Goal: Transaction & Acquisition: Purchase product/service

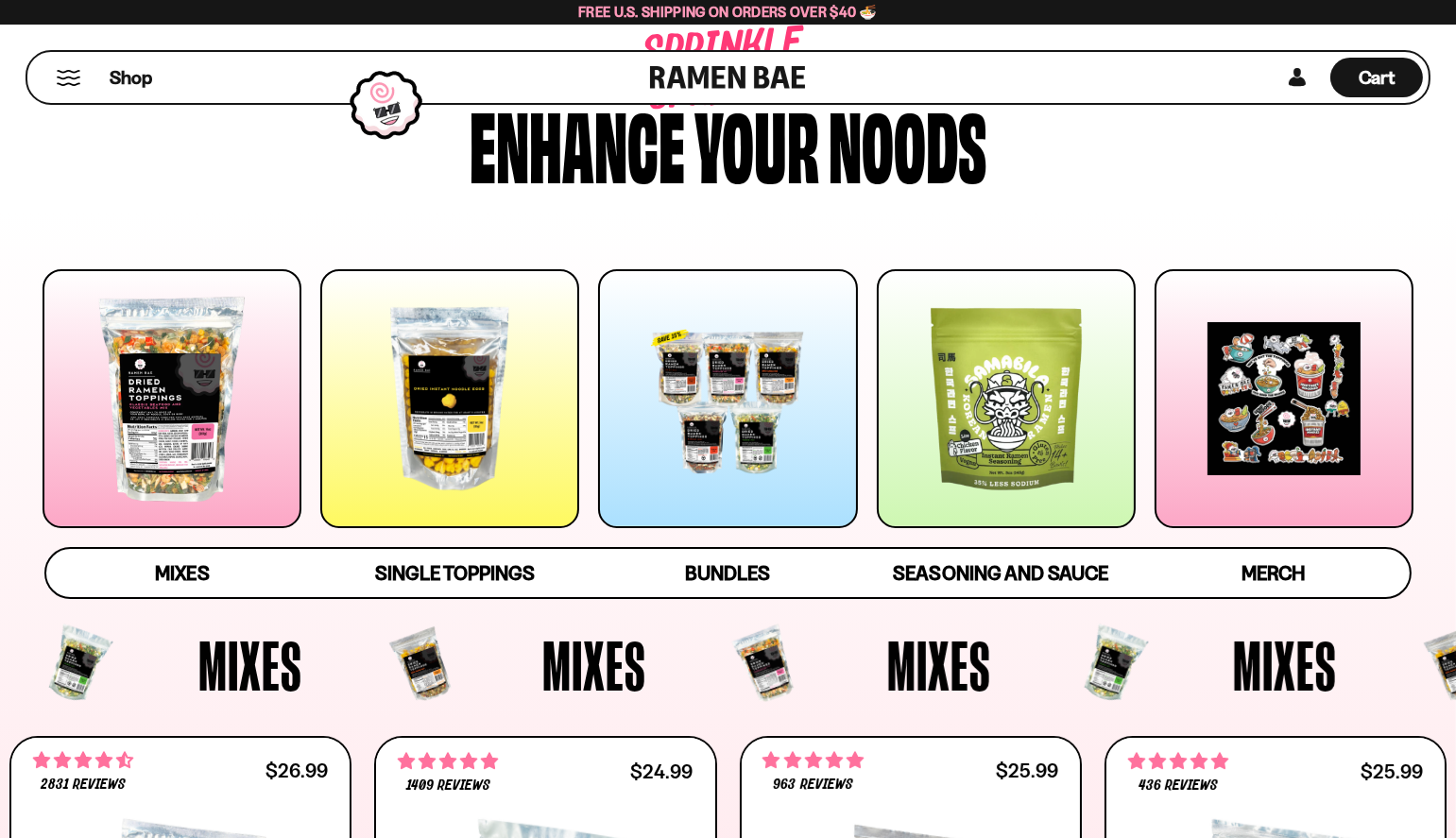
scroll to position [189, 0]
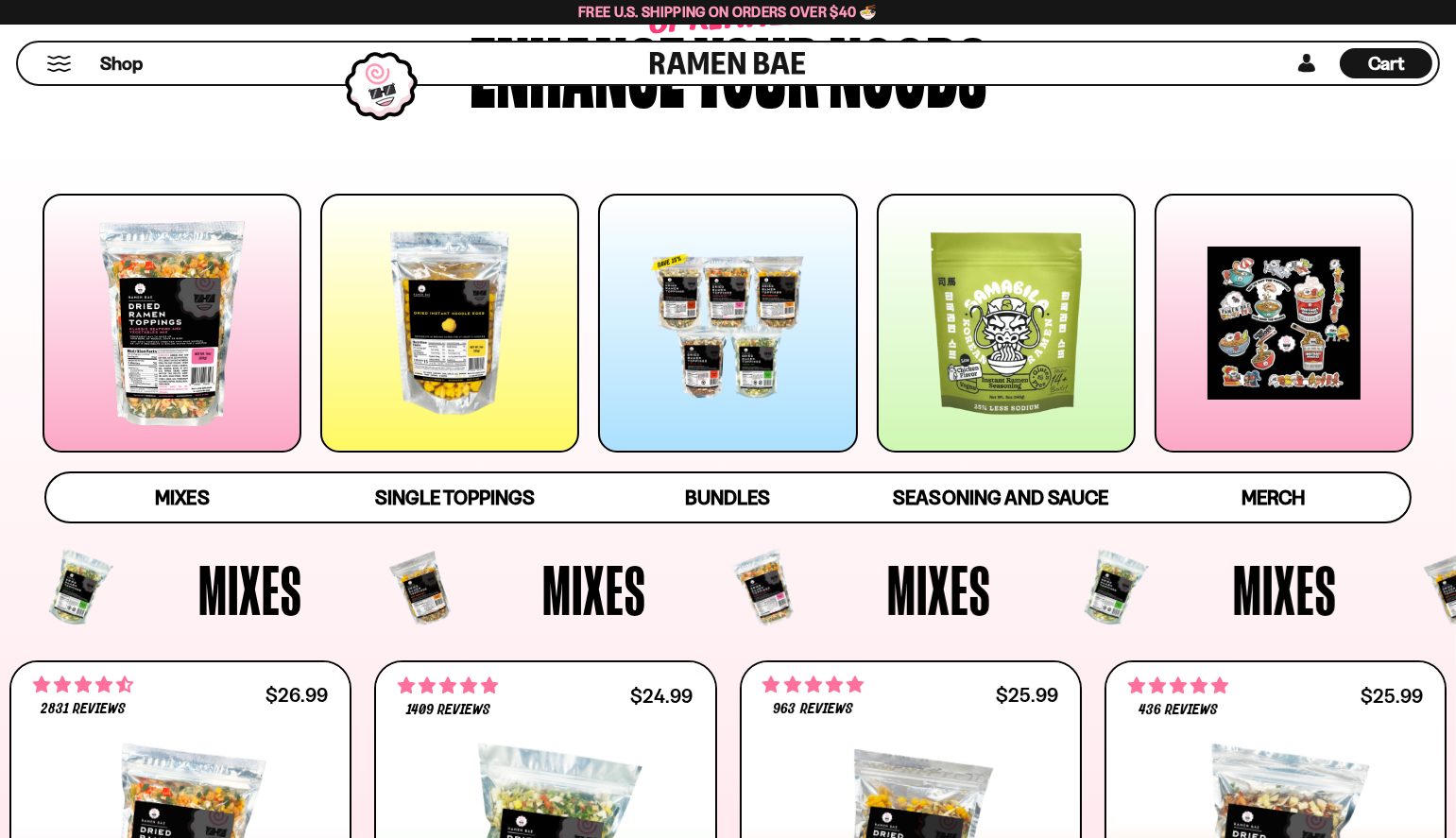
click at [1426, 502] on div "Mixes Single Toppings Bundles Seasoning and Sauce Merch" at bounding box center [728, 497] width 1419 height 52
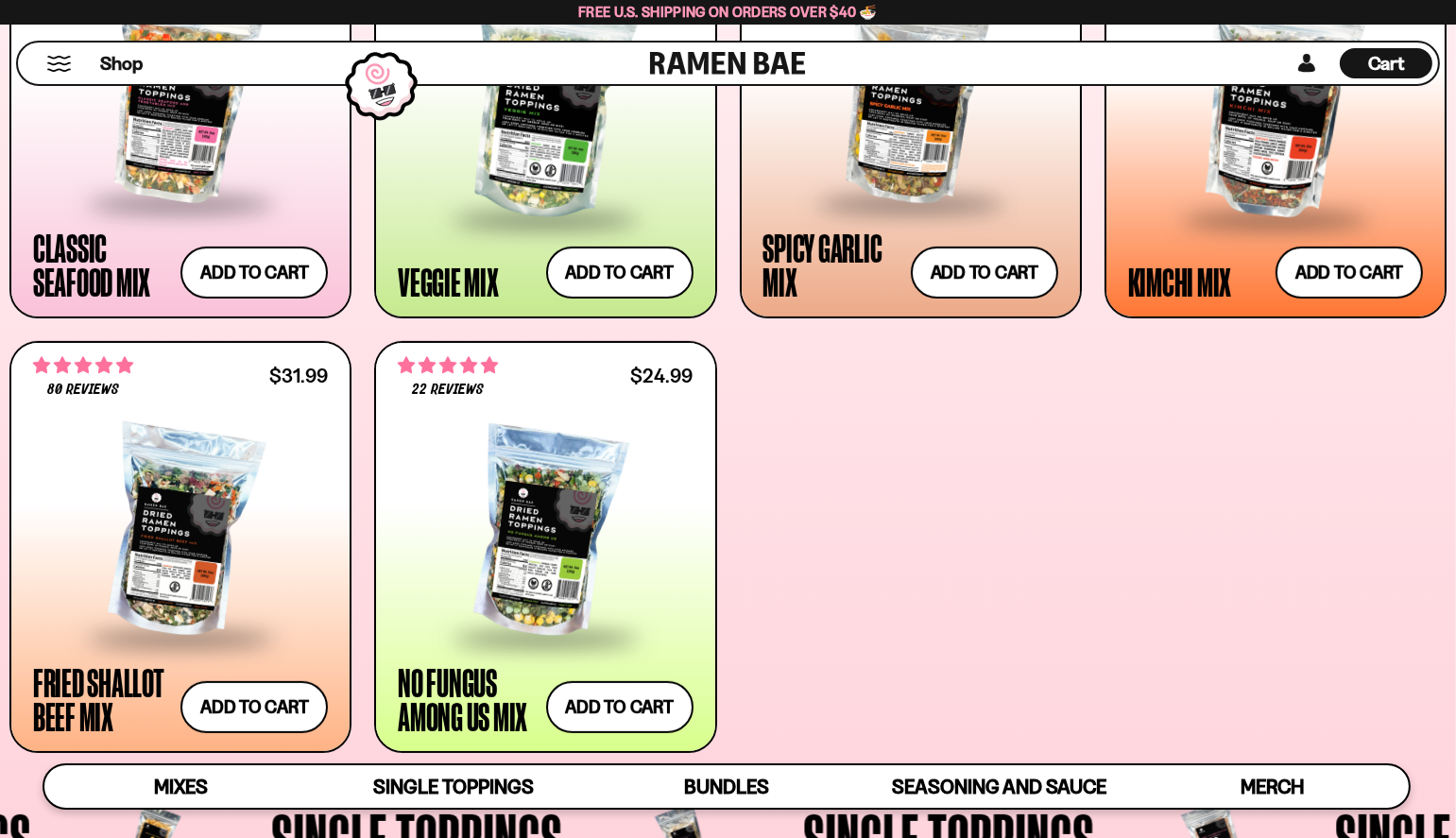
scroll to position [945, 0]
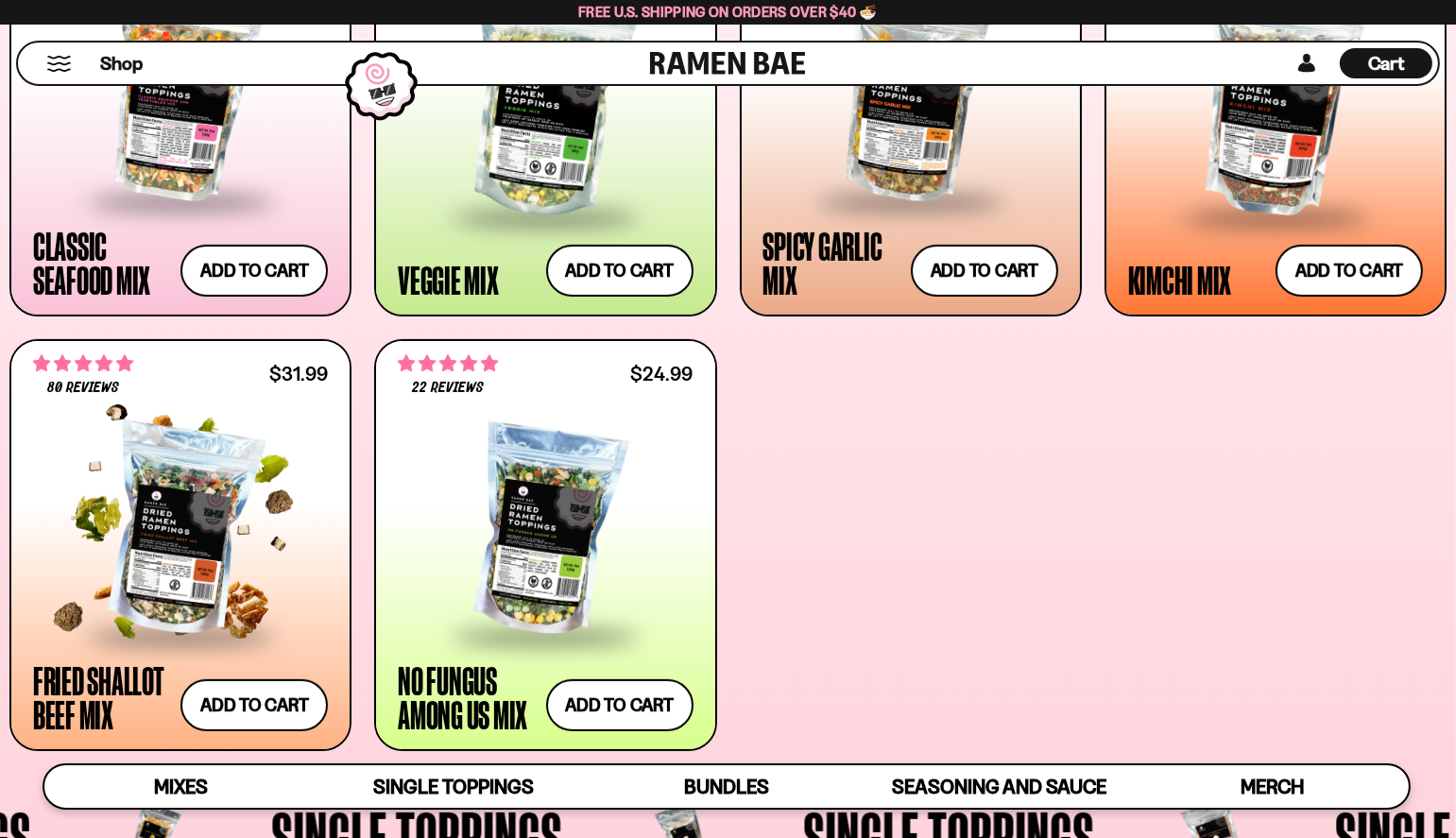
click at [180, 558] on div at bounding box center [180, 531] width 295 height 206
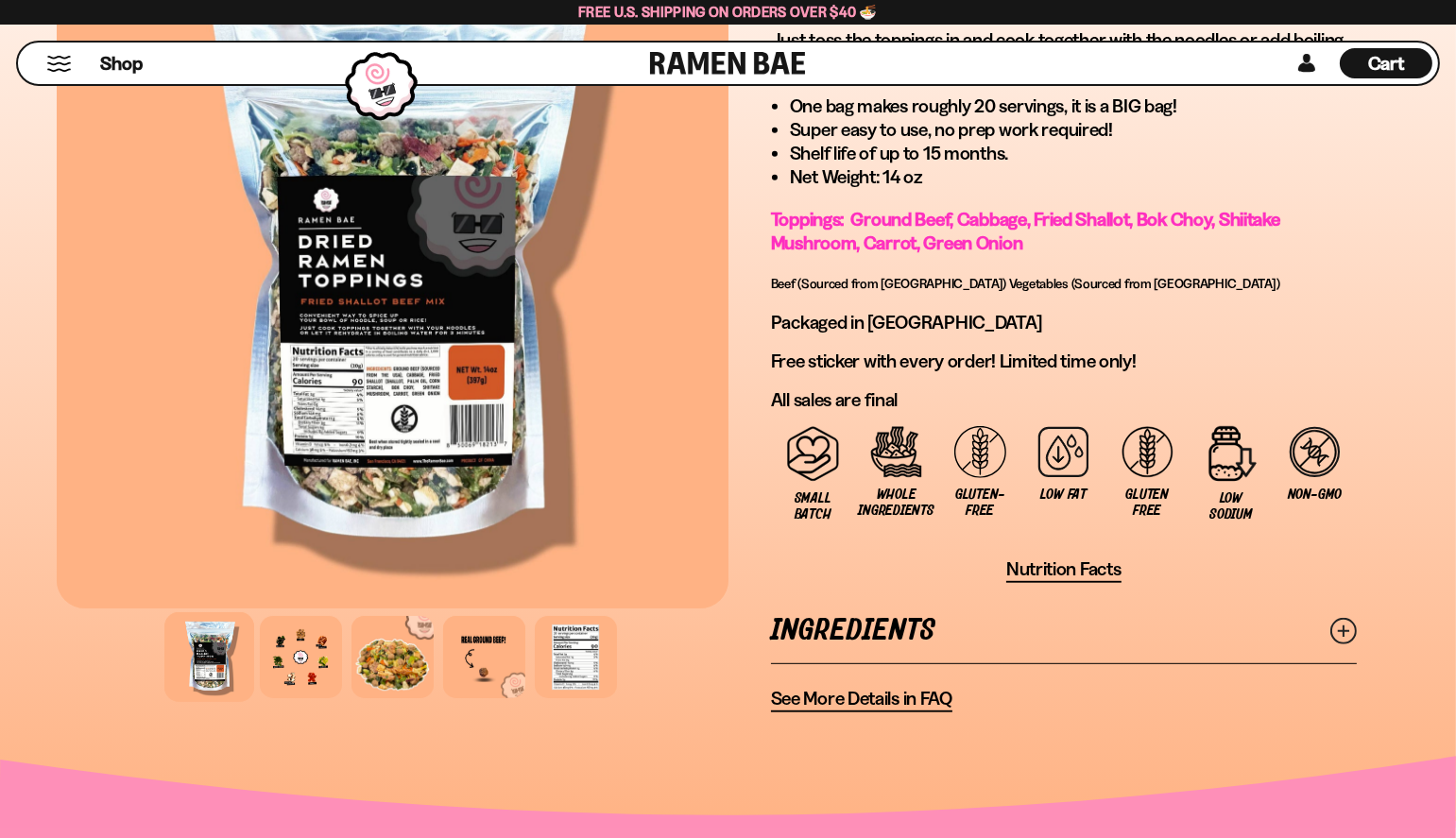
scroll to position [1247, 0]
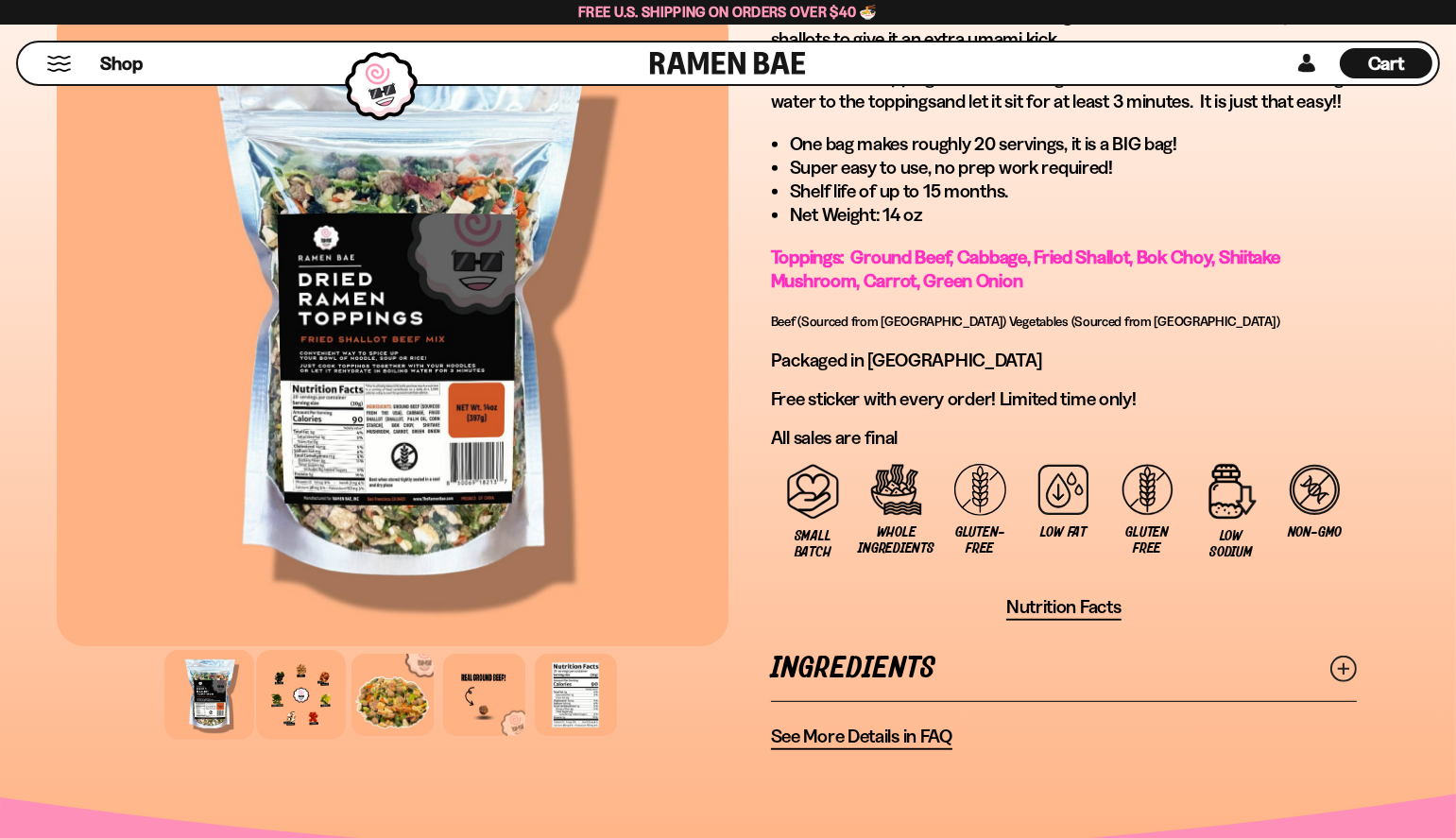
click at [316, 689] on div at bounding box center [301, 694] width 89 height 89
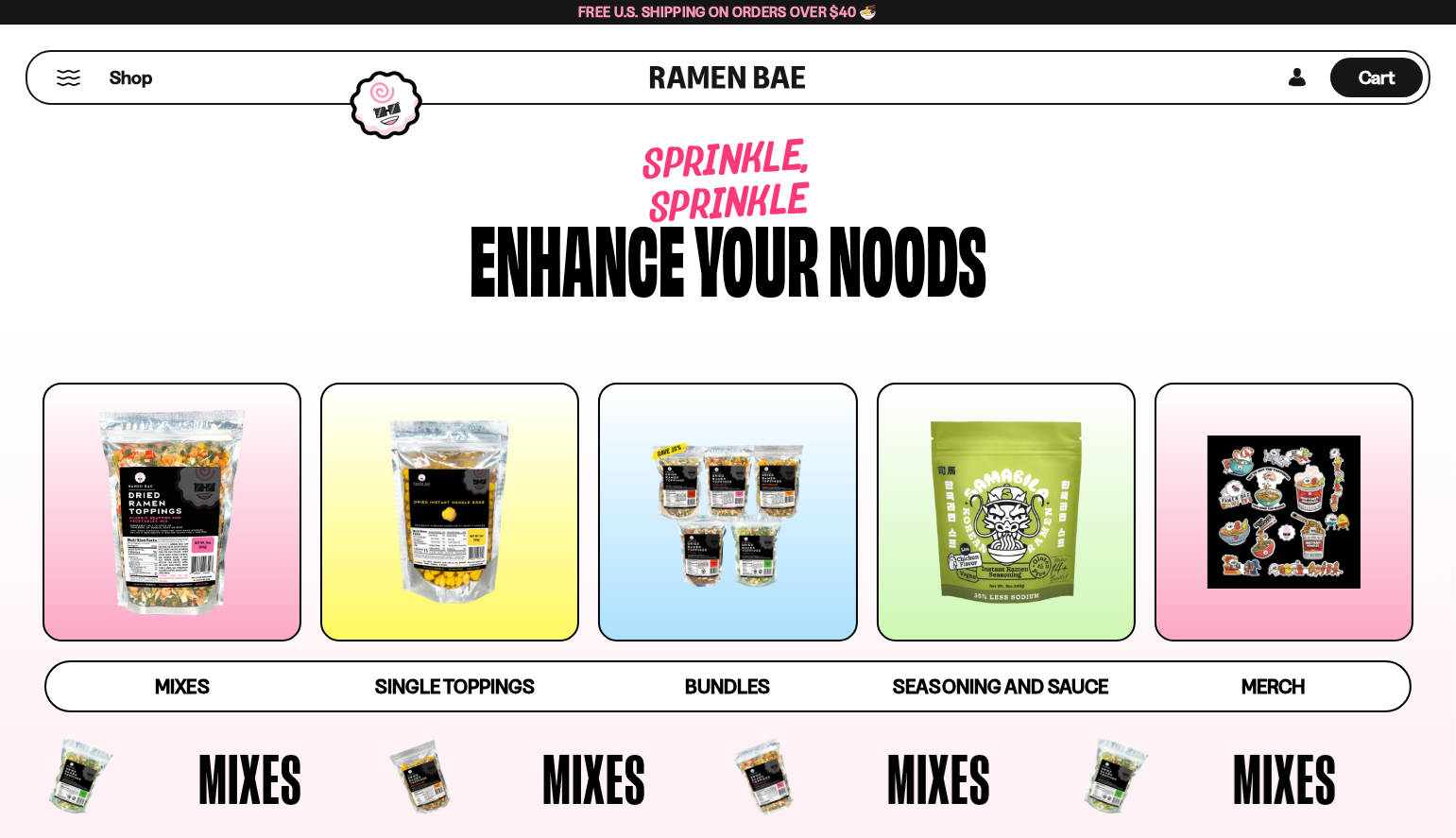
click at [44, 320] on div "Sprinkle, sprinkle Enhance your noods" at bounding box center [728, 220] width 1428 height 221
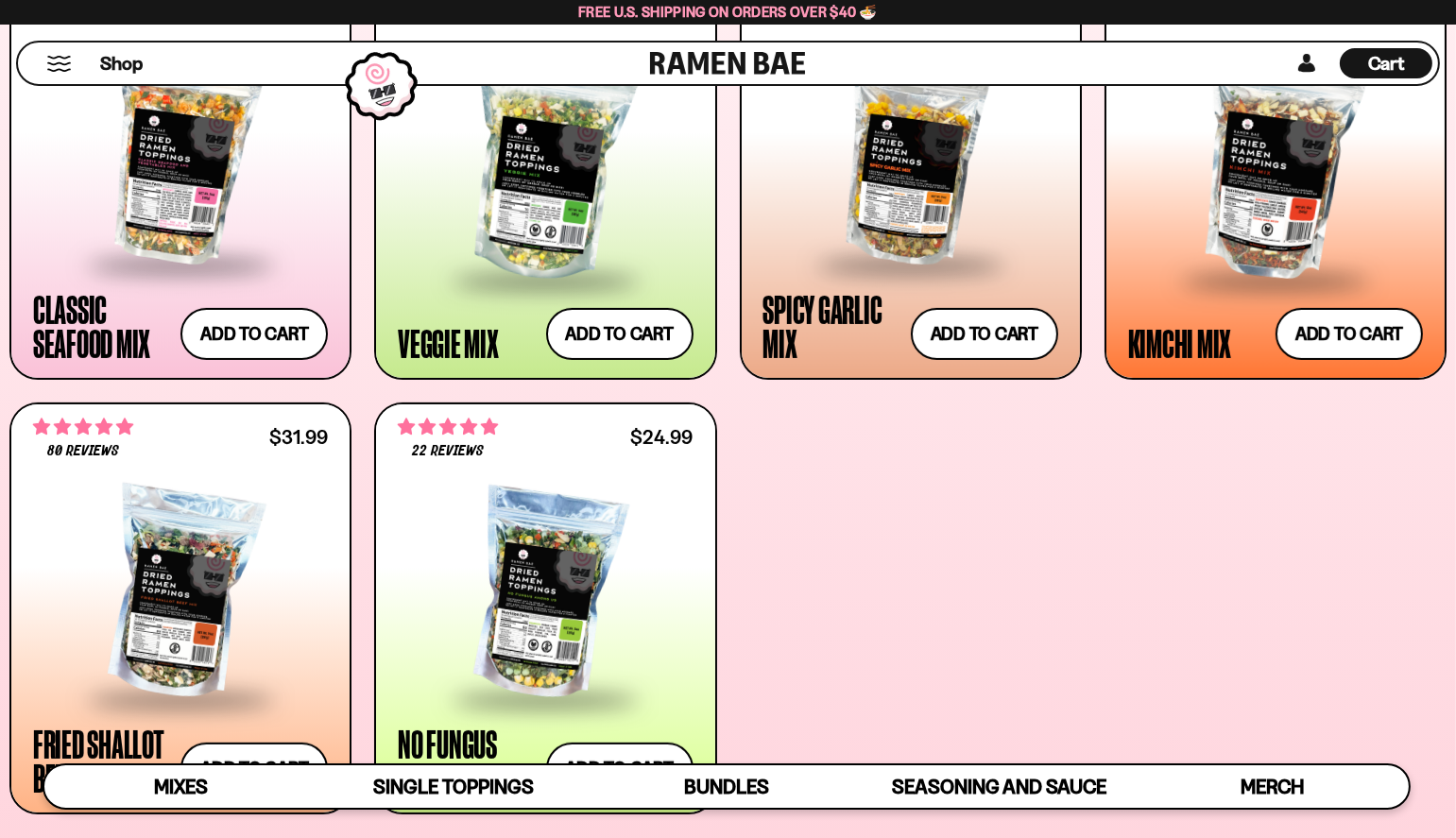
scroll to position [831, 0]
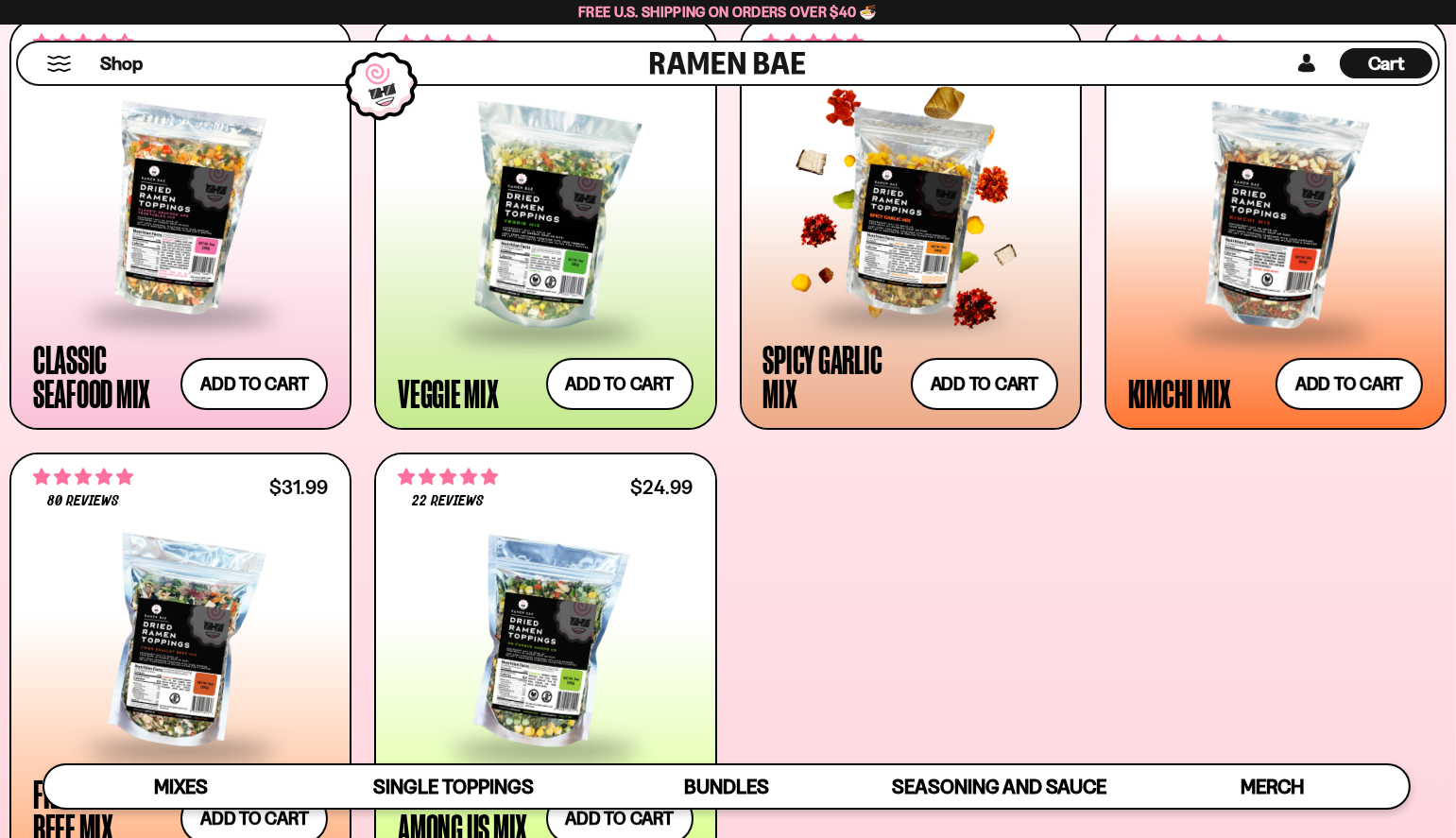
click at [884, 263] on div at bounding box center [910, 209] width 295 height 206
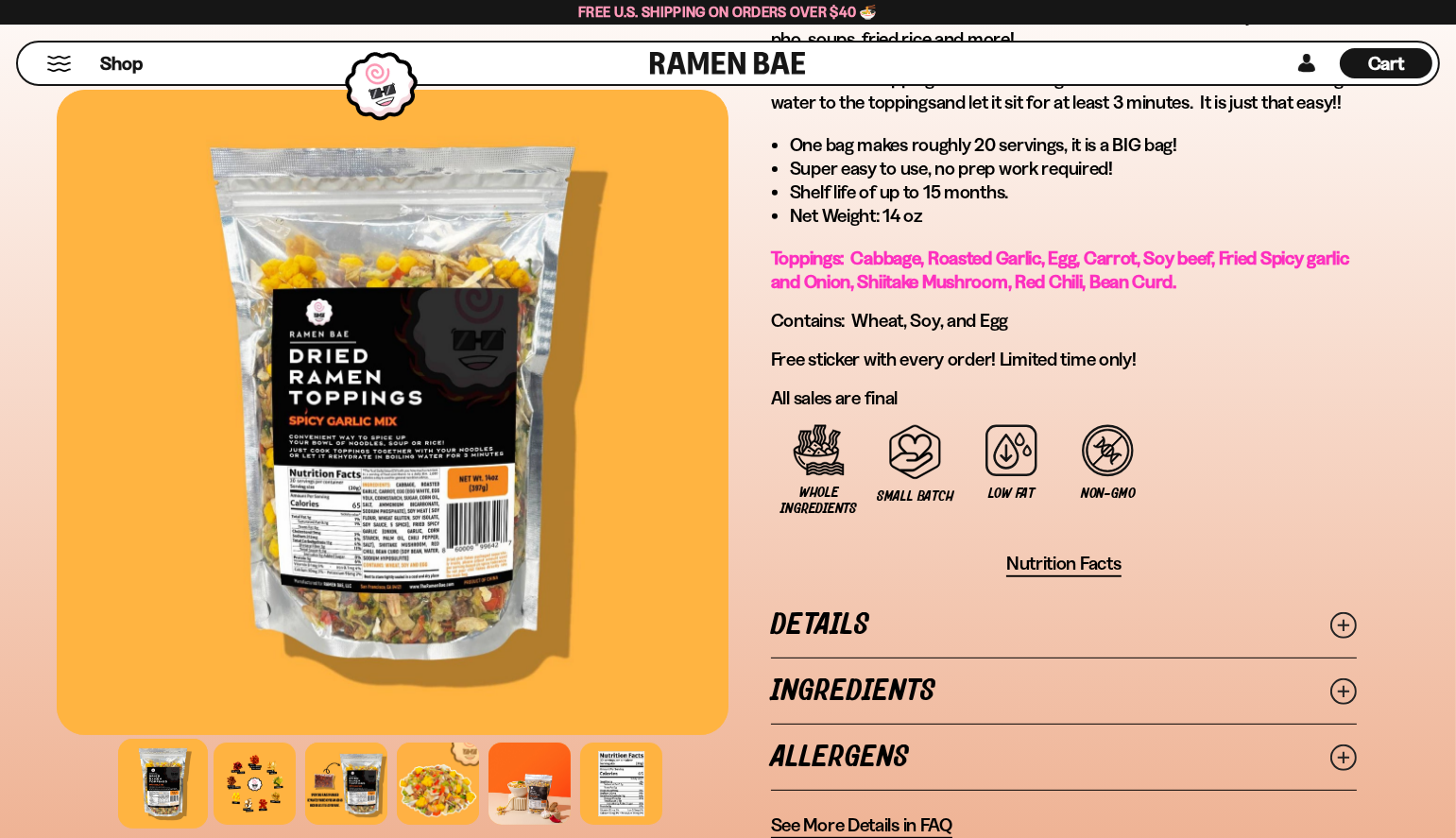
scroll to position [1172, 0]
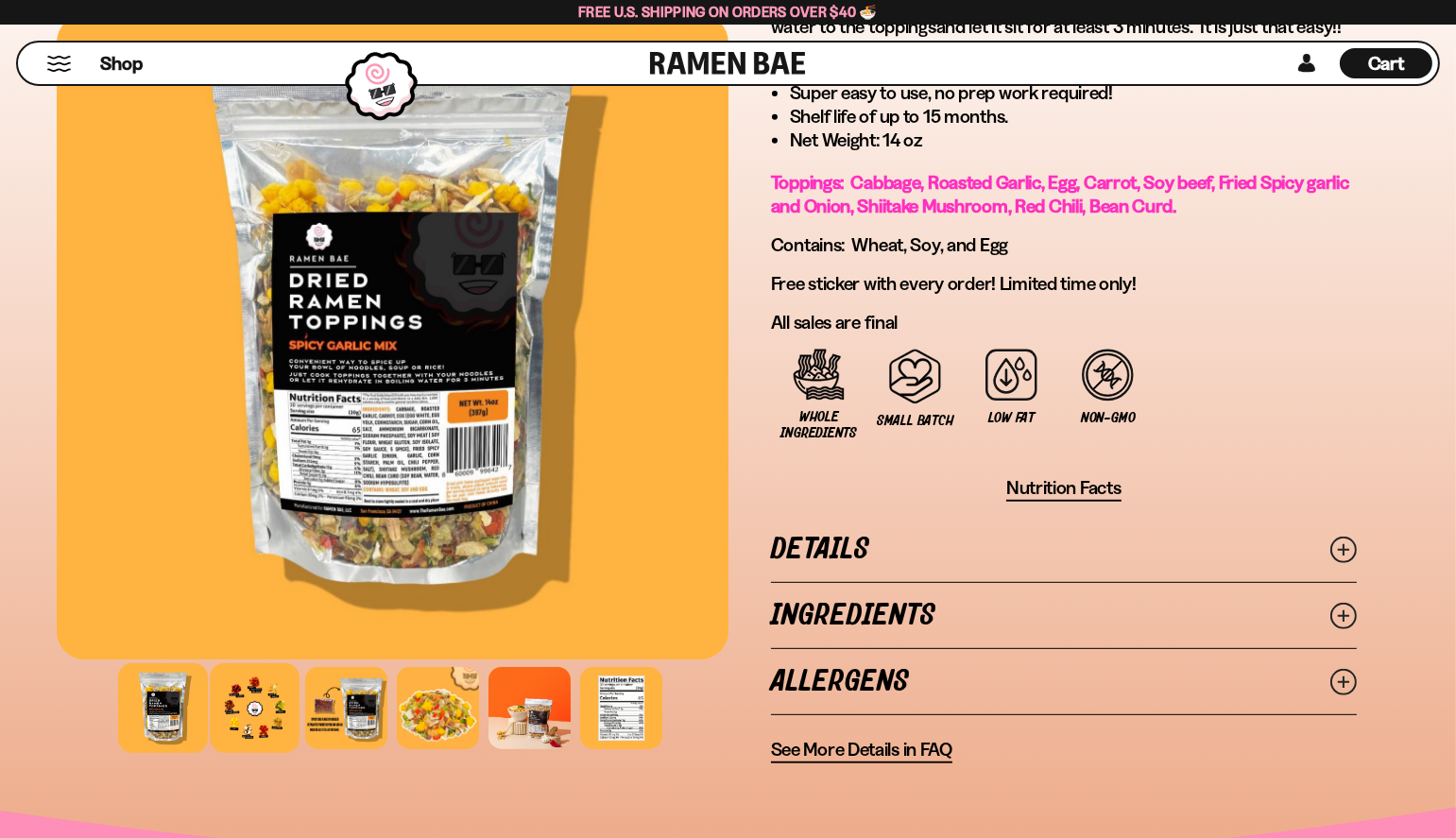
click at [252, 706] on div at bounding box center [254, 707] width 89 height 89
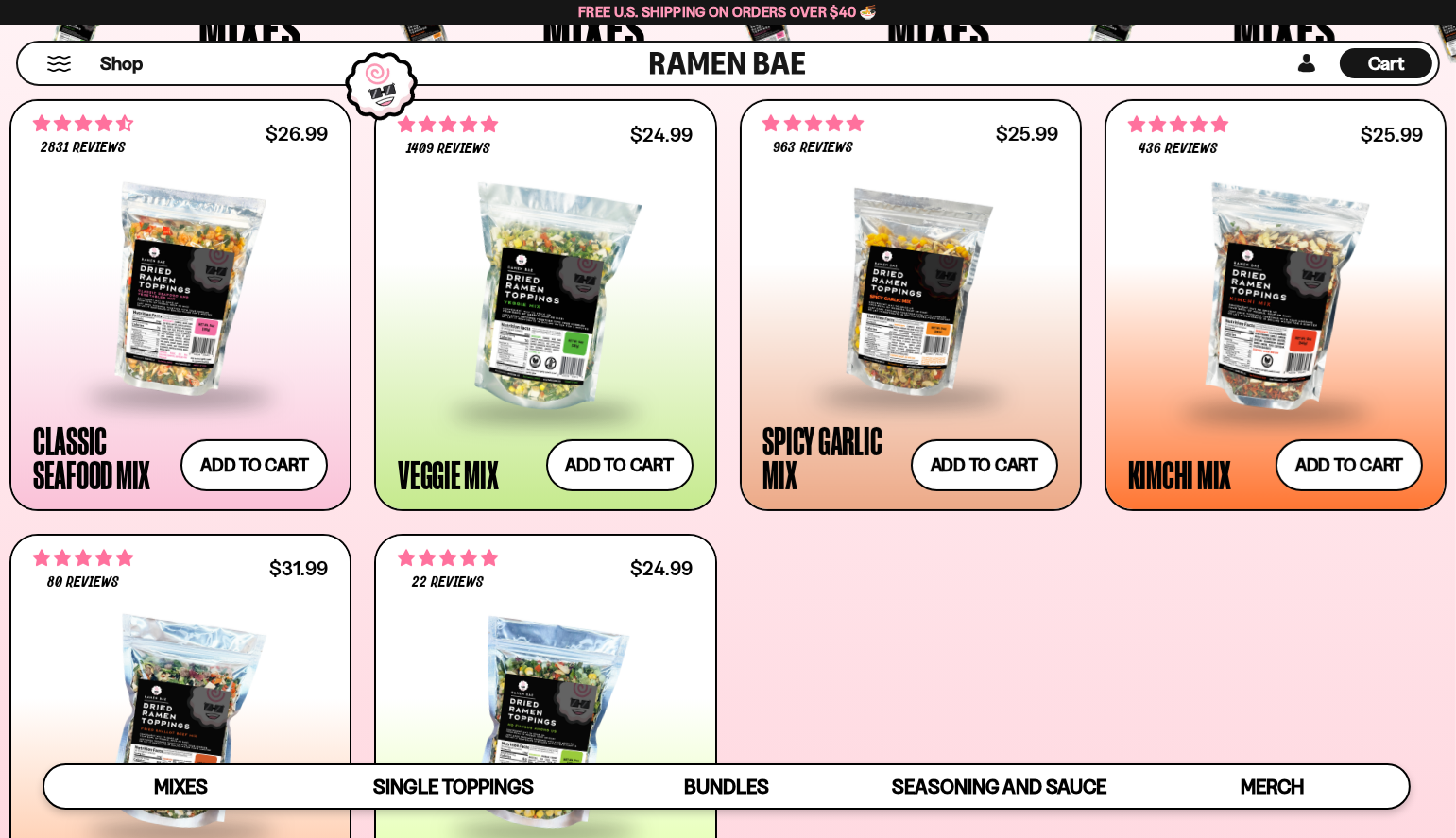
scroll to position [718, 0]
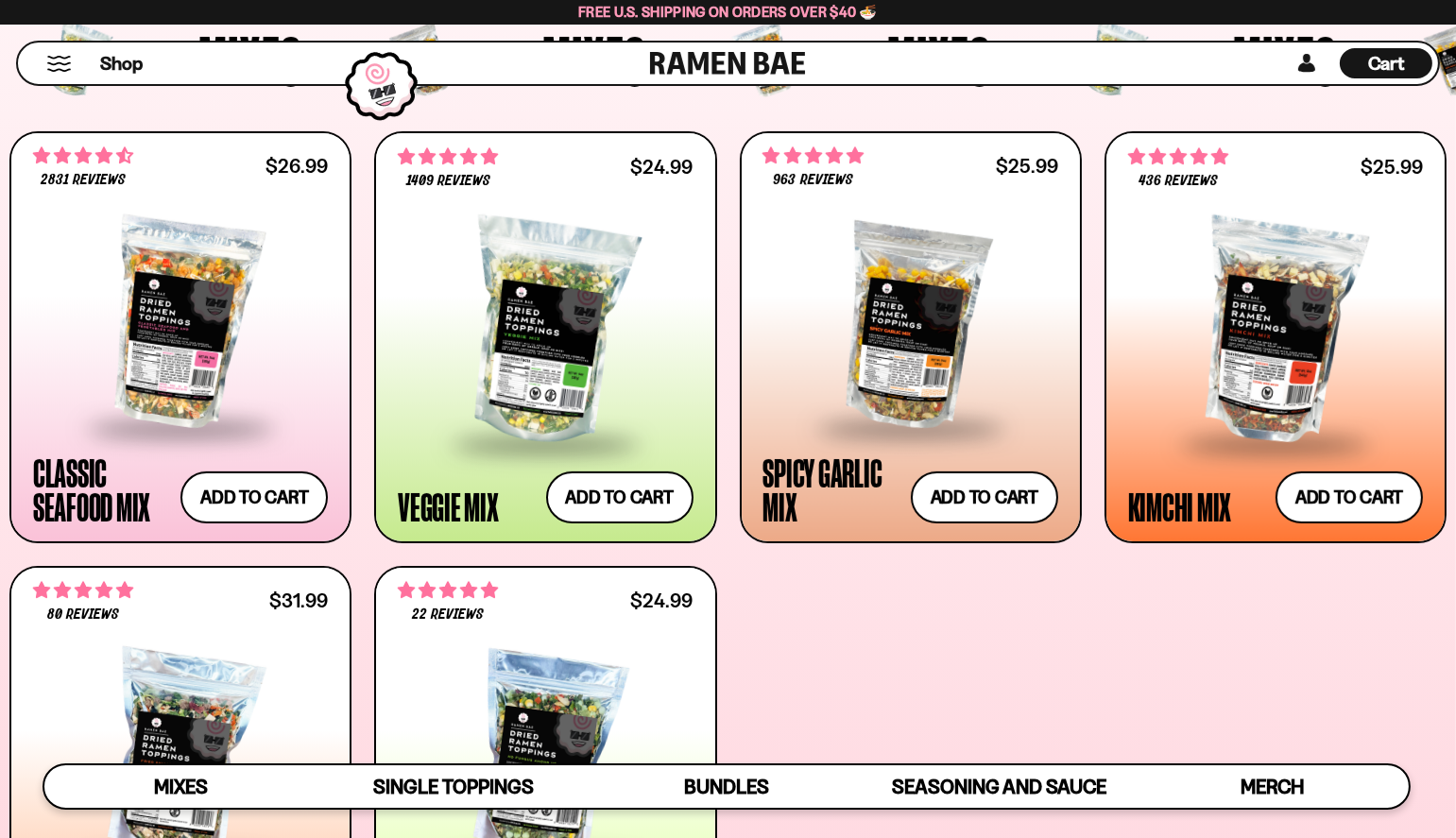
click at [736, 548] on div "**********" at bounding box center [728, 555] width 1438 height 847
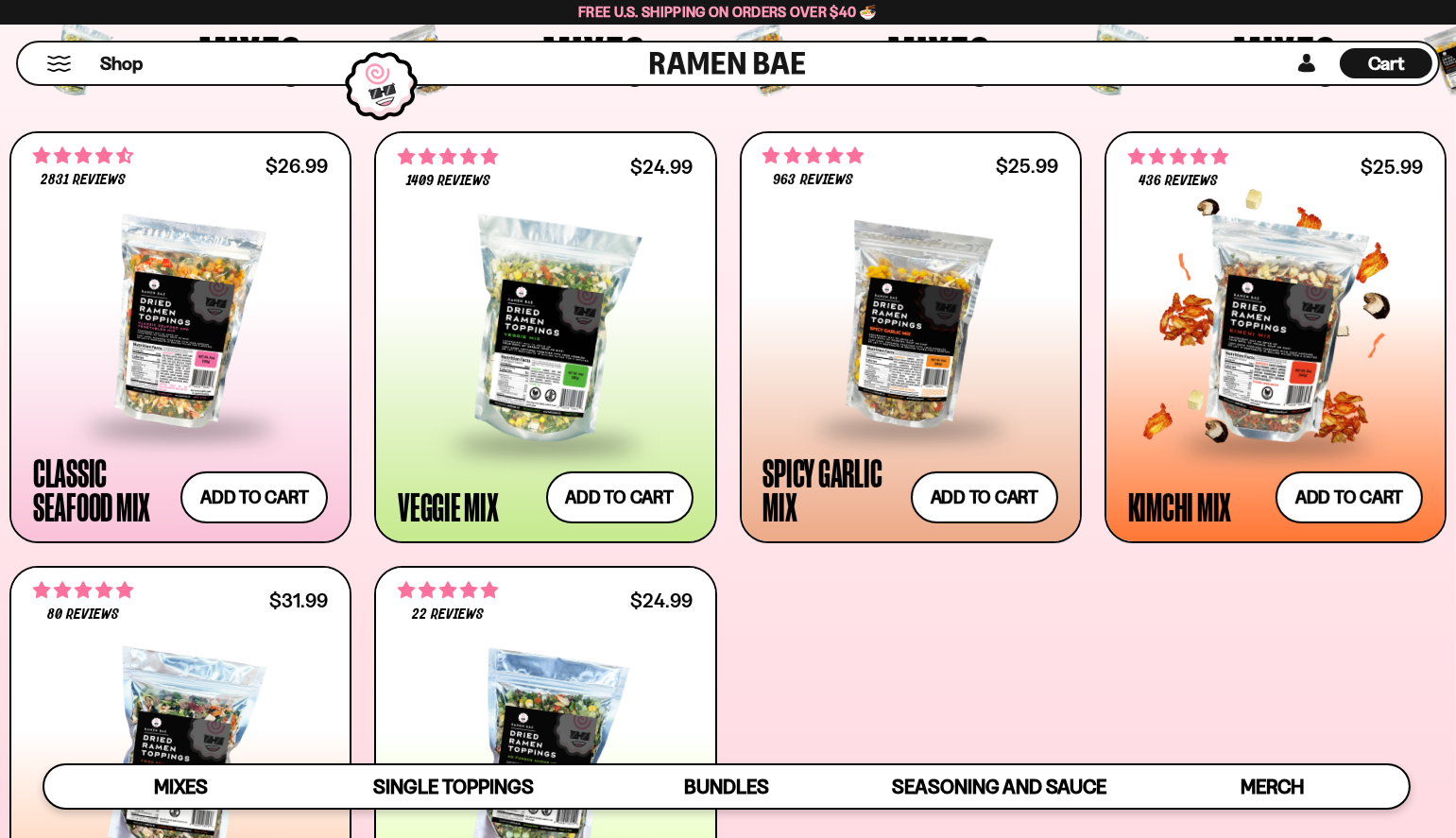
click at [1284, 347] on div at bounding box center [1275, 332] width 295 height 219
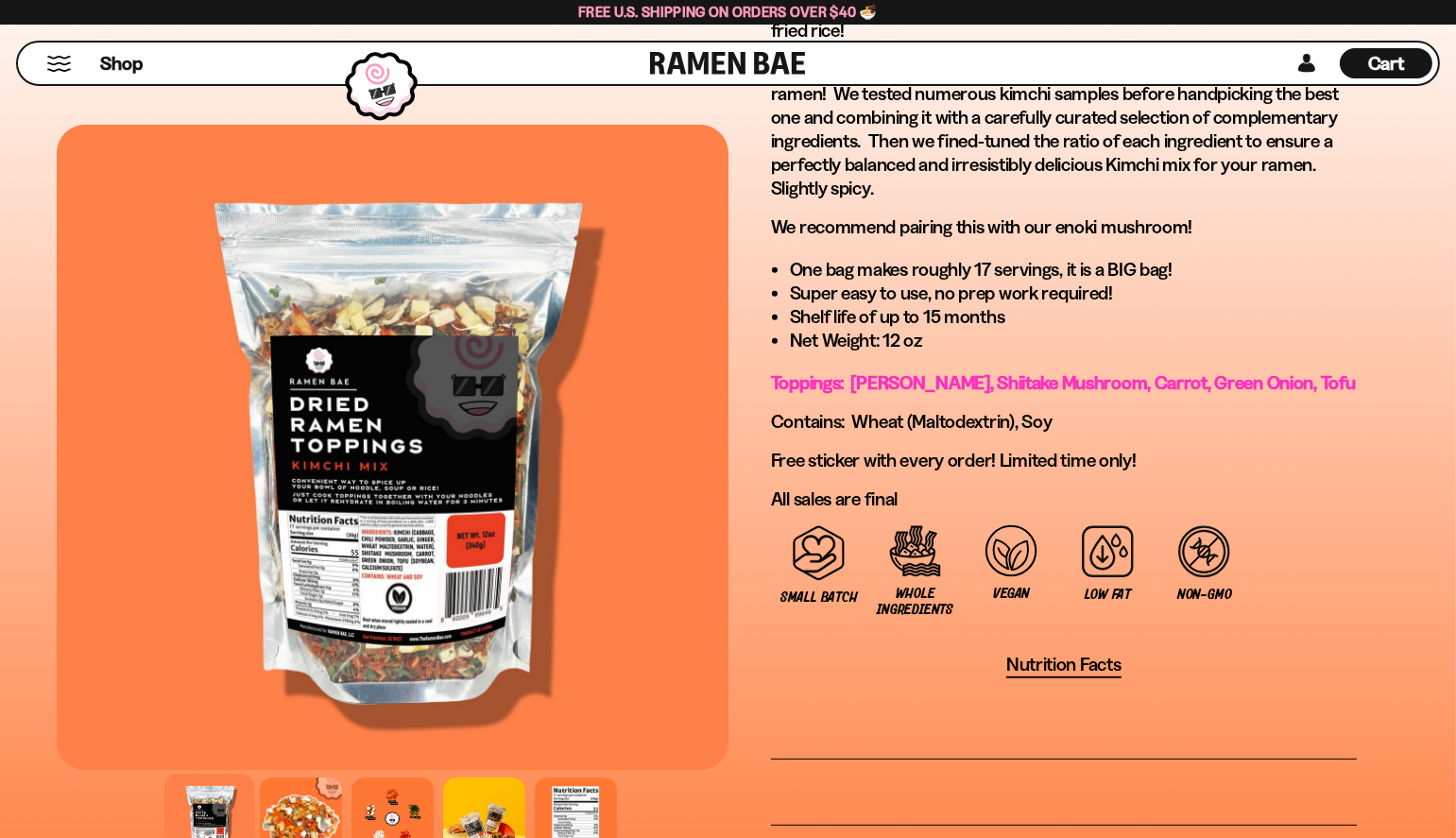
scroll to position [1209, 0]
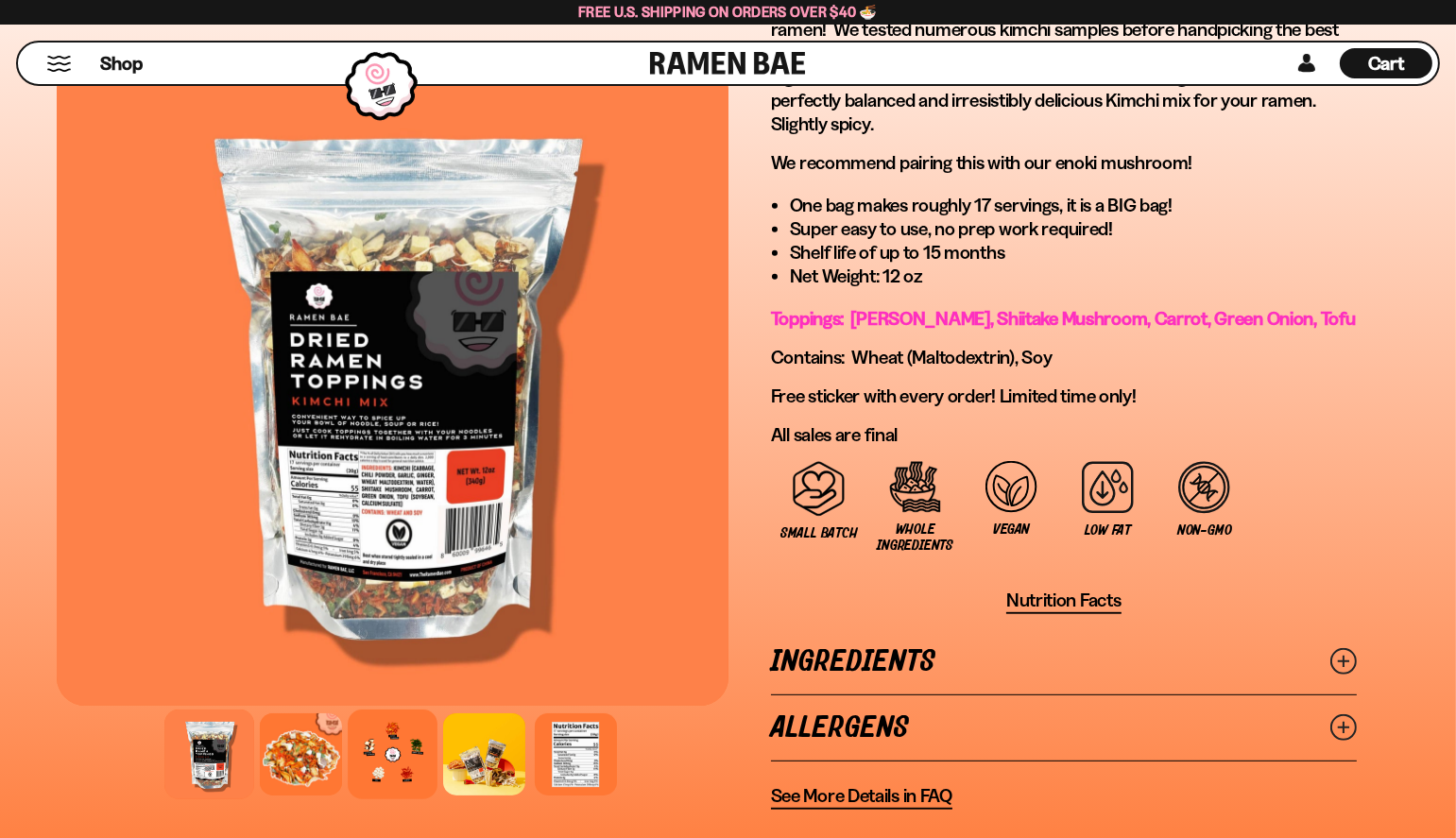
click at [397, 746] on div at bounding box center [392, 754] width 89 height 89
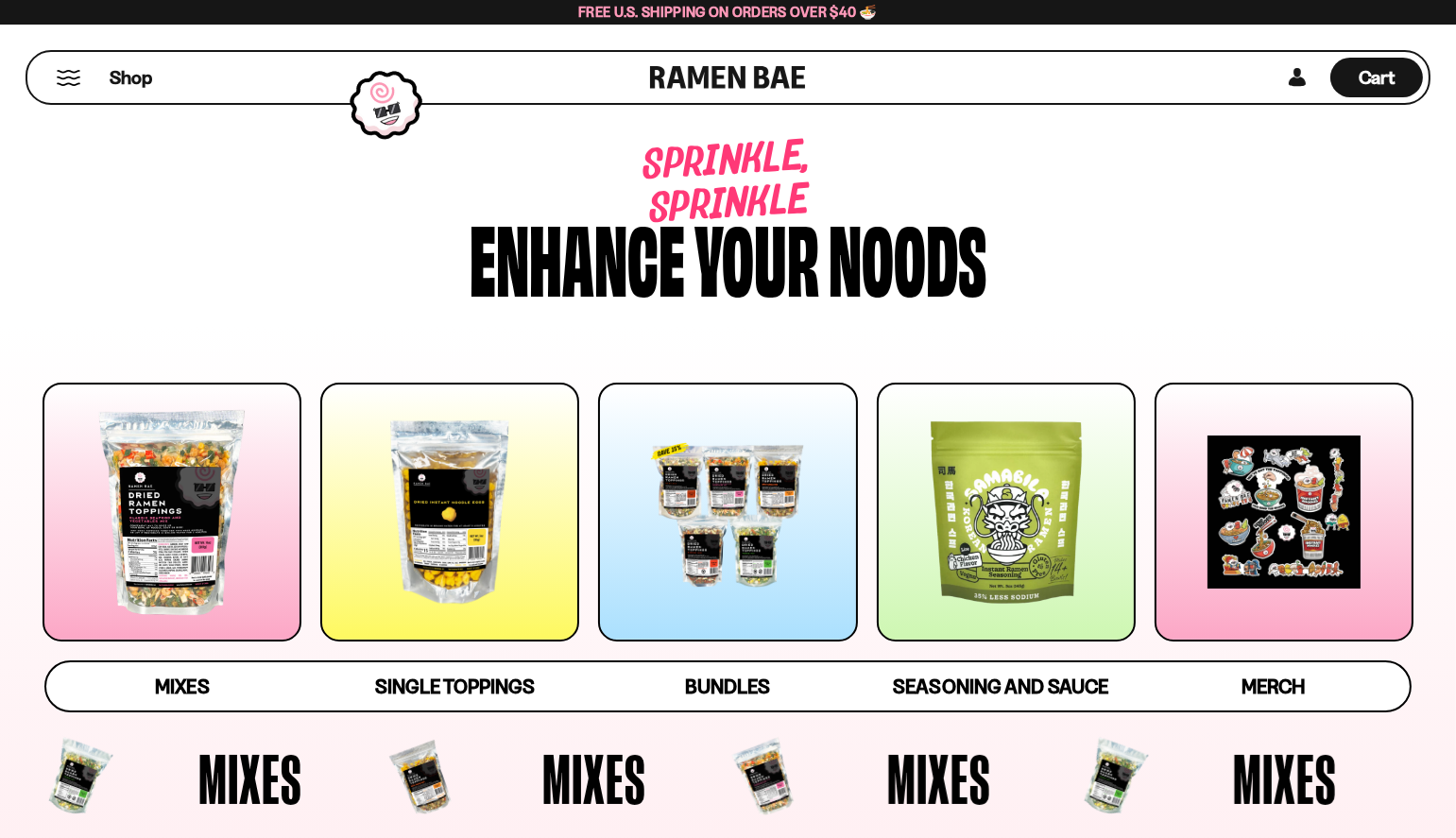
scroll to position [718, 0]
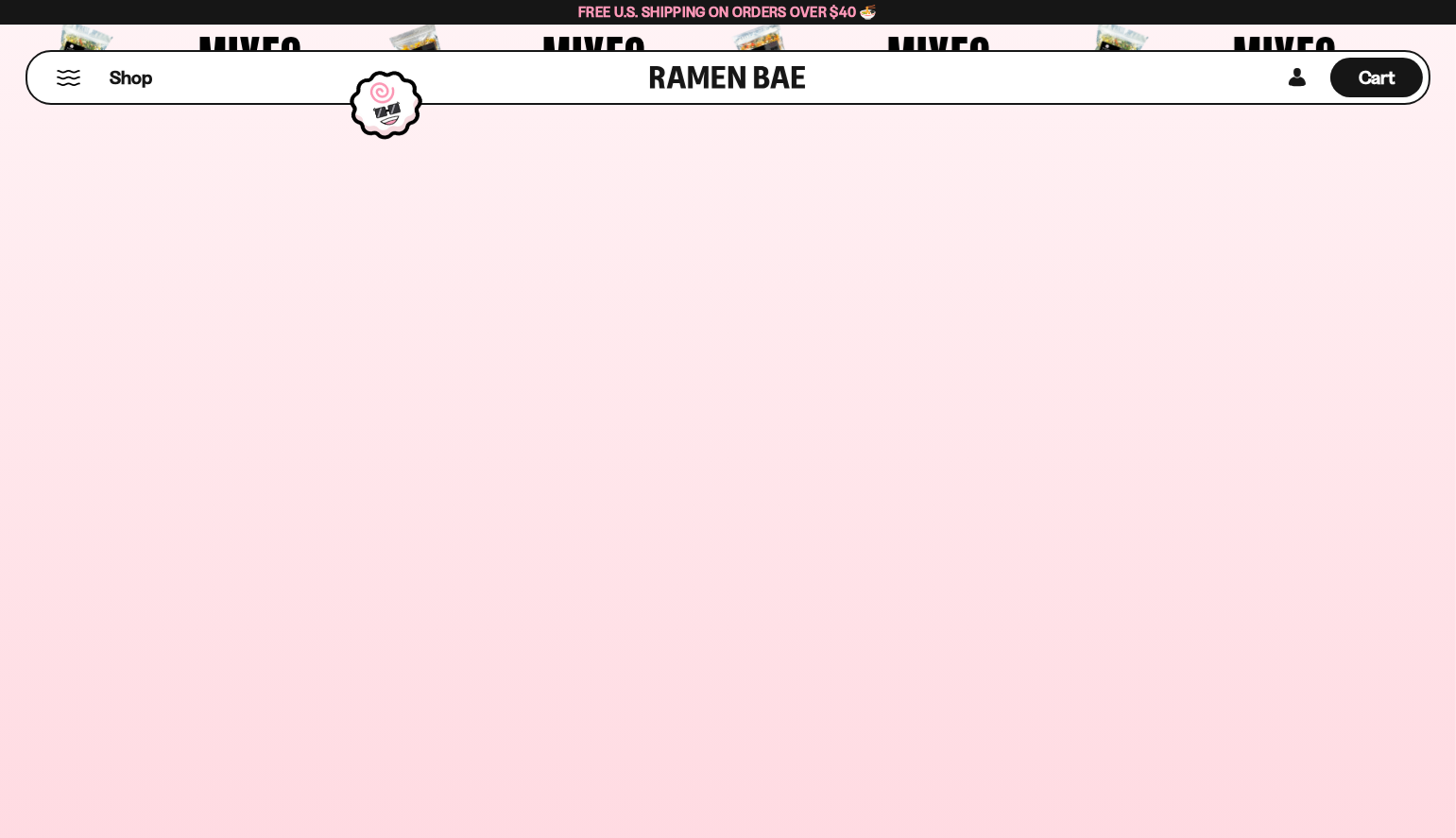
click at [27, 175] on div "**********" at bounding box center [181, 337] width 342 height 412
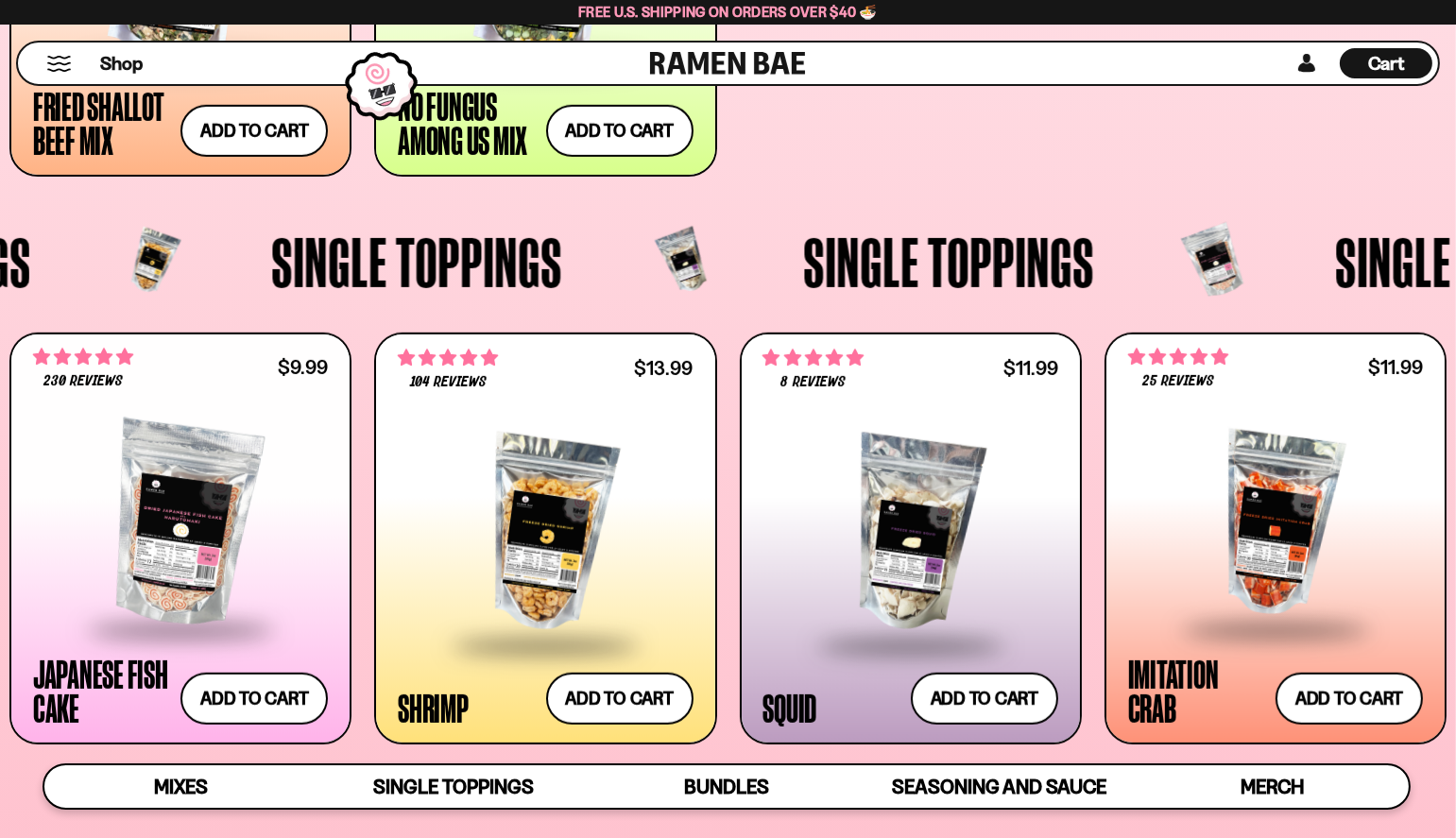
scroll to position [1625, 0]
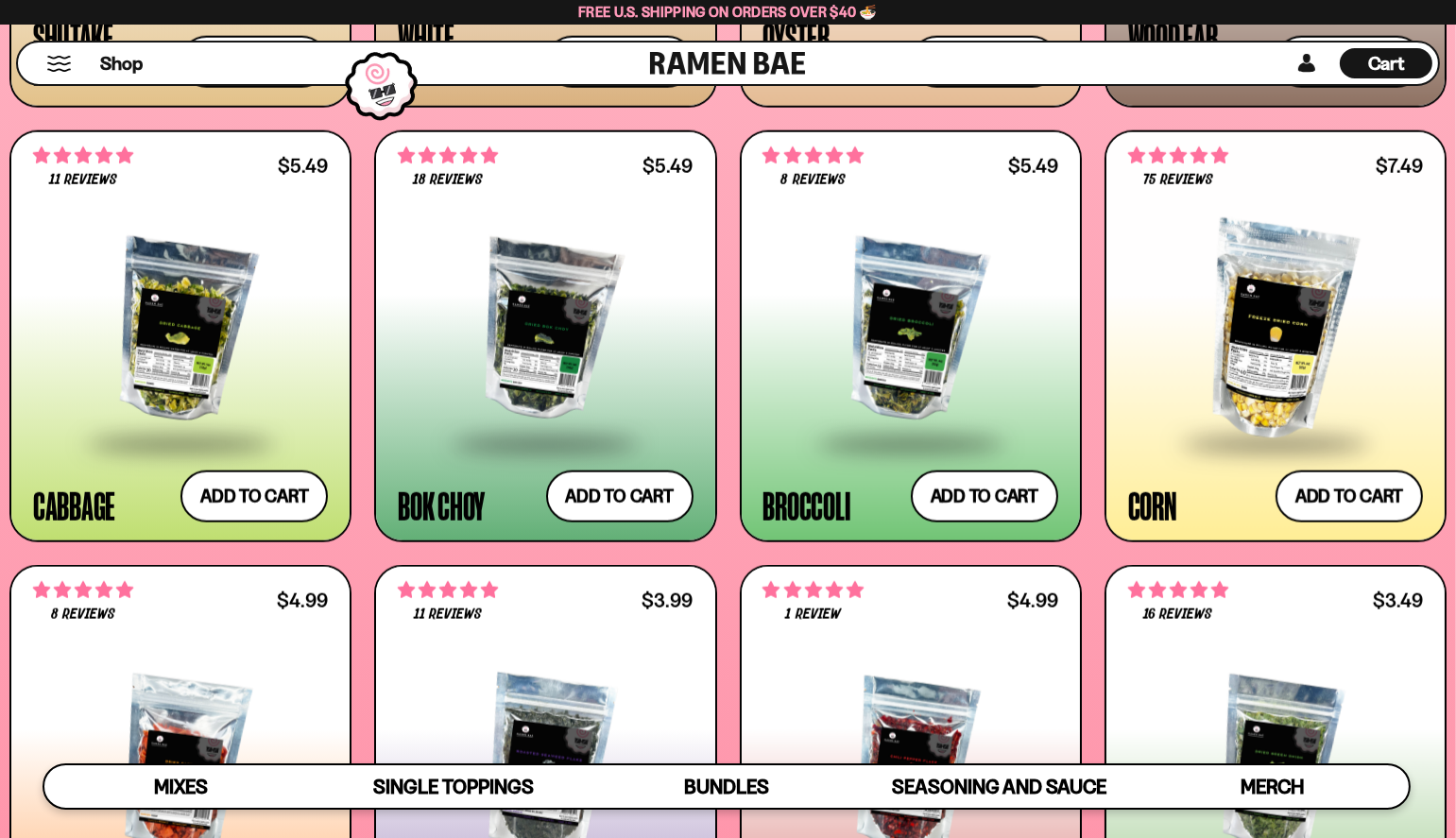
scroll to position [2980, 0]
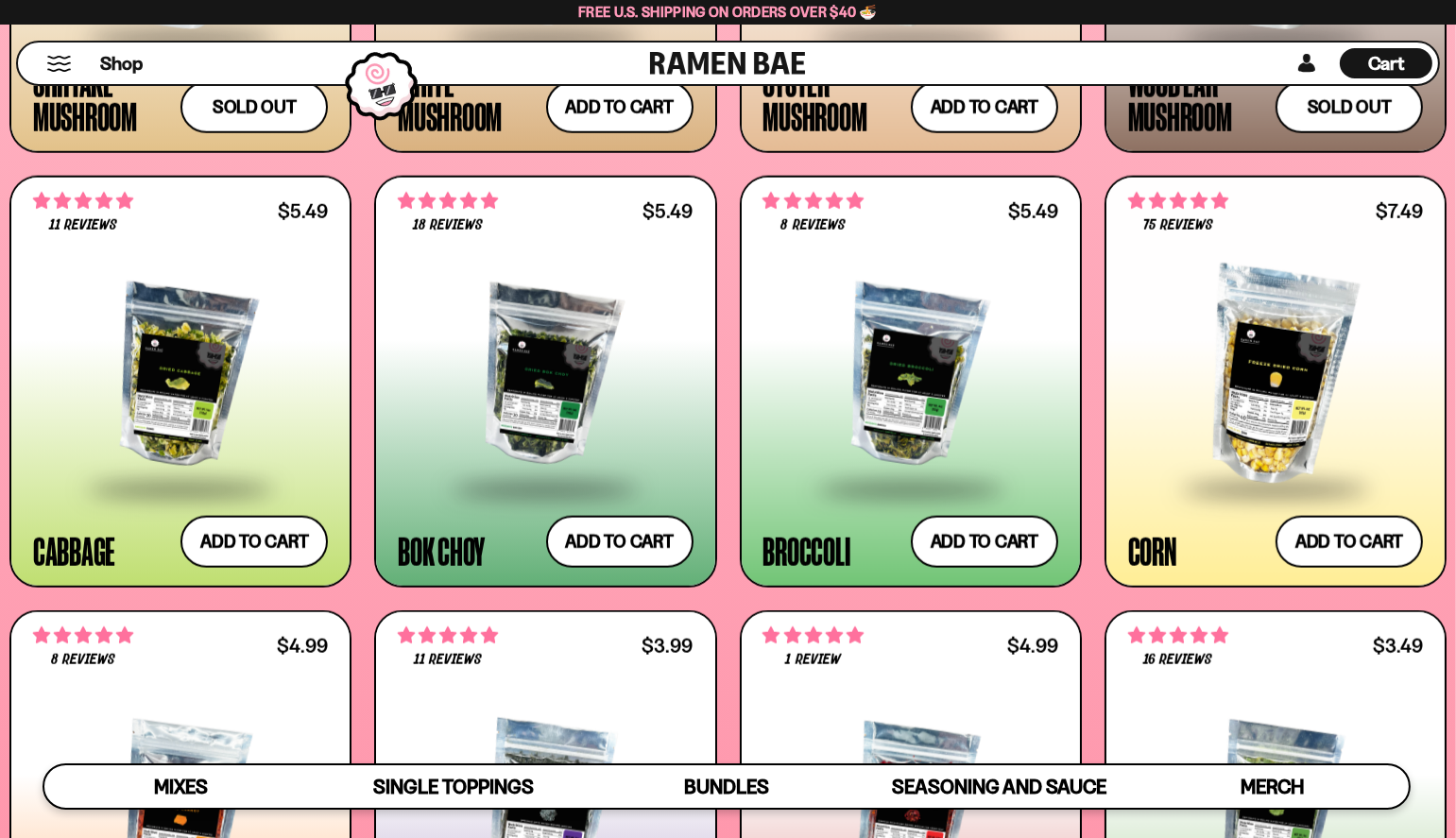
click at [913, 380] on div at bounding box center [910, 376] width 295 height 219
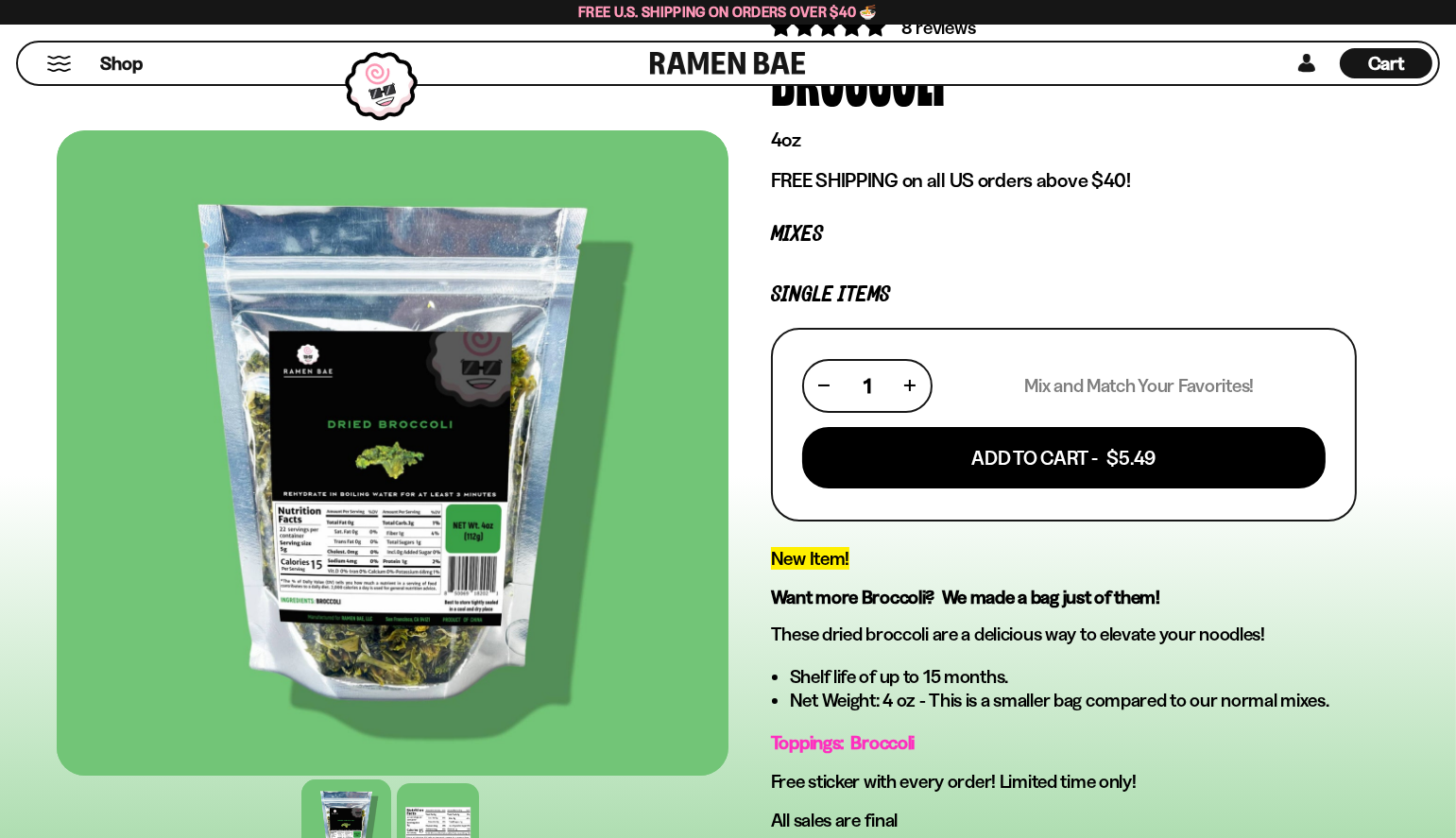
scroll to position [189, 0]
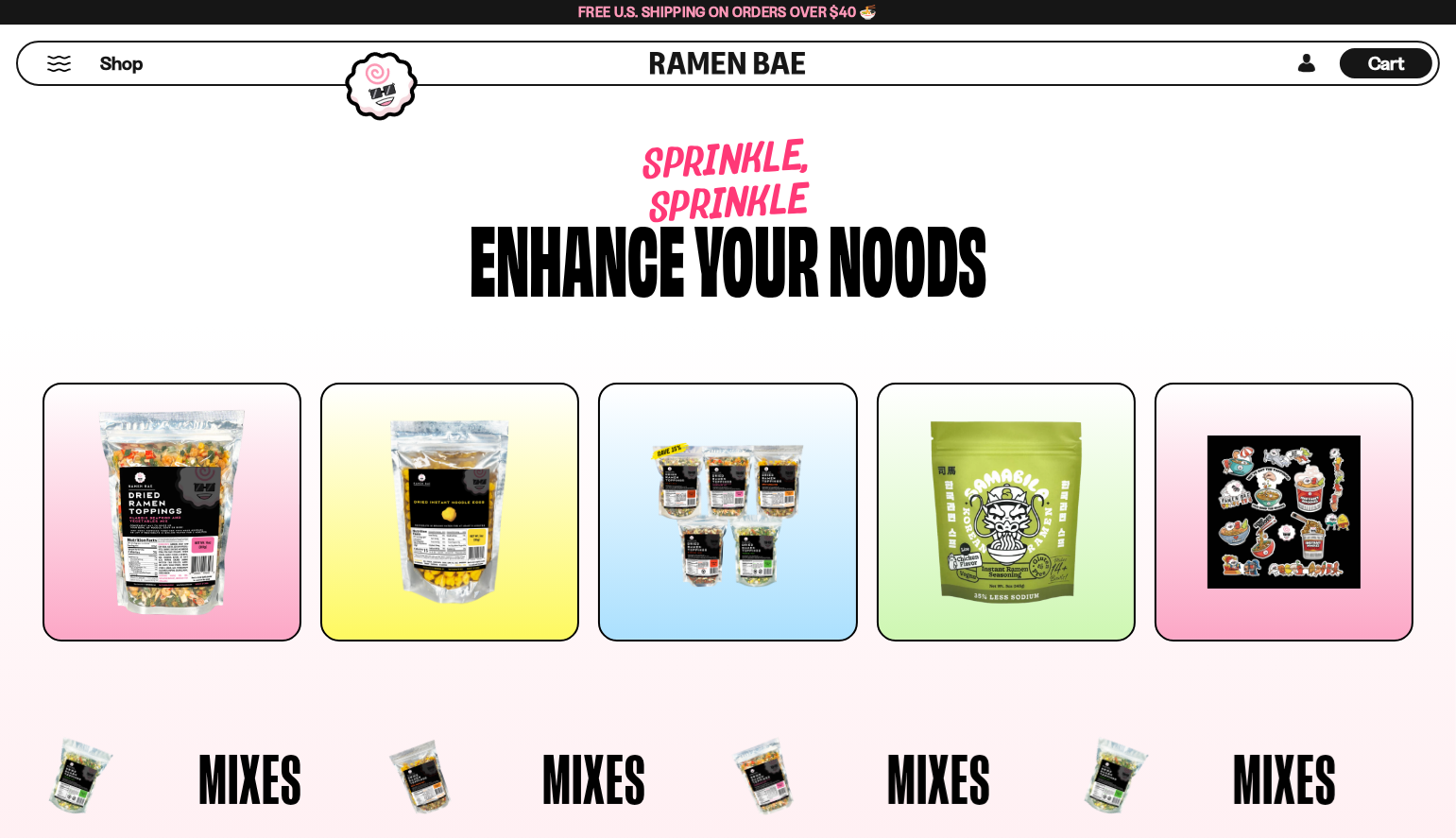
scroll to position [2980, 0]
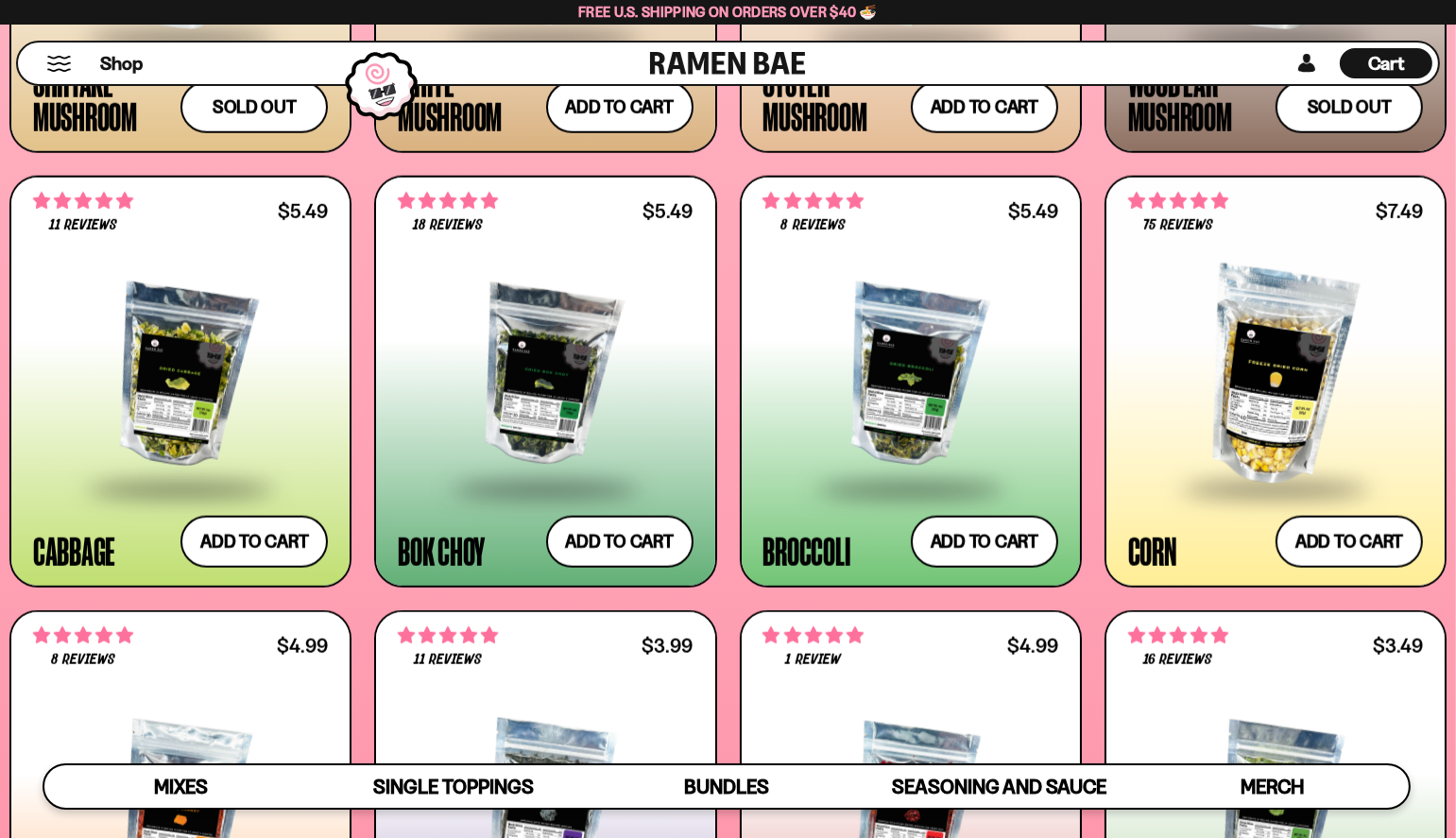
click at [1453, 167] on div "Mixes Single Toppings Bundles Merch" at bounding box center [728, 73] width 1456 height 5378
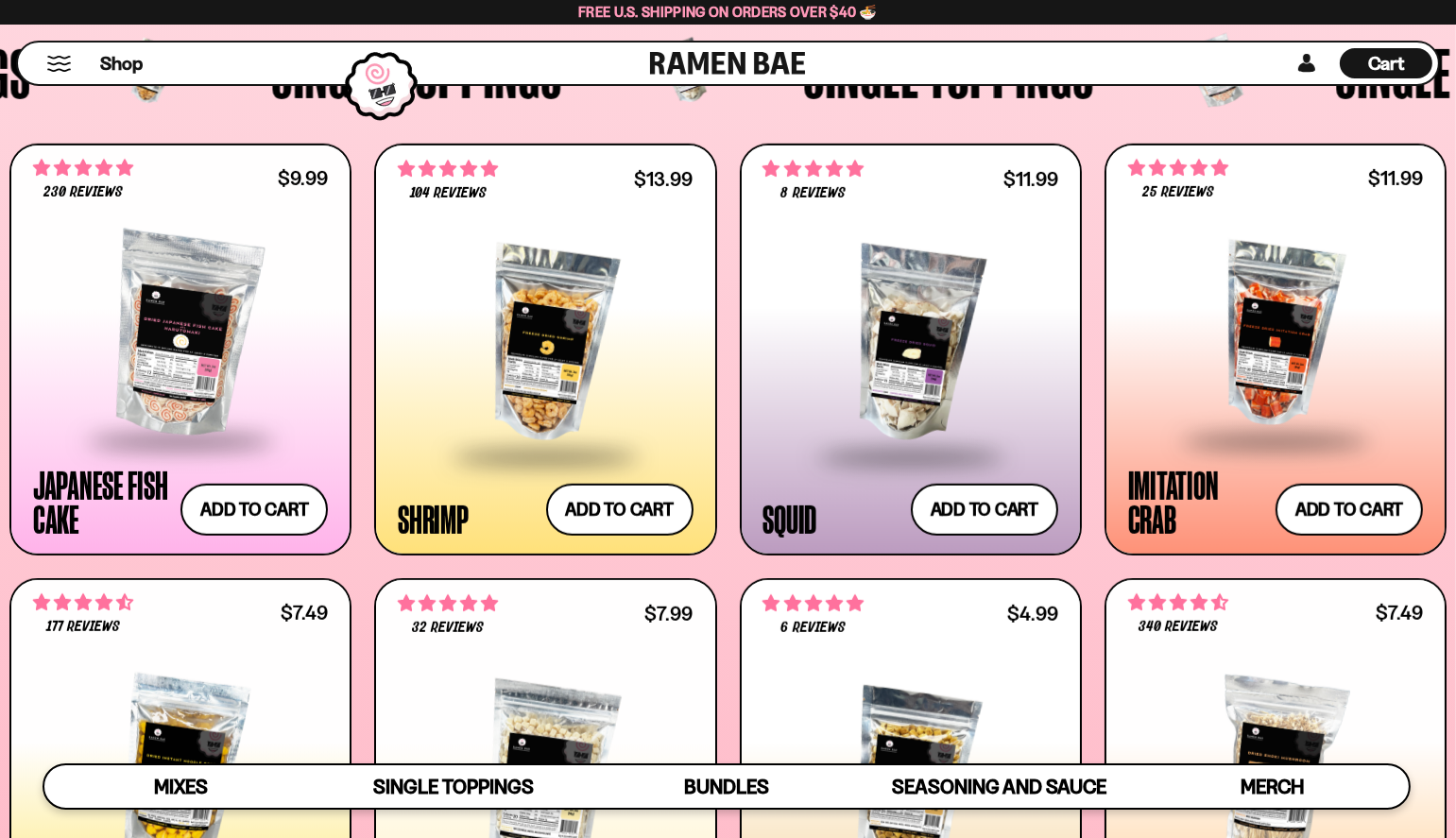
scroll to position [1733, 0]
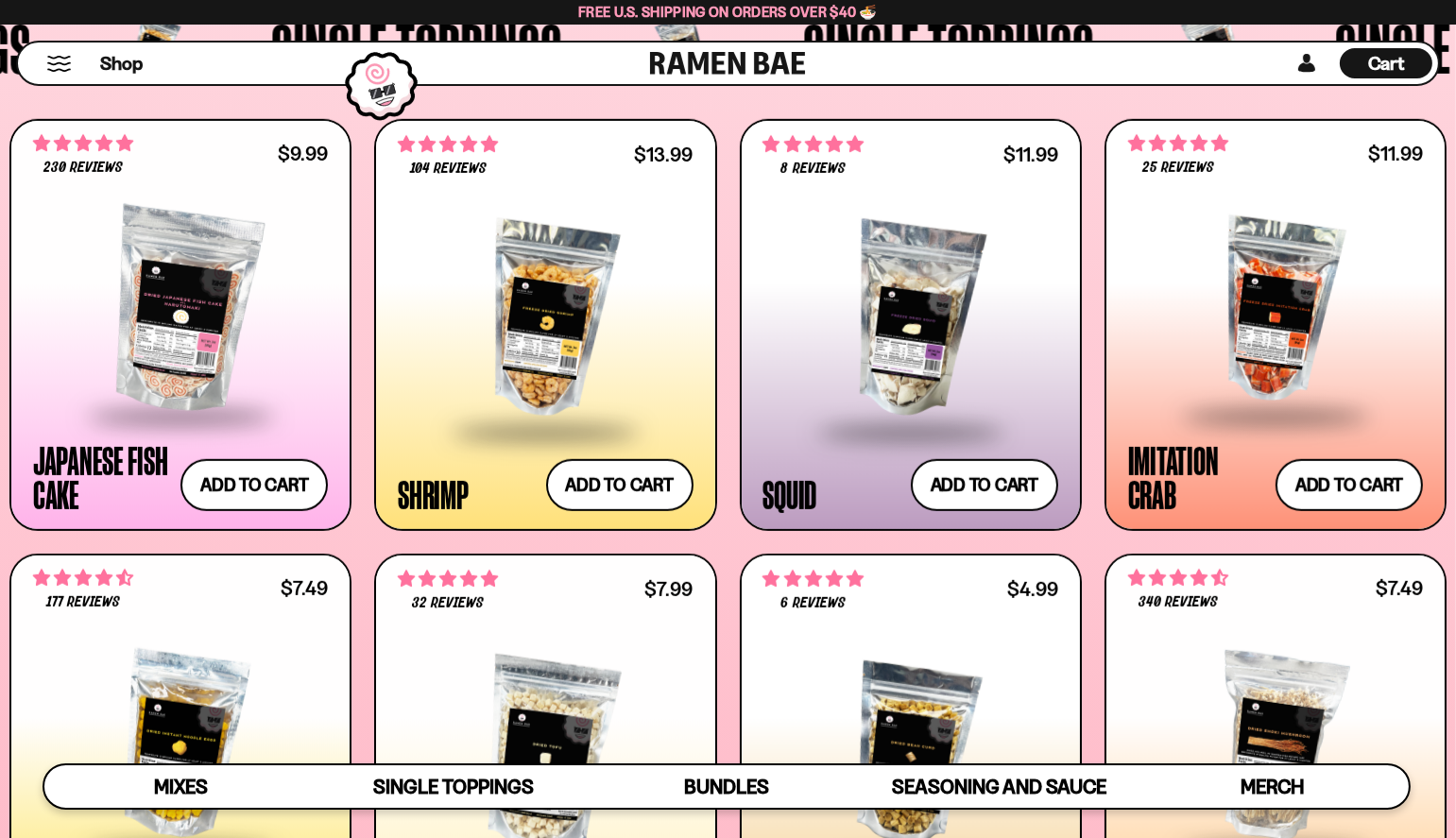
click at [1295, 292] on div at bounding box center [1275, 310] width 295 height 206
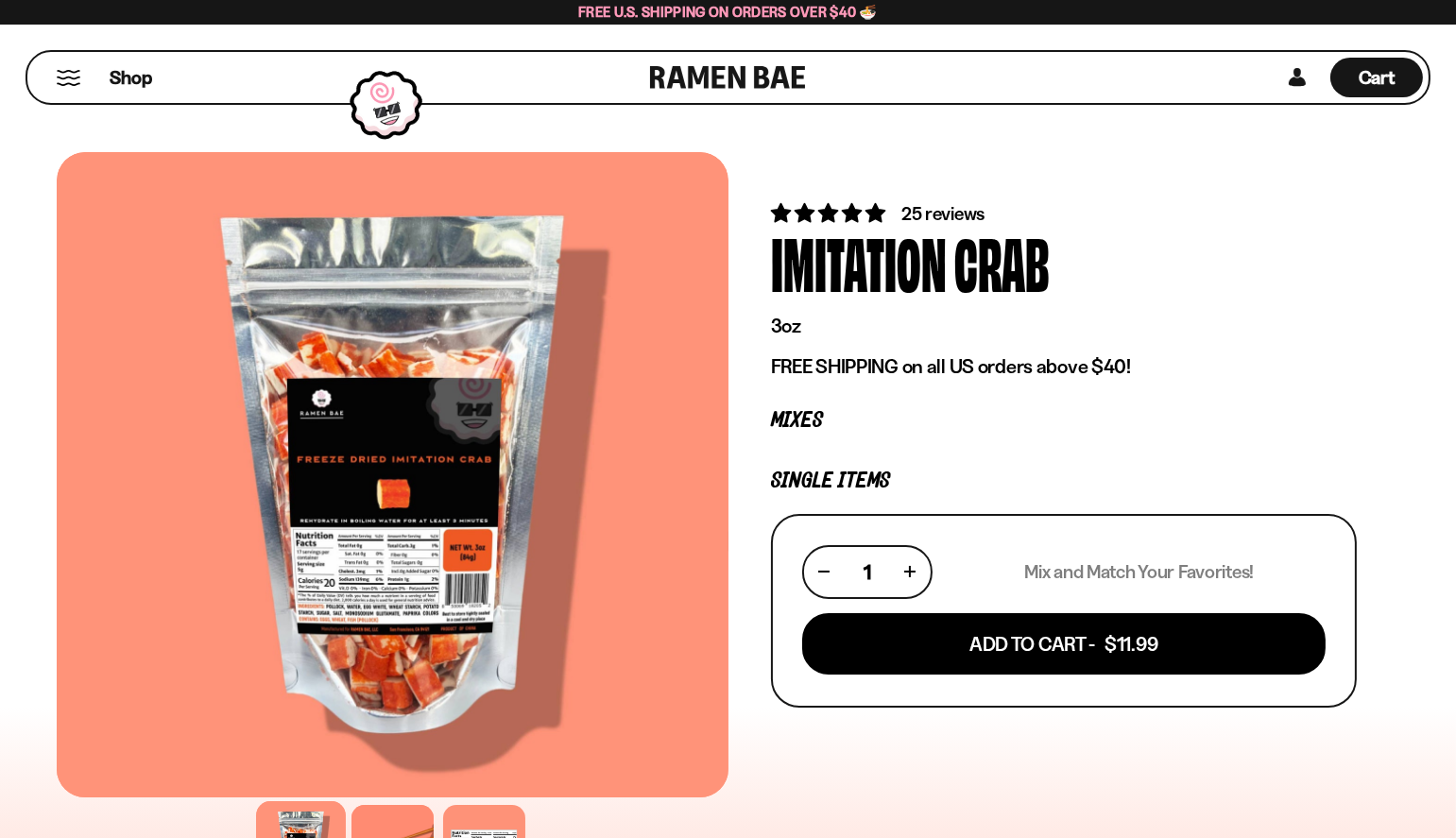
click at [758, 573] on div "25 reviews Imitation Crab 3oz FREE SHIPPING on all US orders above $40! Mixes S…" at bounding box center [1065, 716] width 672 height 1129
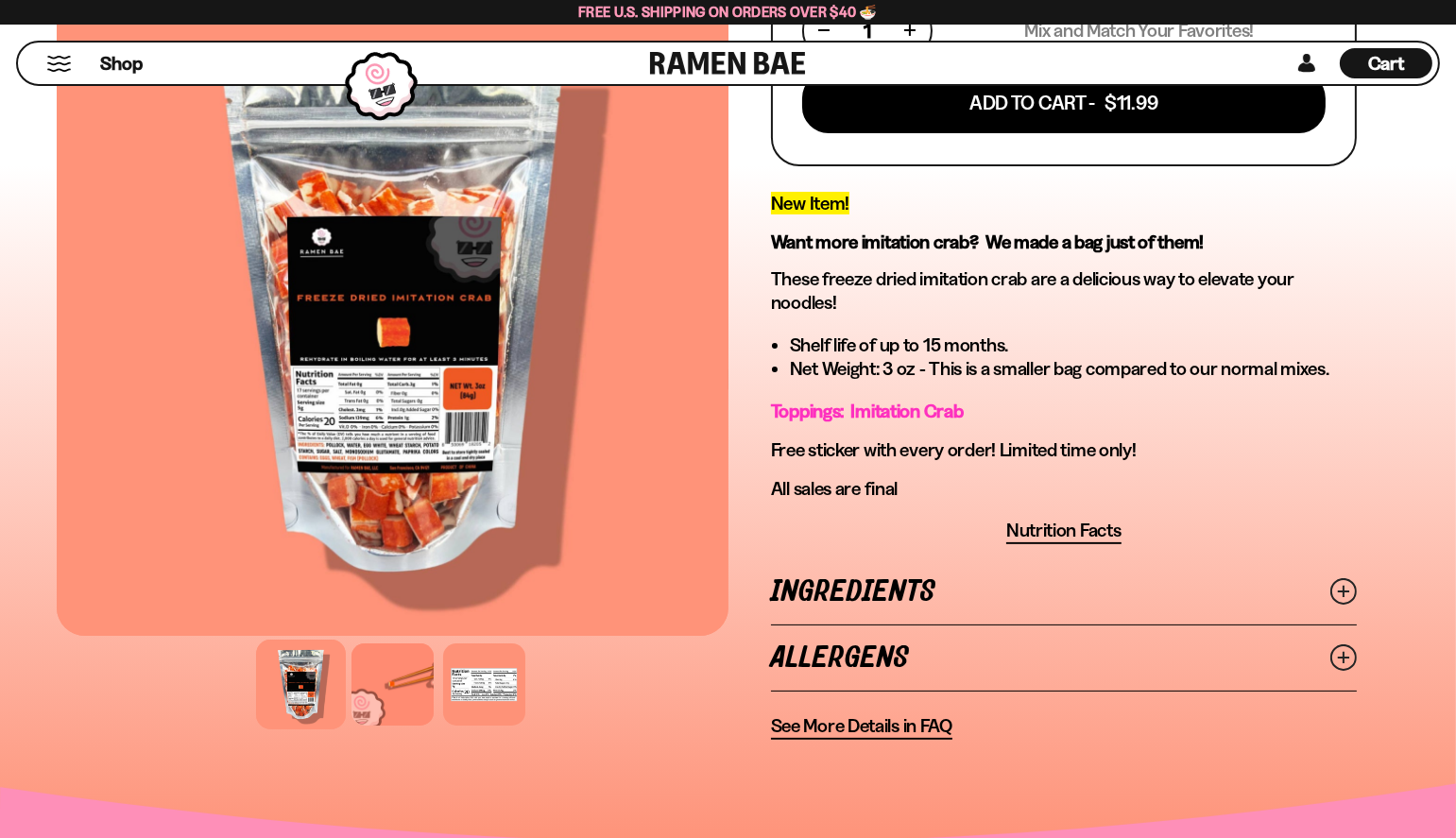
scroll to position [491, 0]
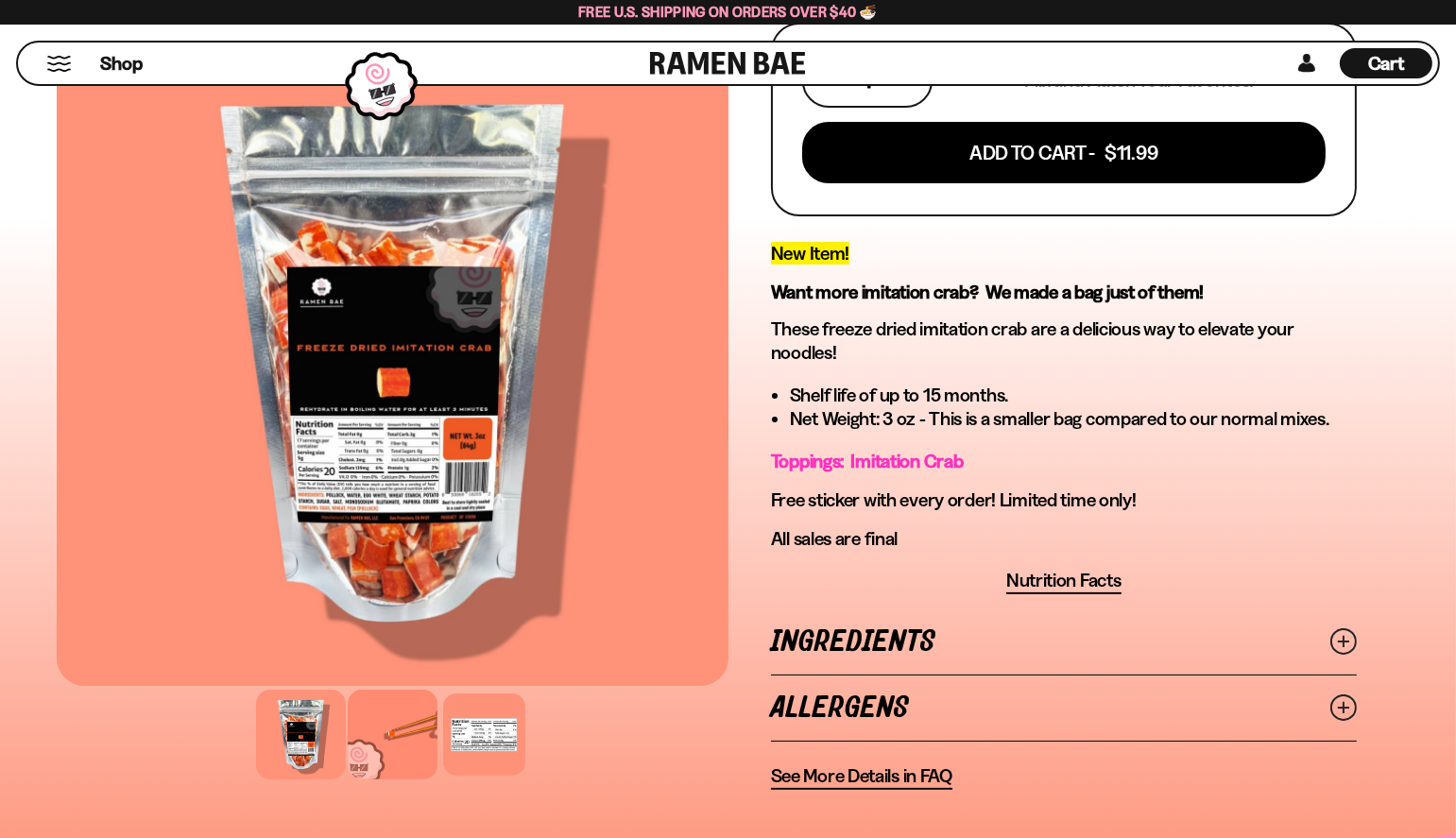
click at [395, 730] on div at bounding box center [392, 733] width 89 height 89
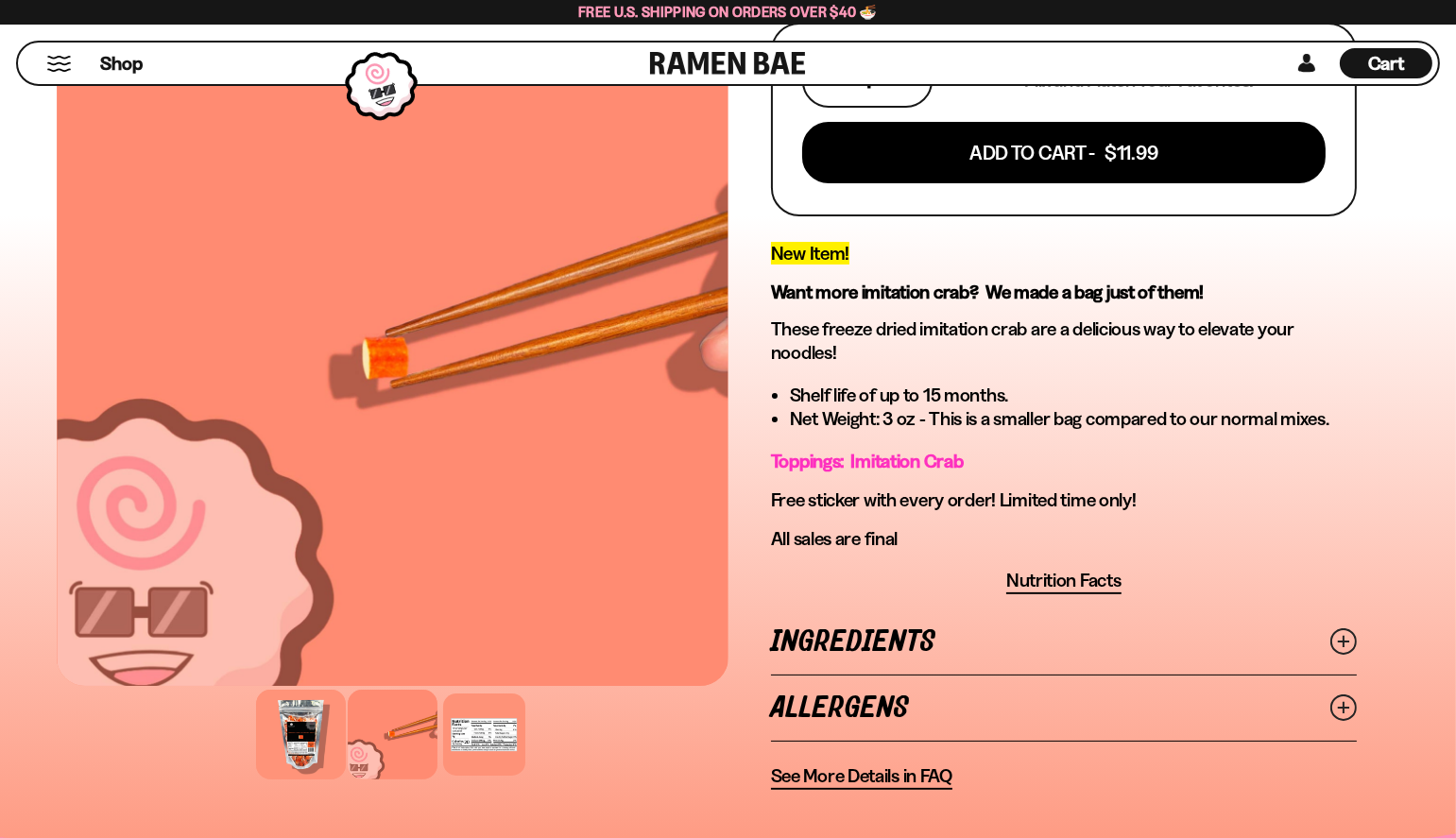
click at [317, 734] on div at bounding box center [301, 733] width 89 height 89
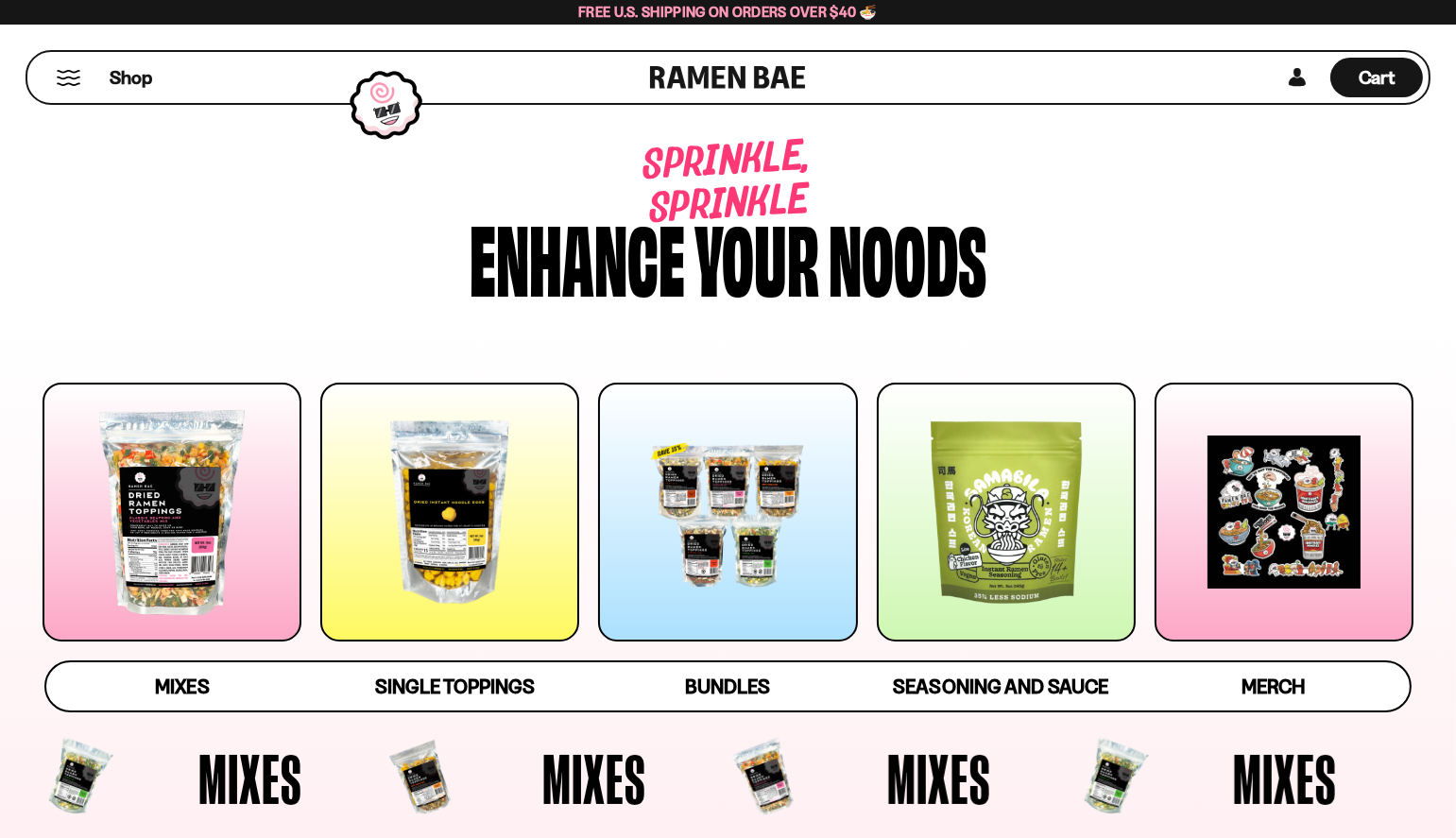
scroll to position [1733, 0]
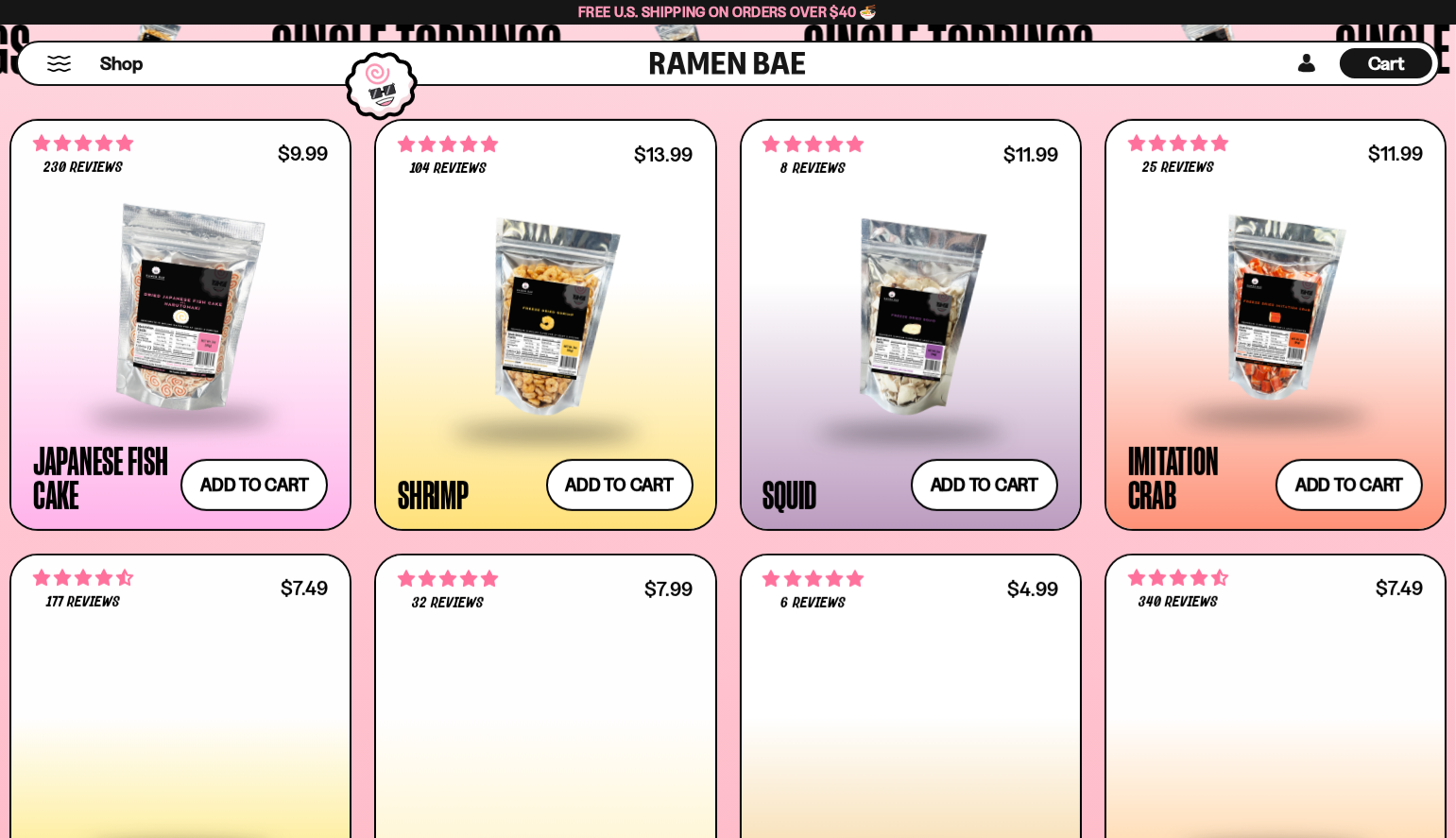
click at [1429, 337] on div "**********" at bounding box center [1275, 324] width 342 height 412
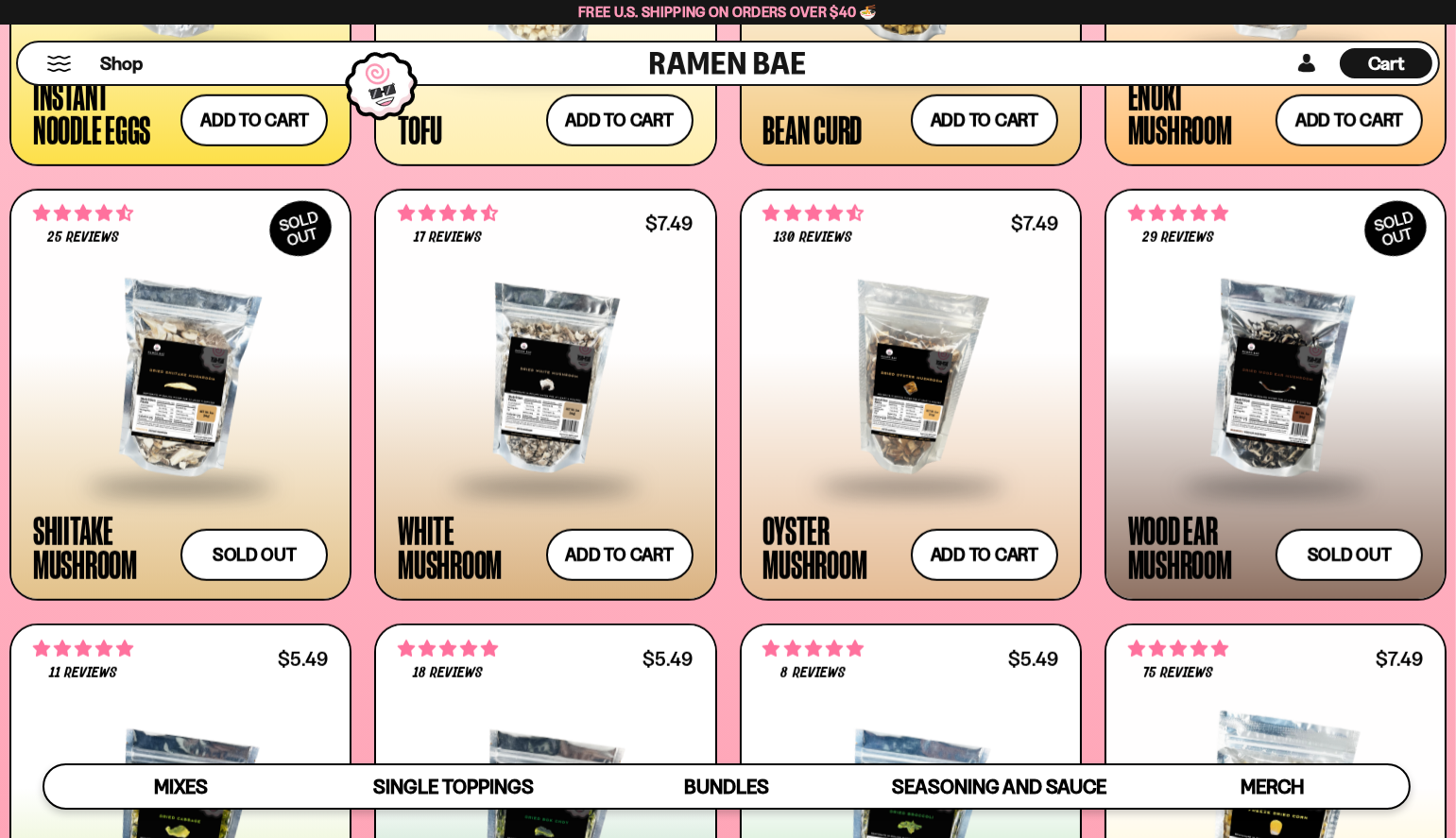
scroll to position [2564, 0]
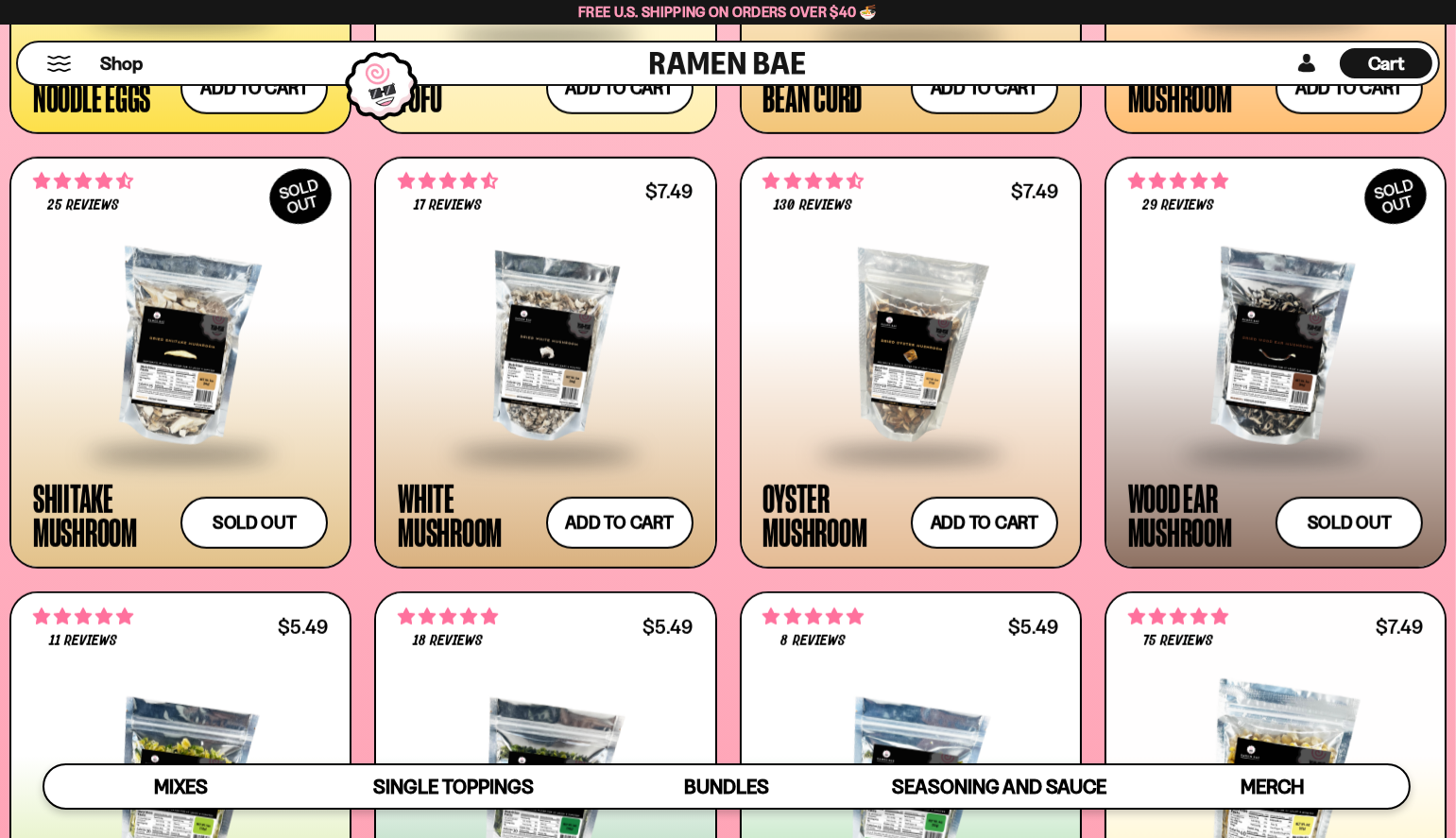
click at [968, 385] on div at bounding box center [910, 348] width 295 height 206
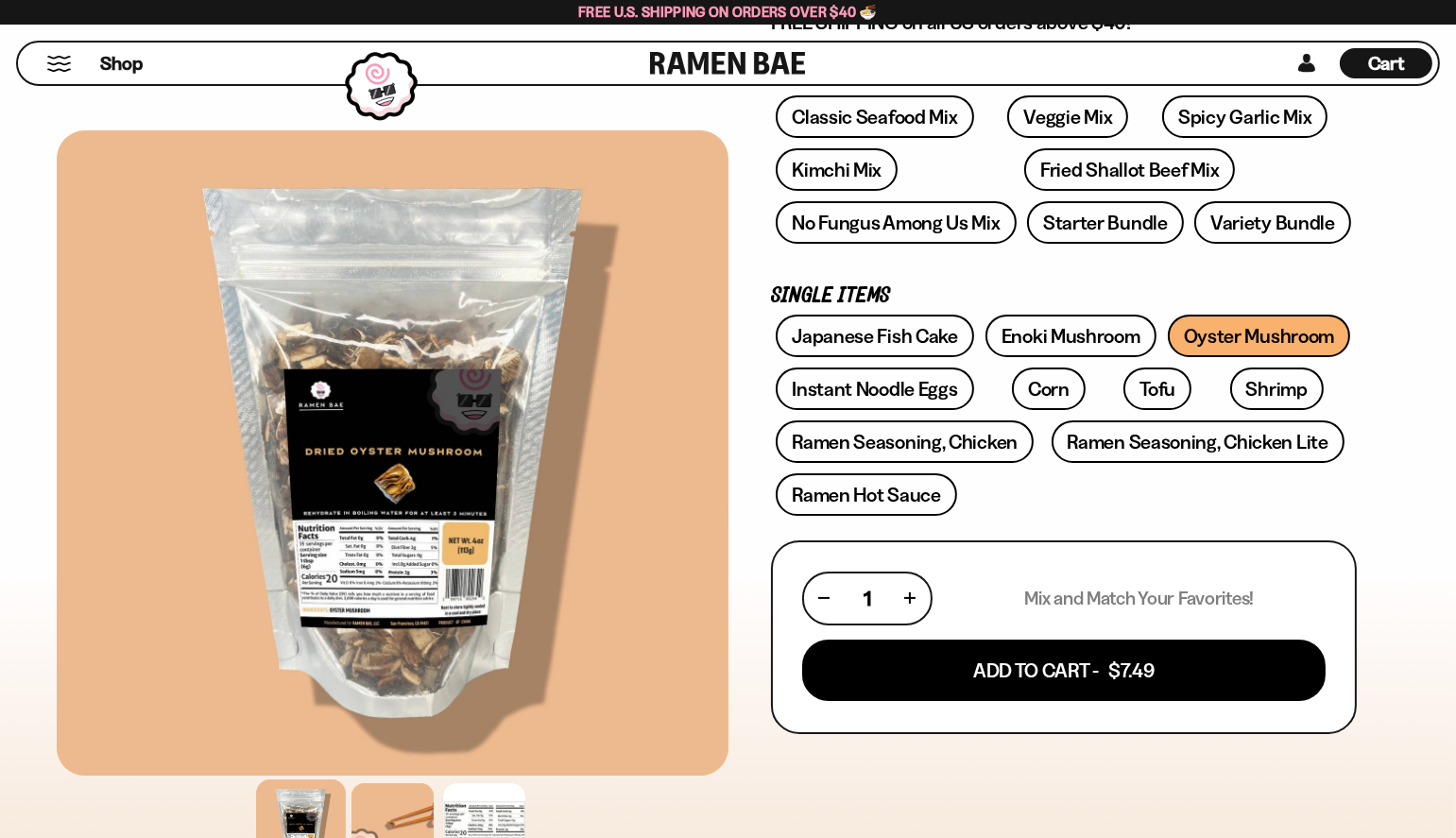
scroll to position [340, 0]
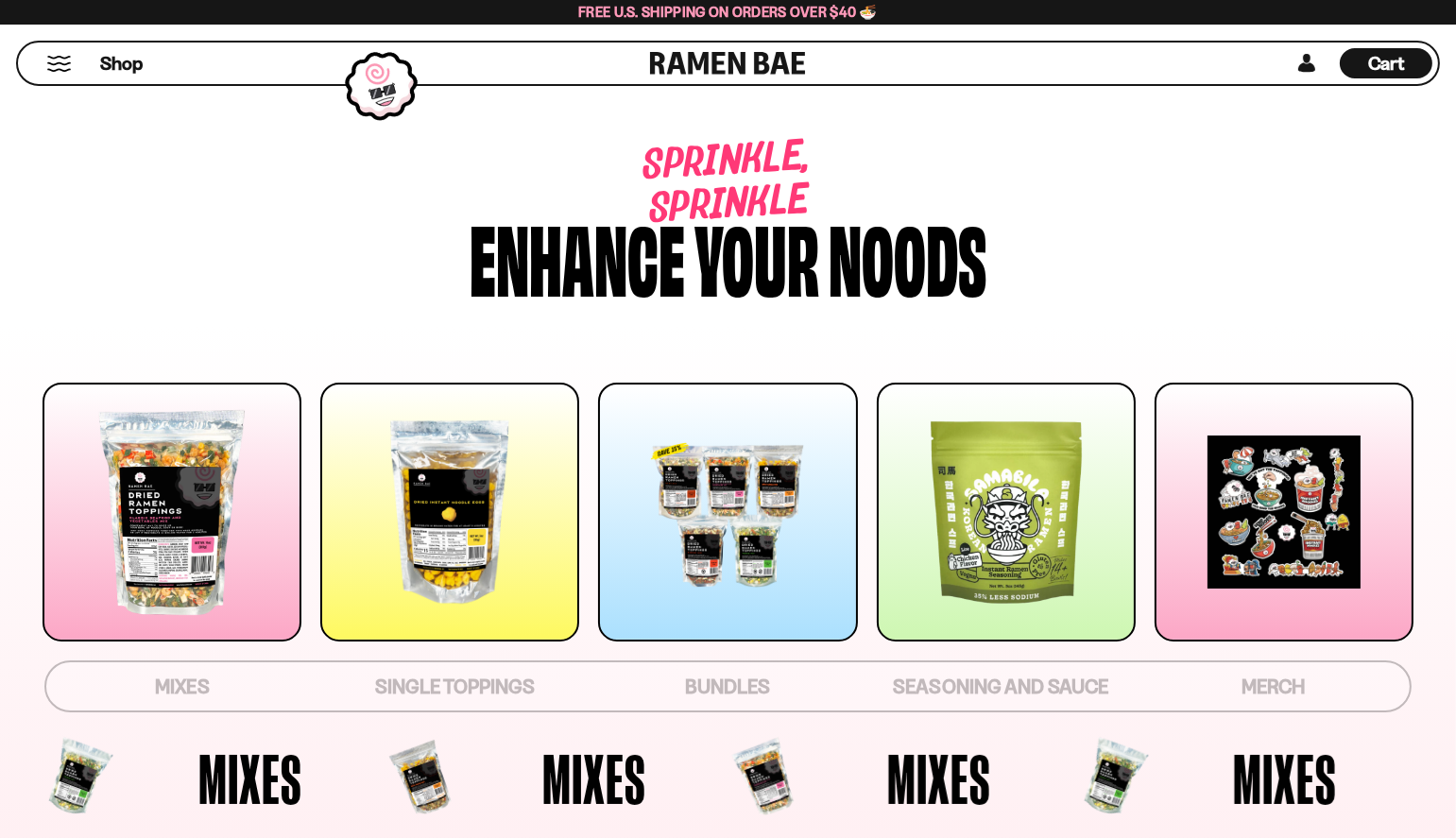
scroll to position [2564, 0]
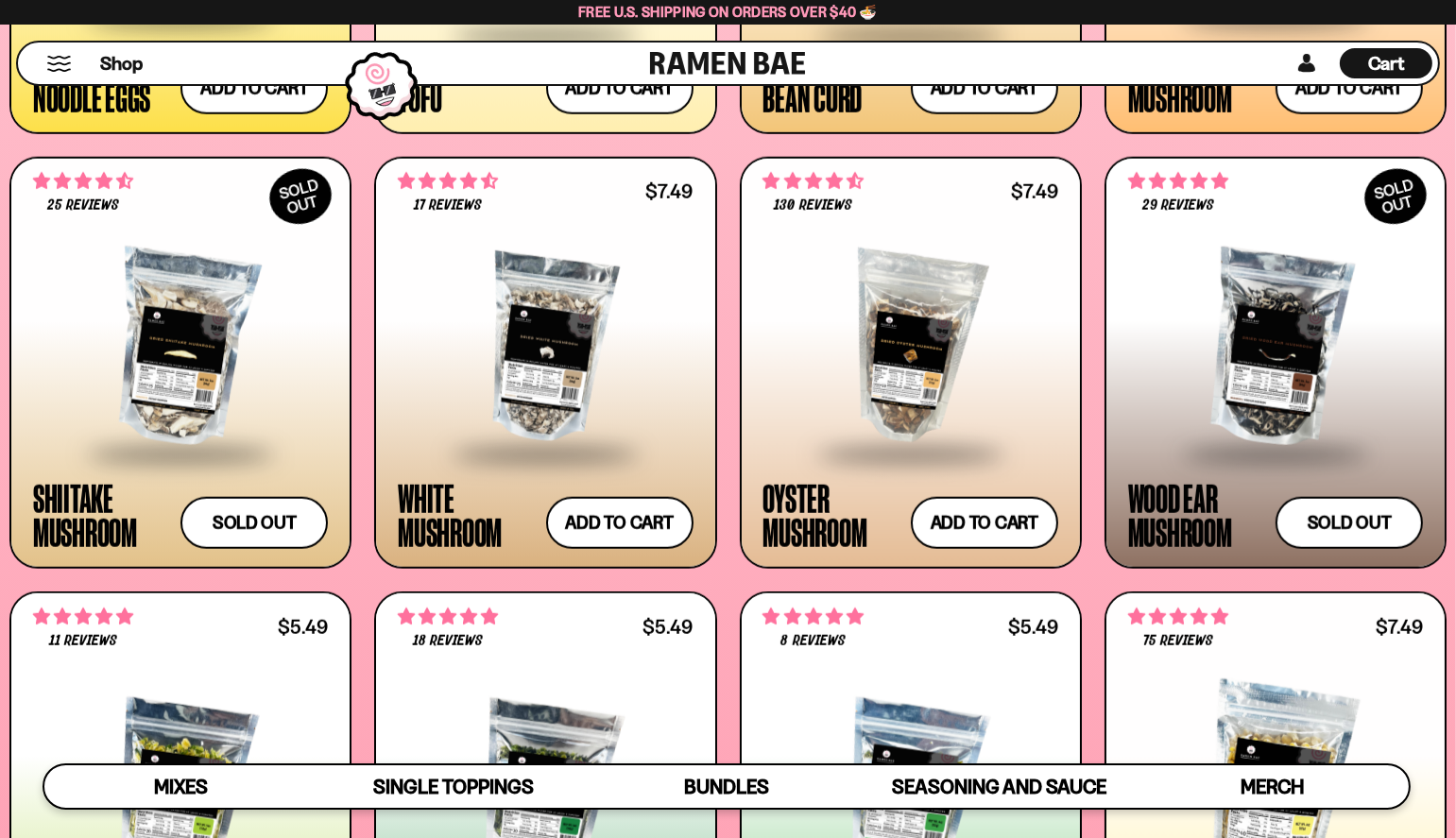
click at [58, 61] on button "Mobile Menu Trigger" at bounding box center [59, 63] width 26 height 16
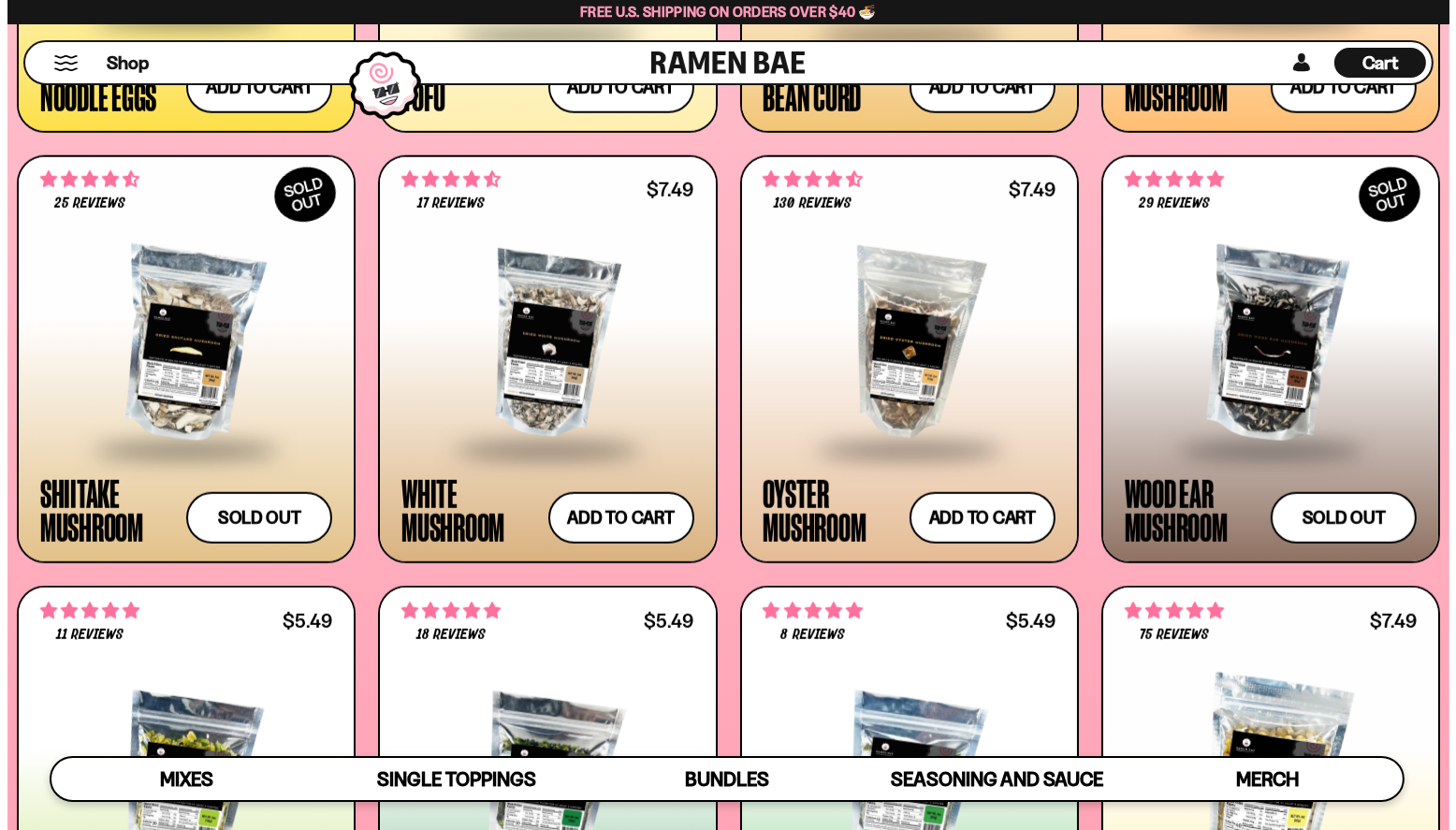
scroll to position [2555, 0]
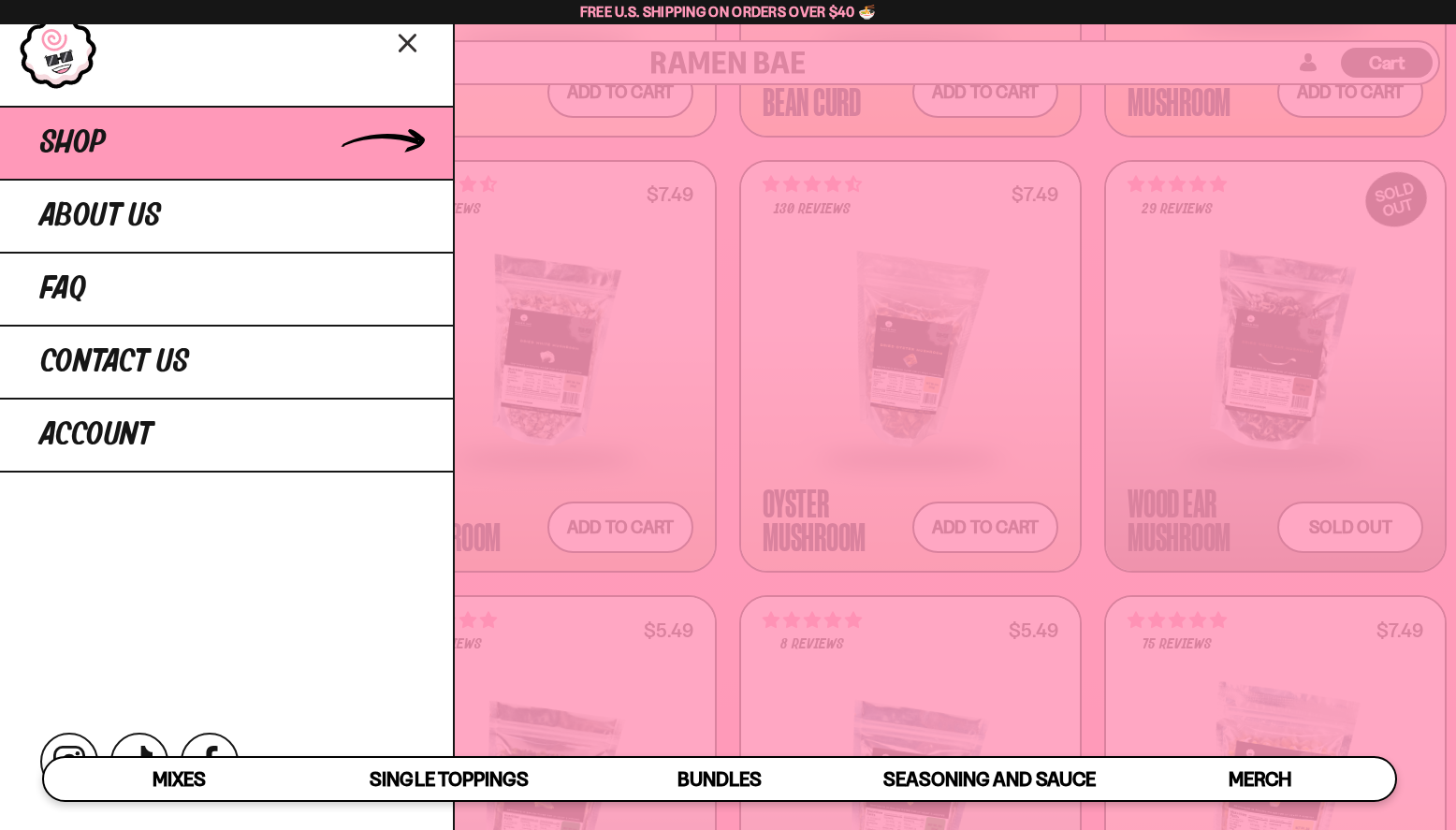
click at [87, 135] on span "Shop" at bounding box center [72, 143] width 66 height 33
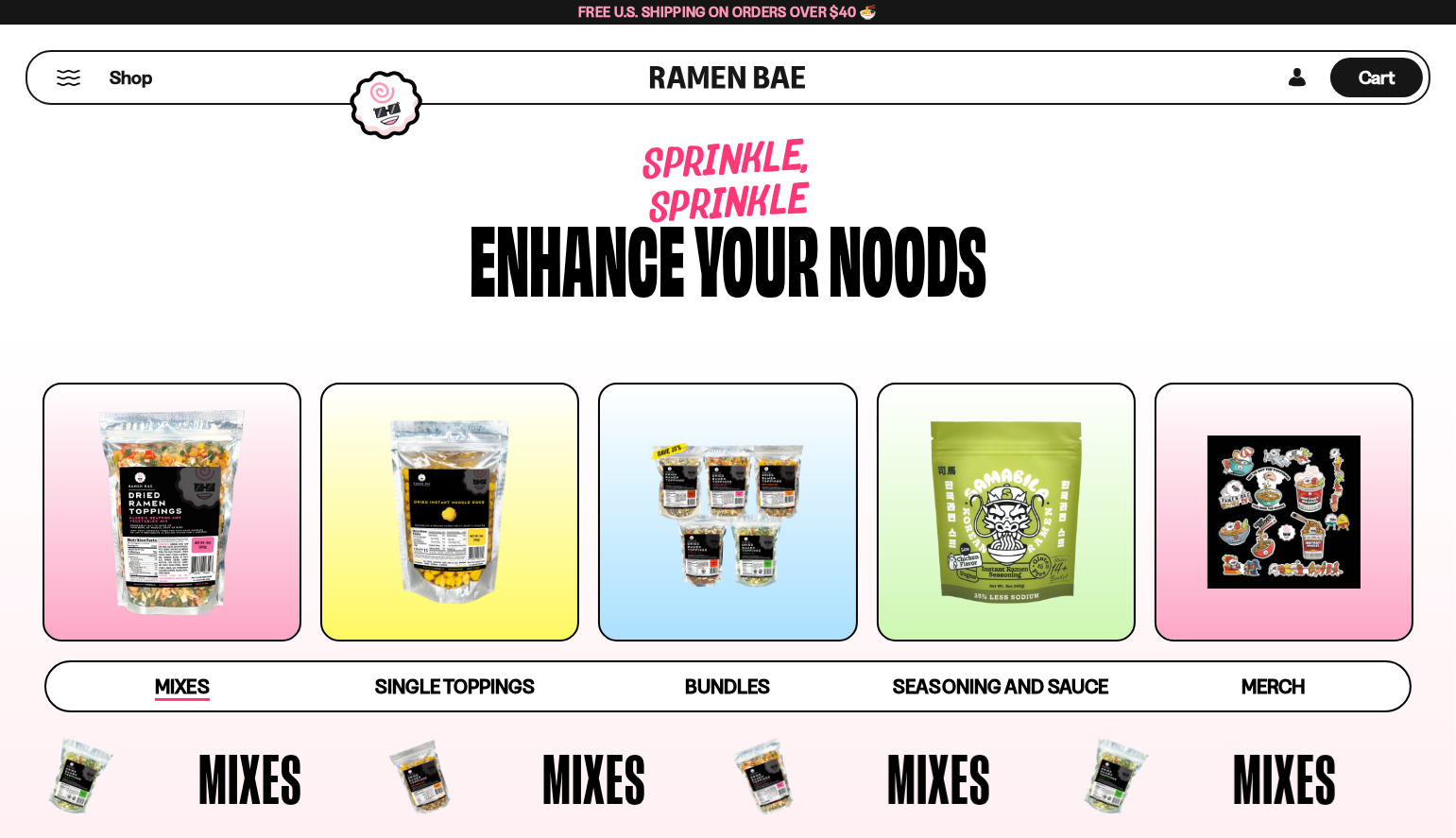
click at [187, 689] on span "Mixes" at bounding box center [182, 688] width 54 height 27
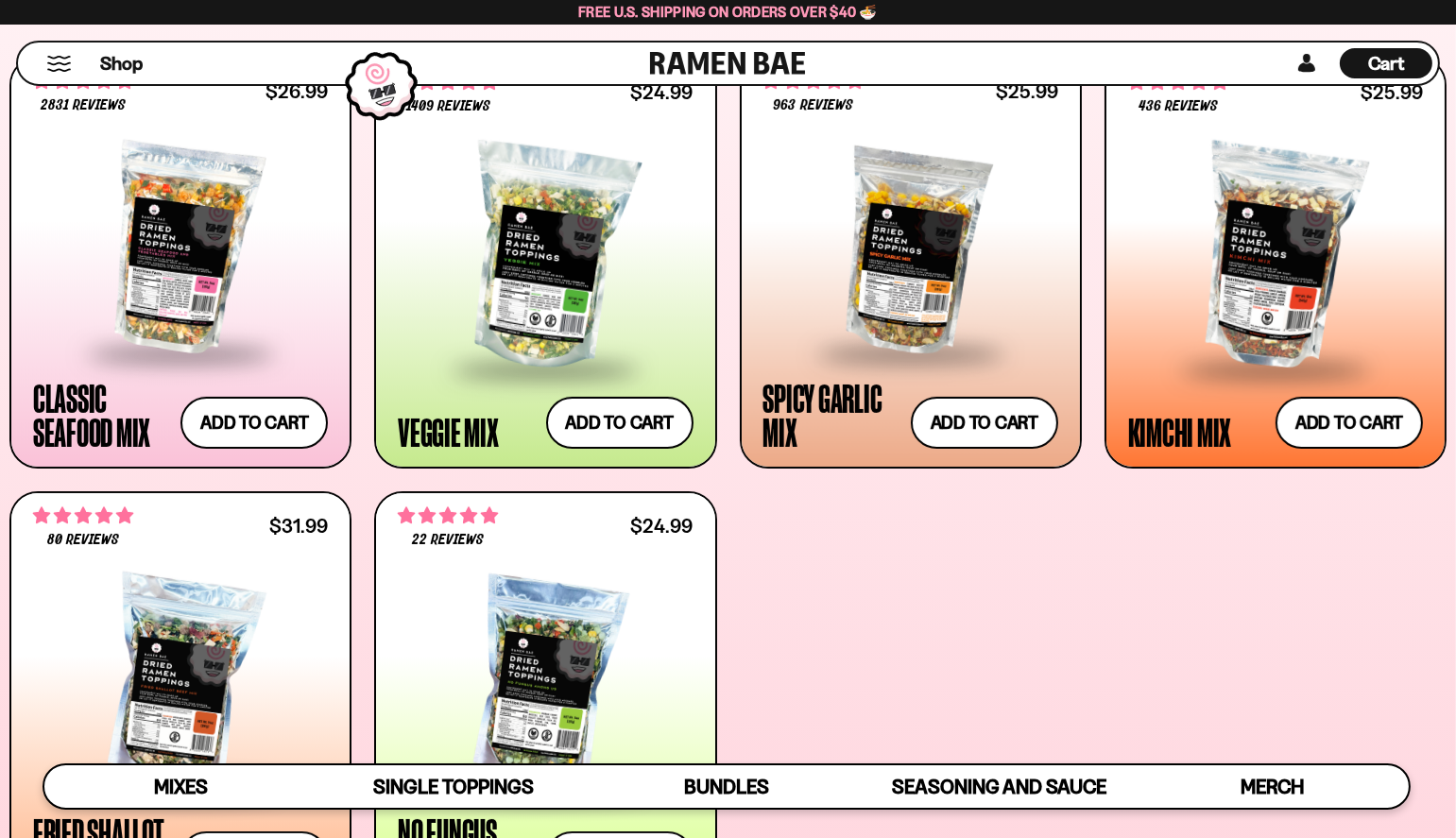
scroll to position [680, 0]
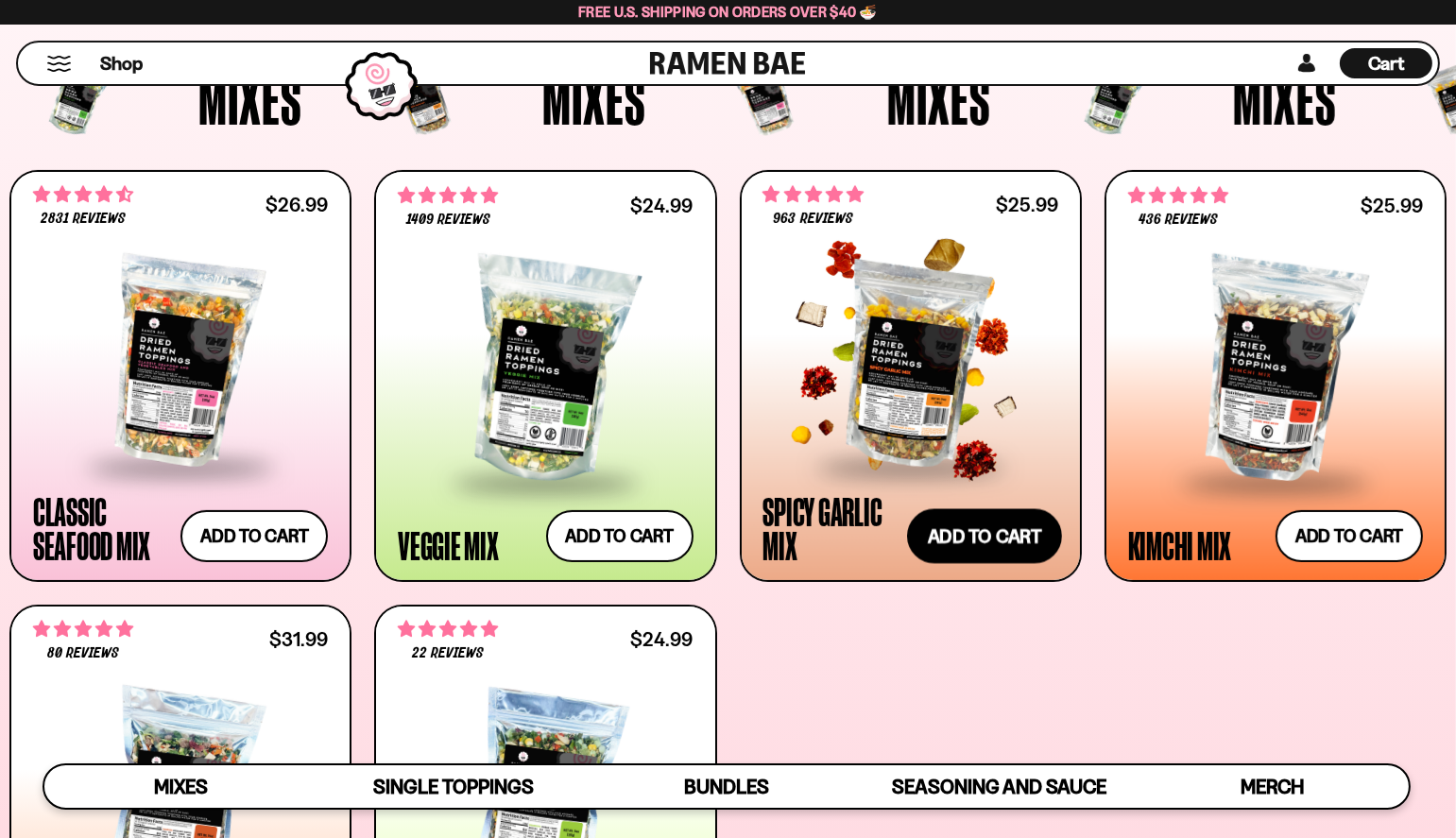
click at [1013, 534] on button "Add to cart Add ― Regular price $25.99 Regular price Sale price $25.99 Unit pri…" at bounding box center [984, 536] width 155 height 55
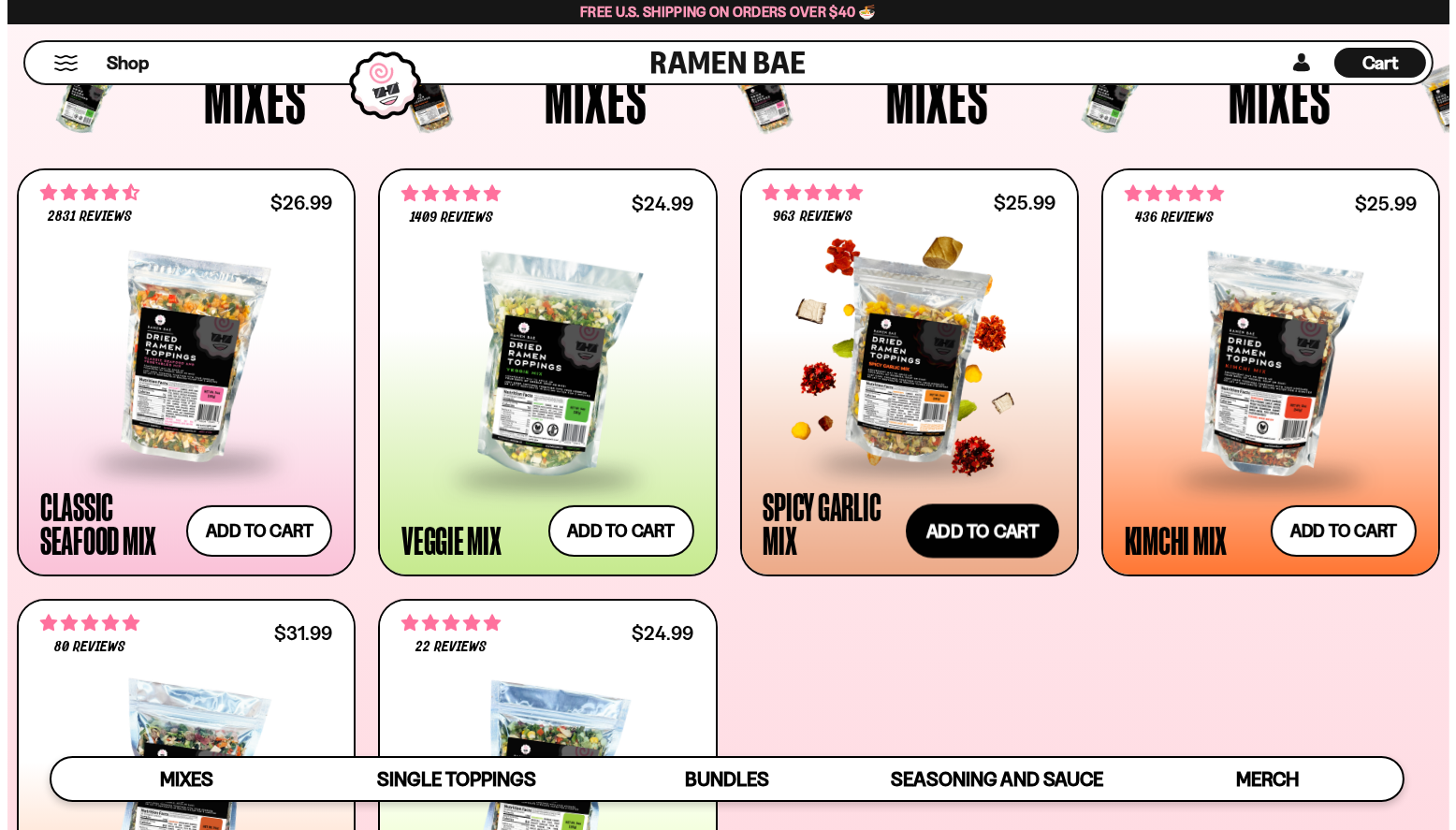
scroll to position [676, 0]
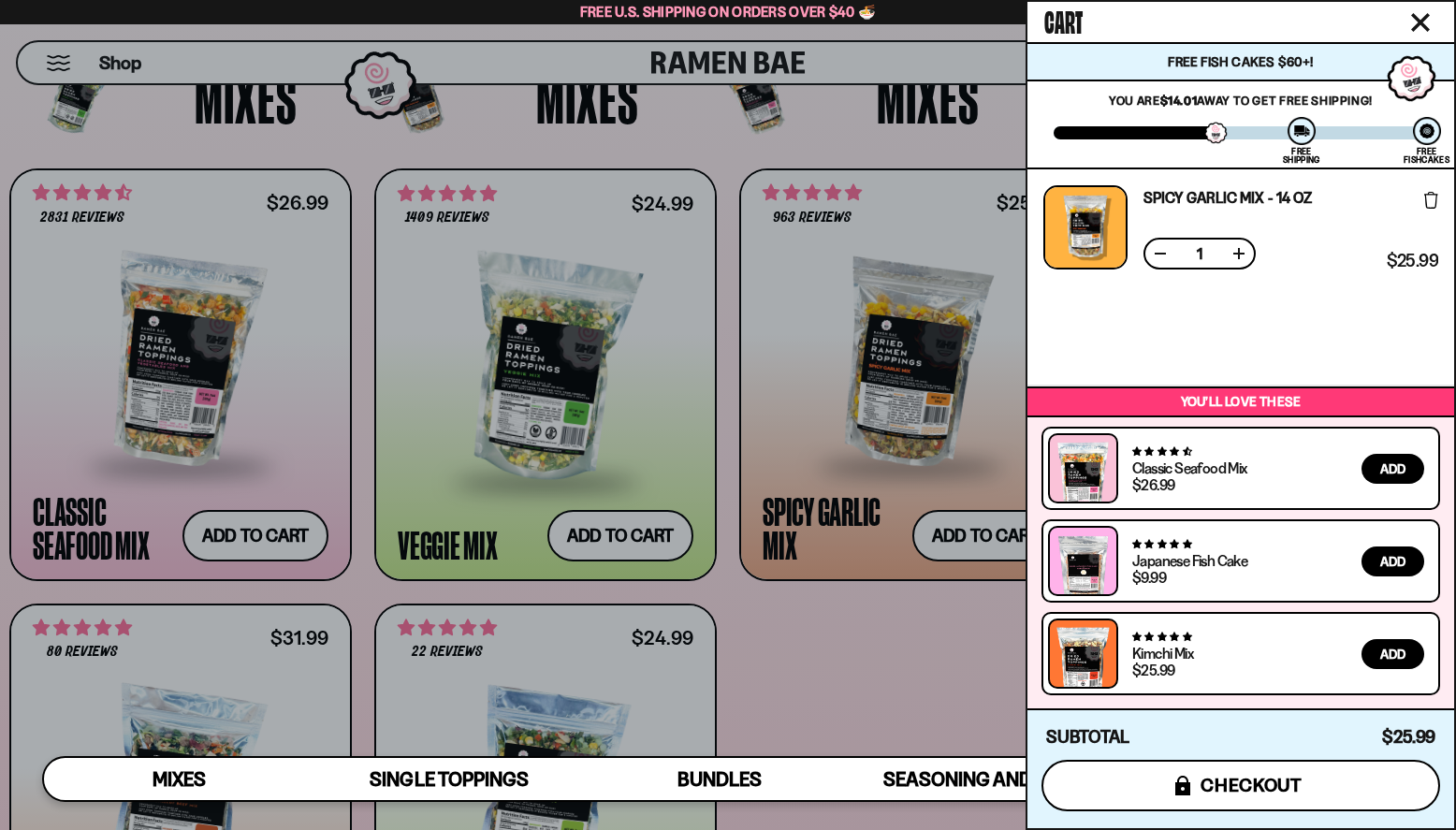
click at [1274, 777] on span "checkout" at bounding box center [1252, 785] width 102 height 21
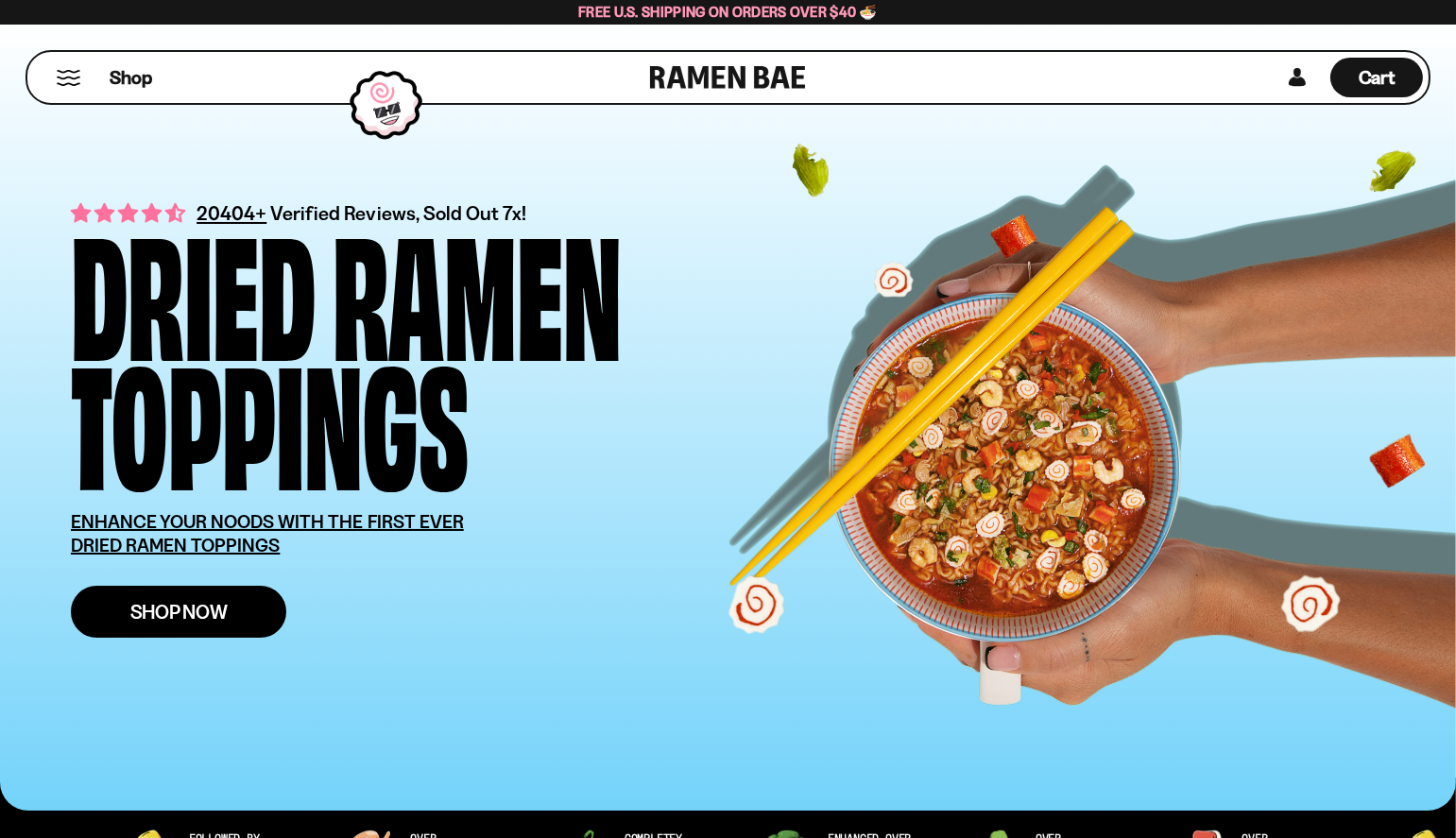
click at [235, 604] on link "Shop Now" at bounding box center [179, 611] width 215 height 52
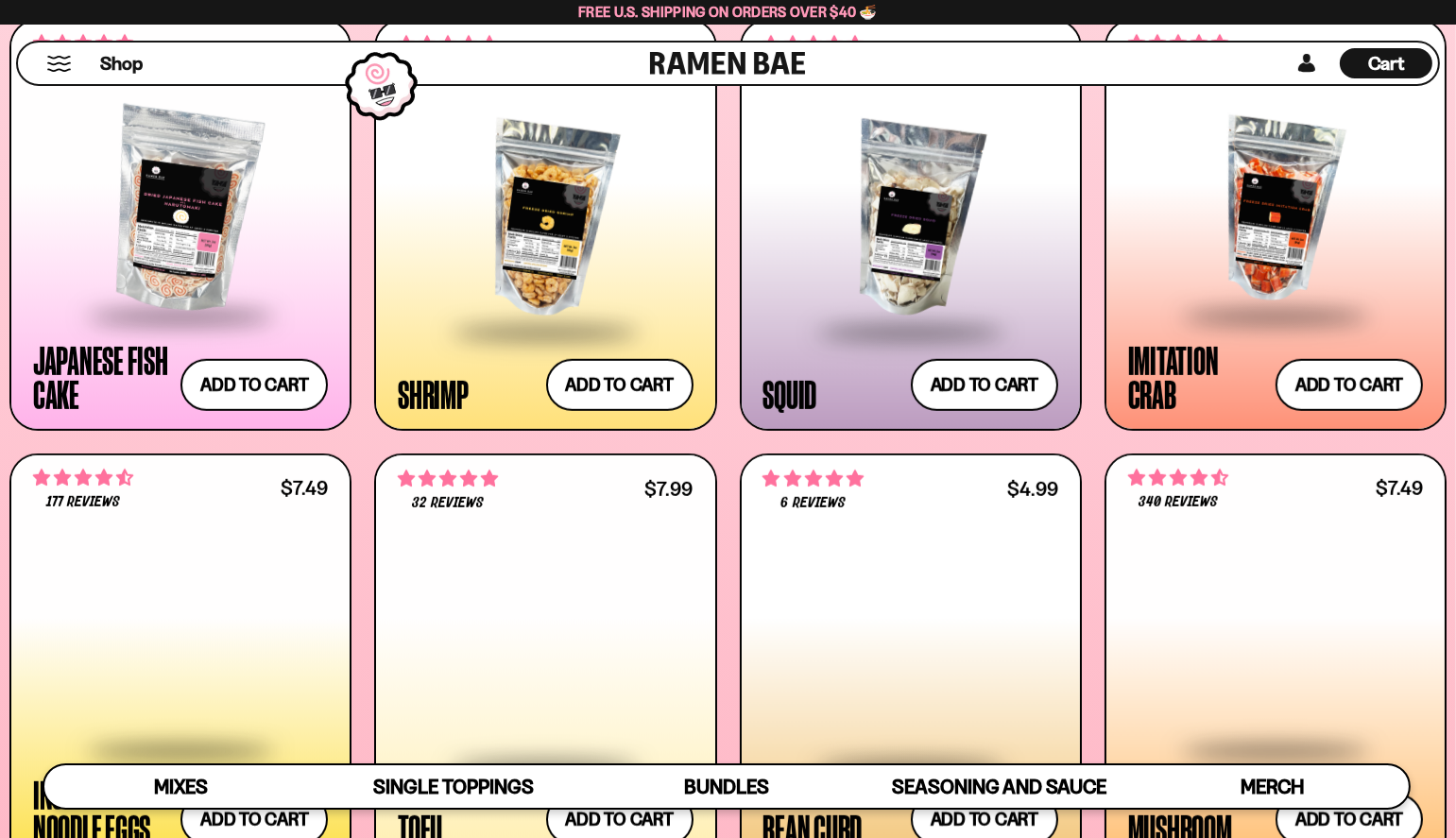
scroll to position [1833, 0]
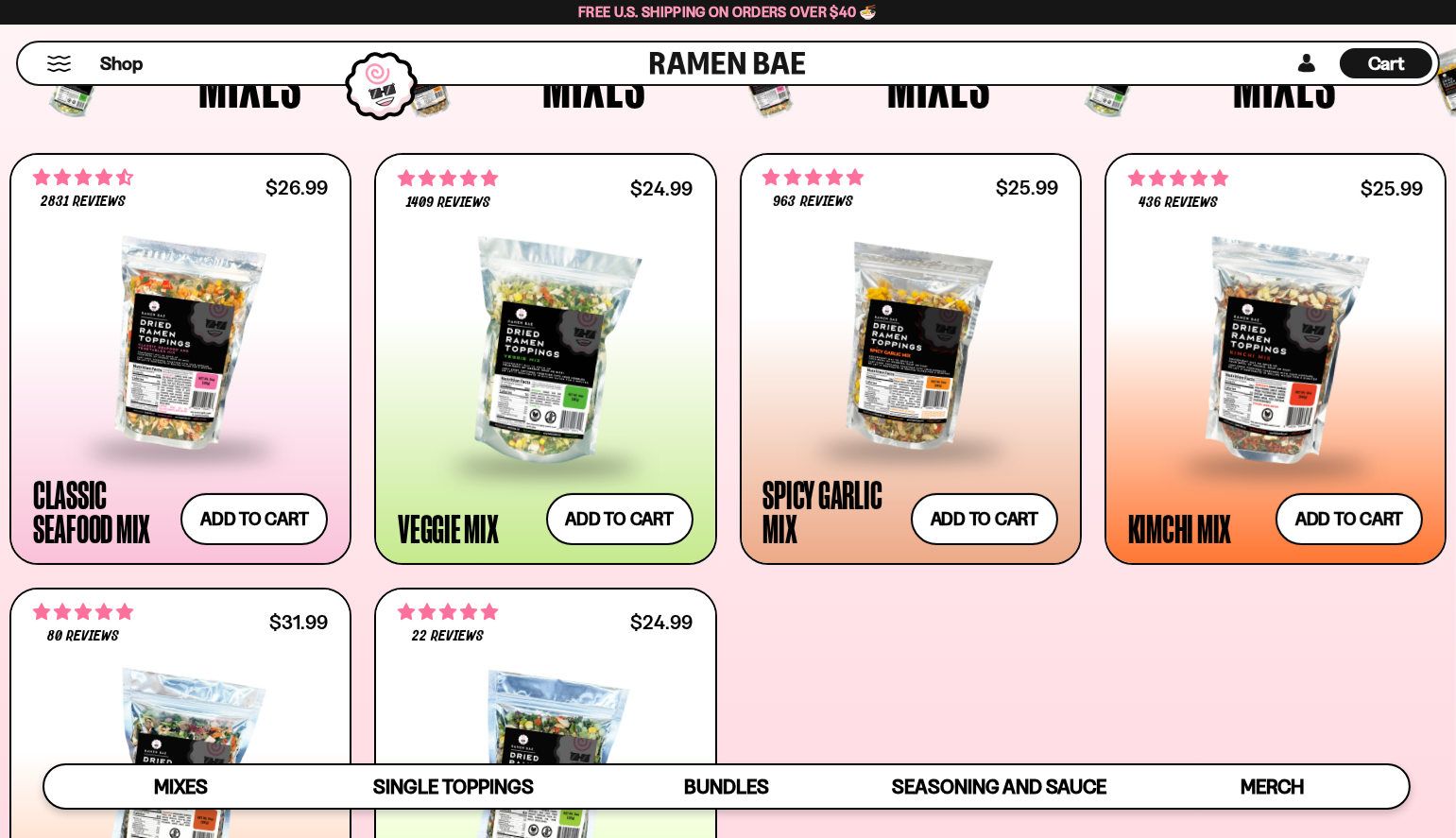
scroll to position [700, 0]
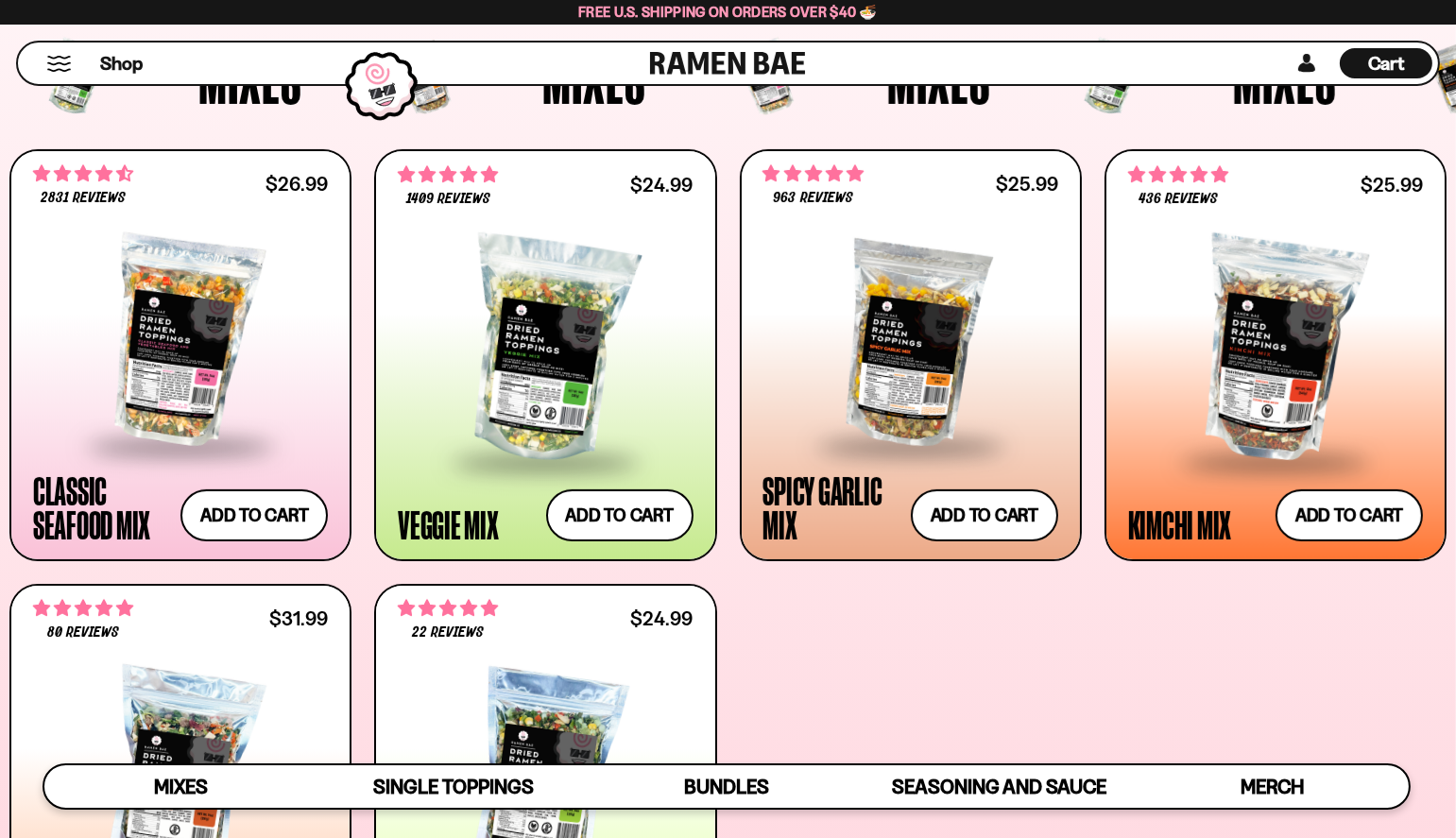
click at [1090, 537] on div "**********" at bounding box center [728, 572] width 1438 height 847
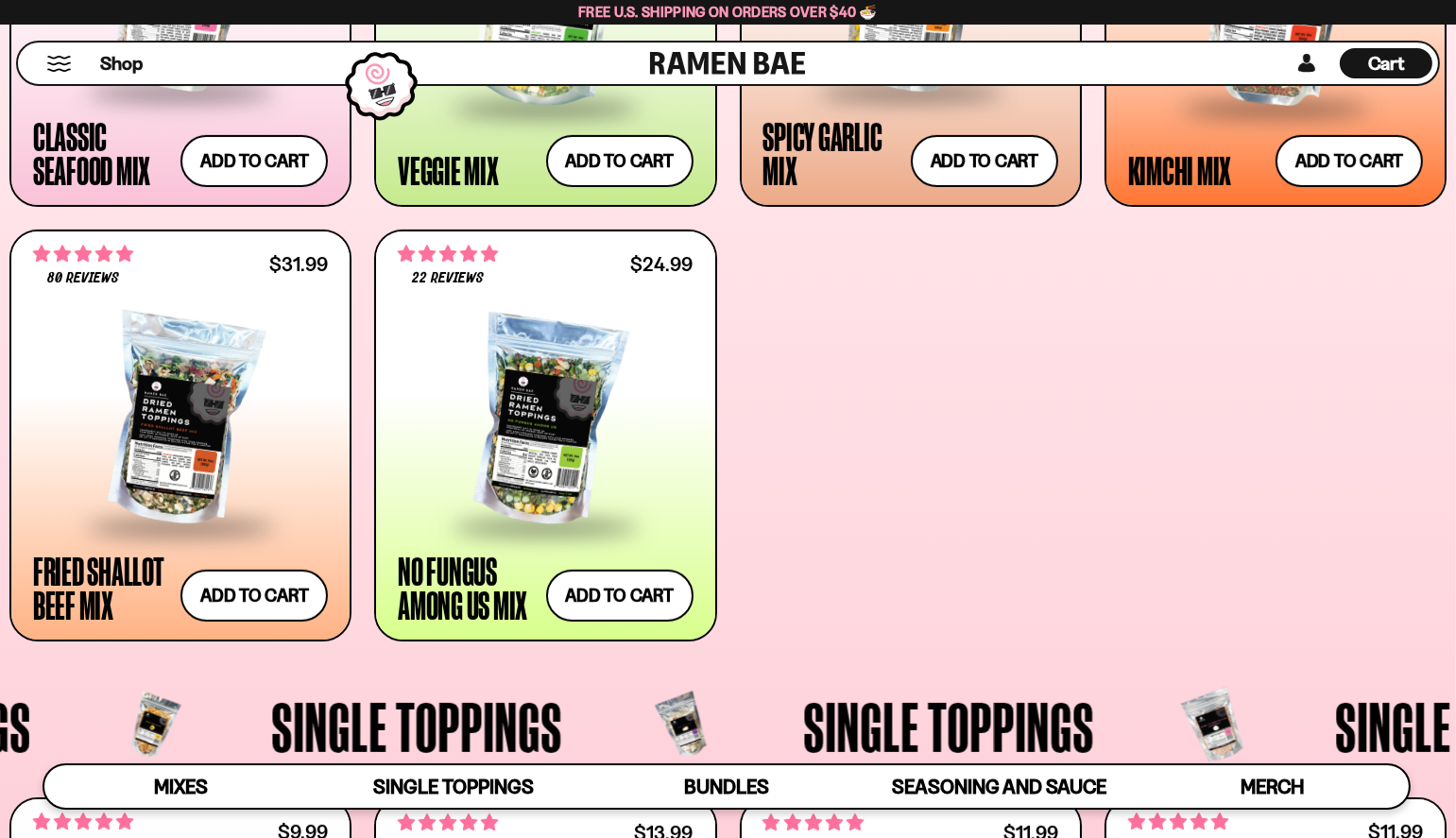
scroll to position [1078, 0]
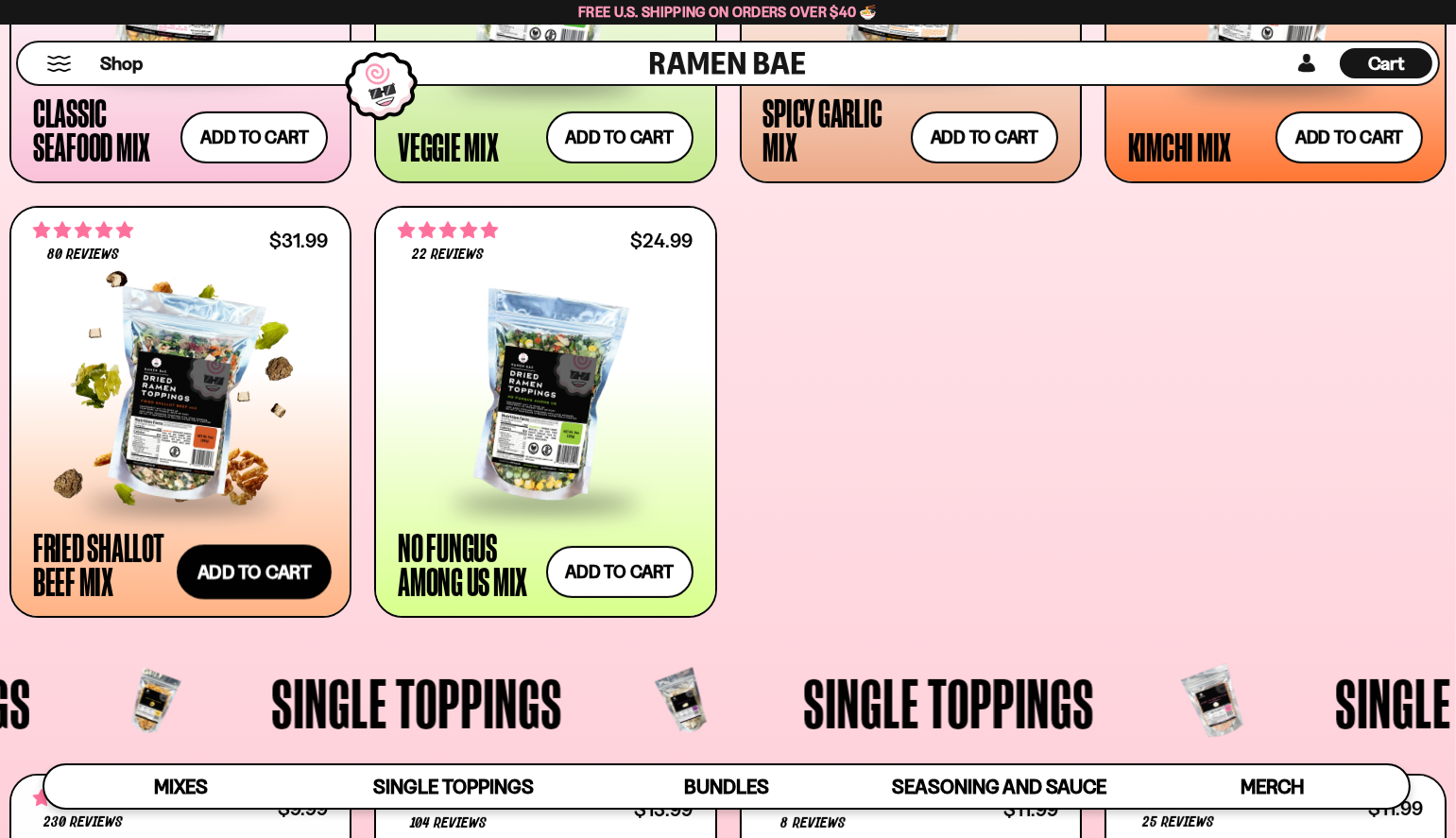
click at [260, 575] on button "Add to cart Add ― Regular price $31.99 Regular price Sale price $31.99 Unit pri…" at bounding box center [254, 572] width 155 height 55
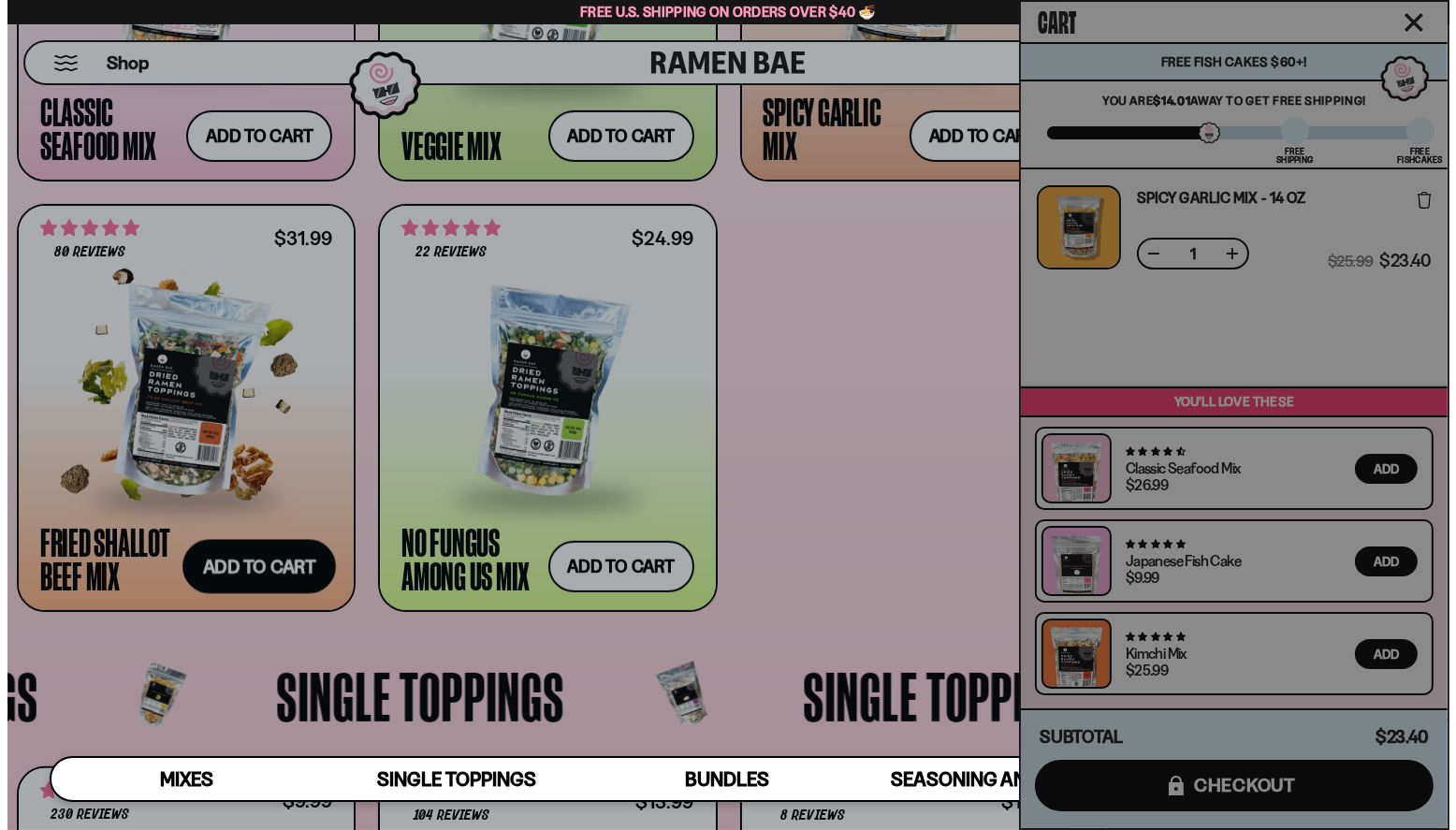
scroll to position [1071, 0]
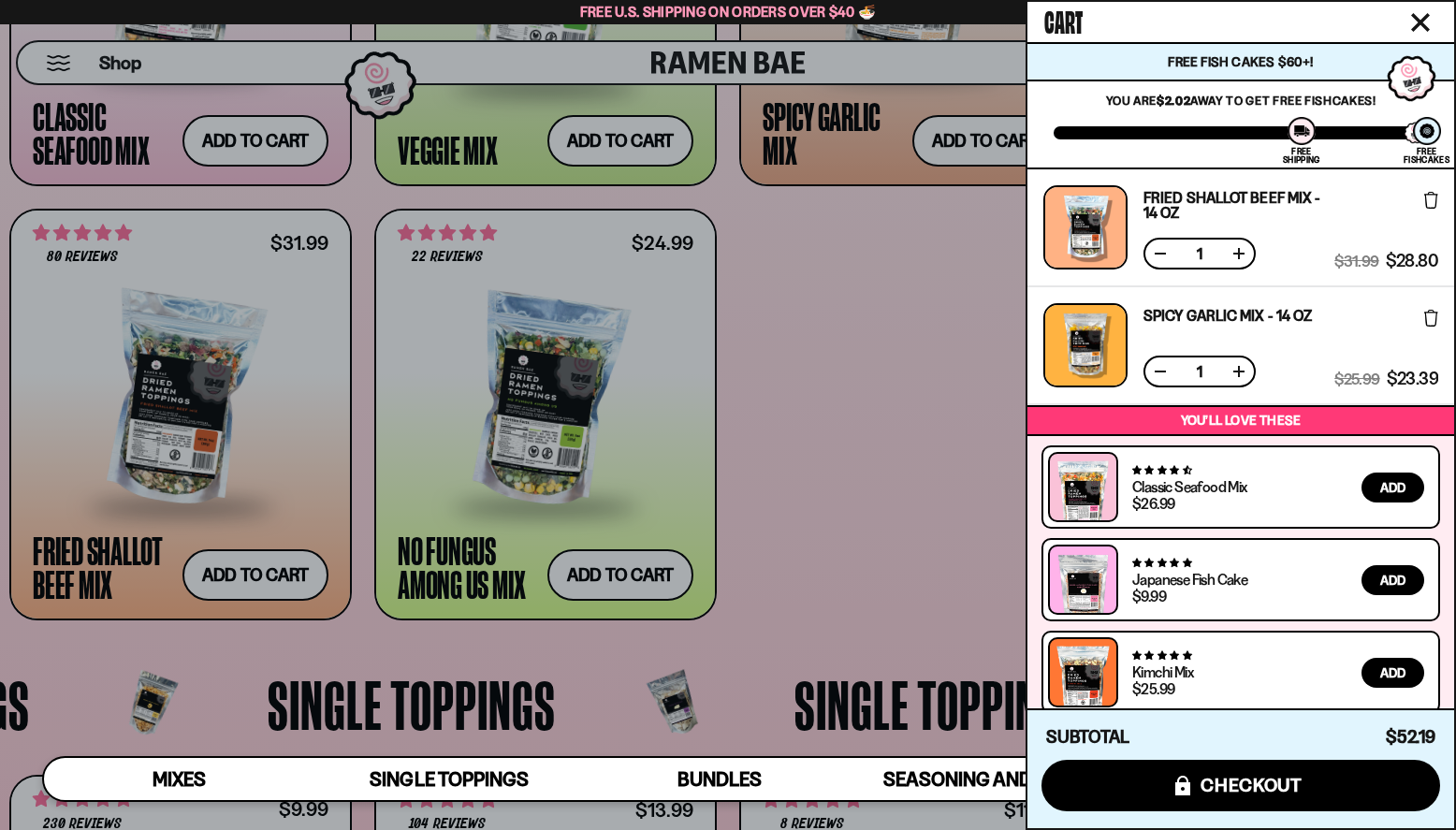
click at [1425, 316] on icon at bounding box center [1431, 318] width 14 height 17
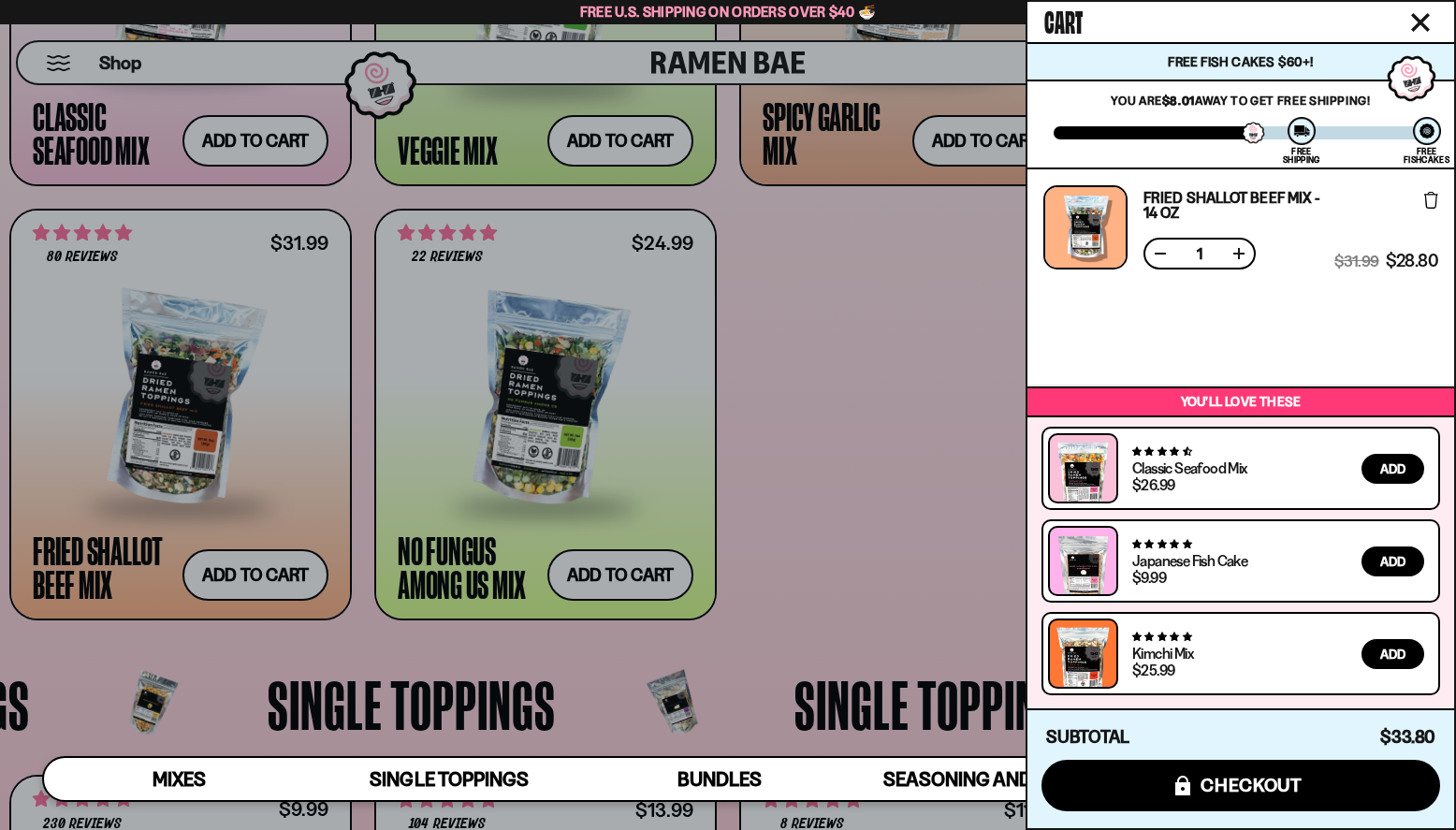
click at [967, 589] on div at bounding box center [728, 415] width 1456 height 830
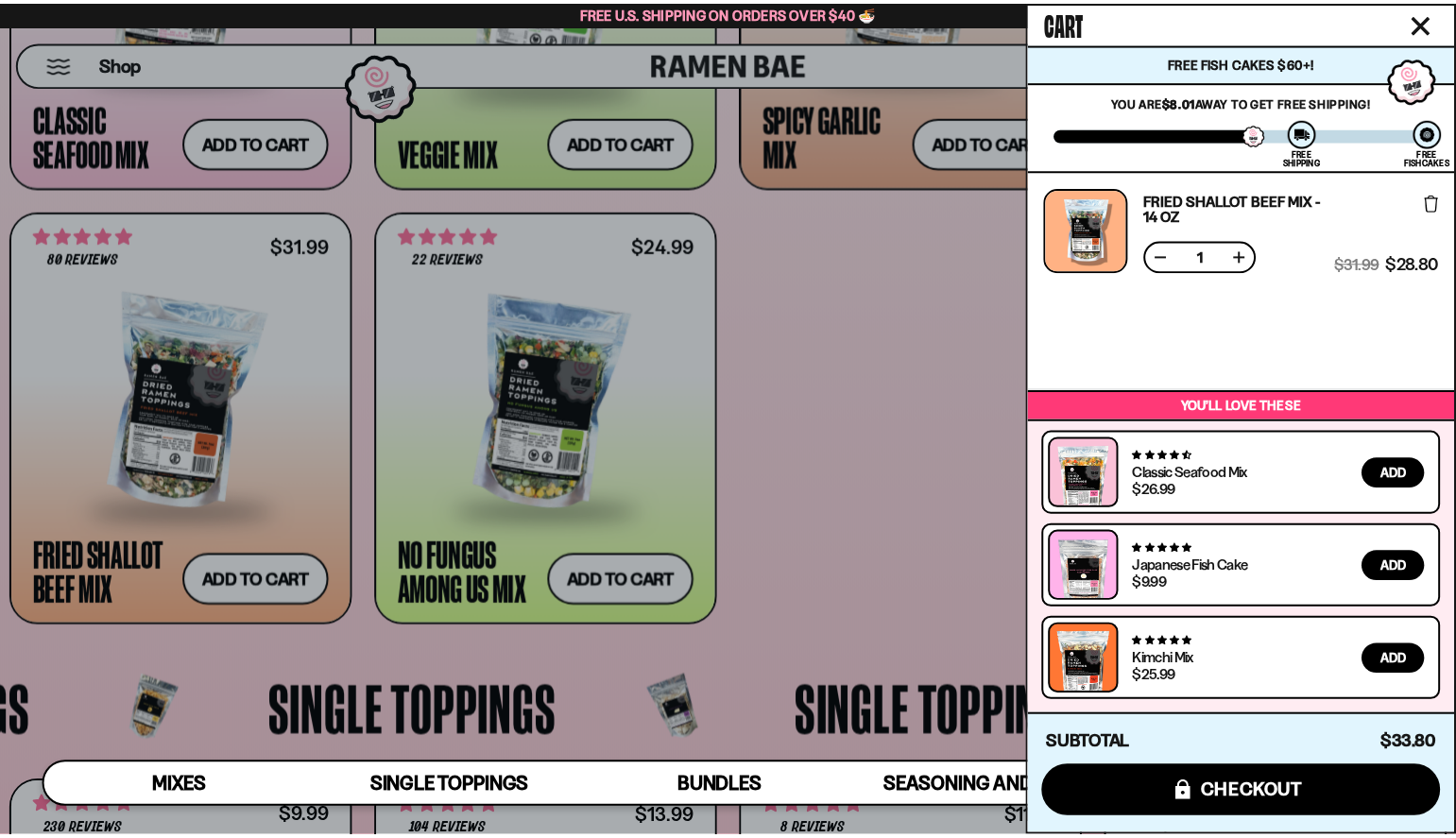
scroll to position [1078, 0]
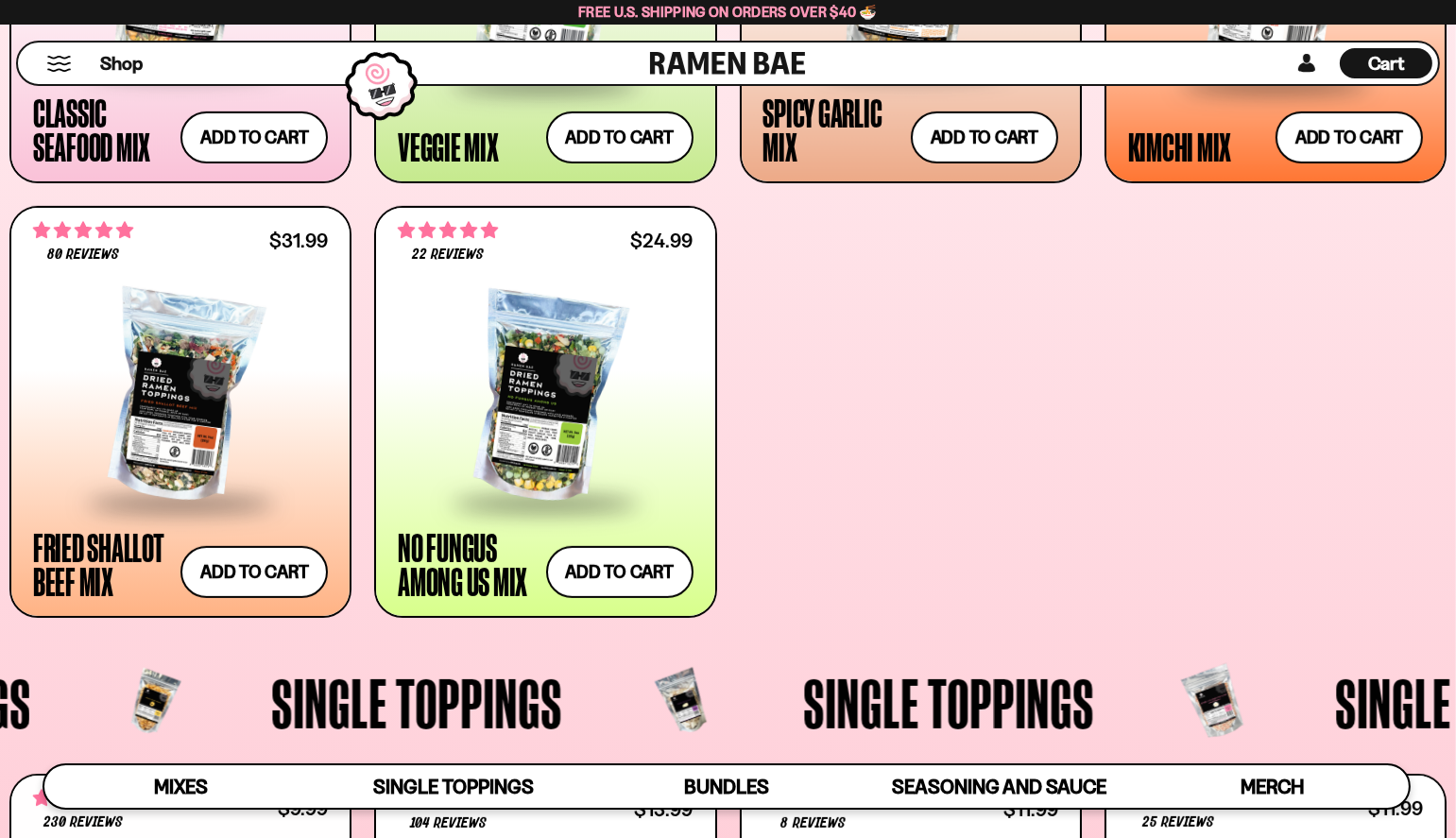
click at [786, 557] on div "**********" at bounding box center [728, 195] width 1438 height 847
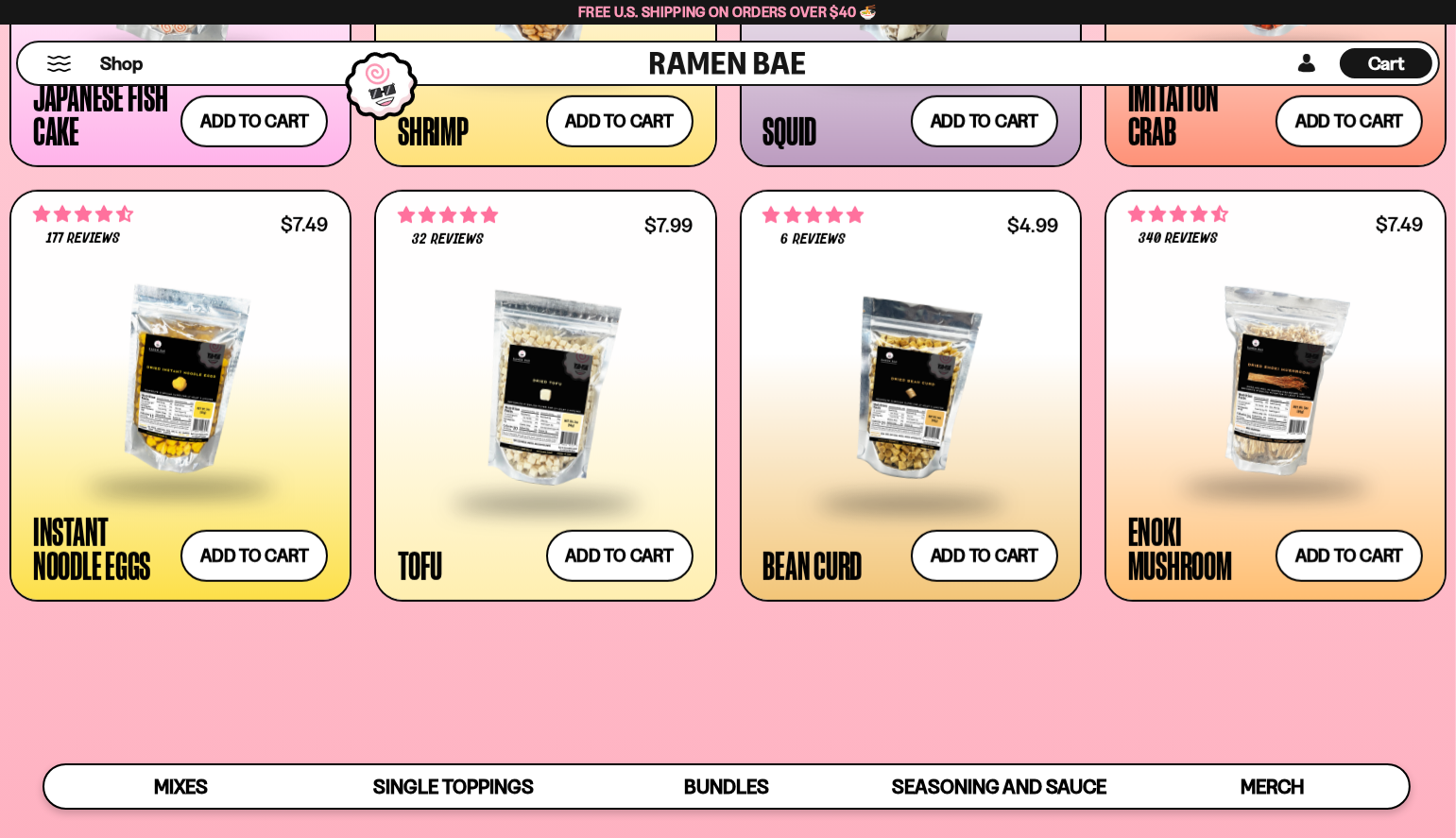
scroll to position [2136, 0]
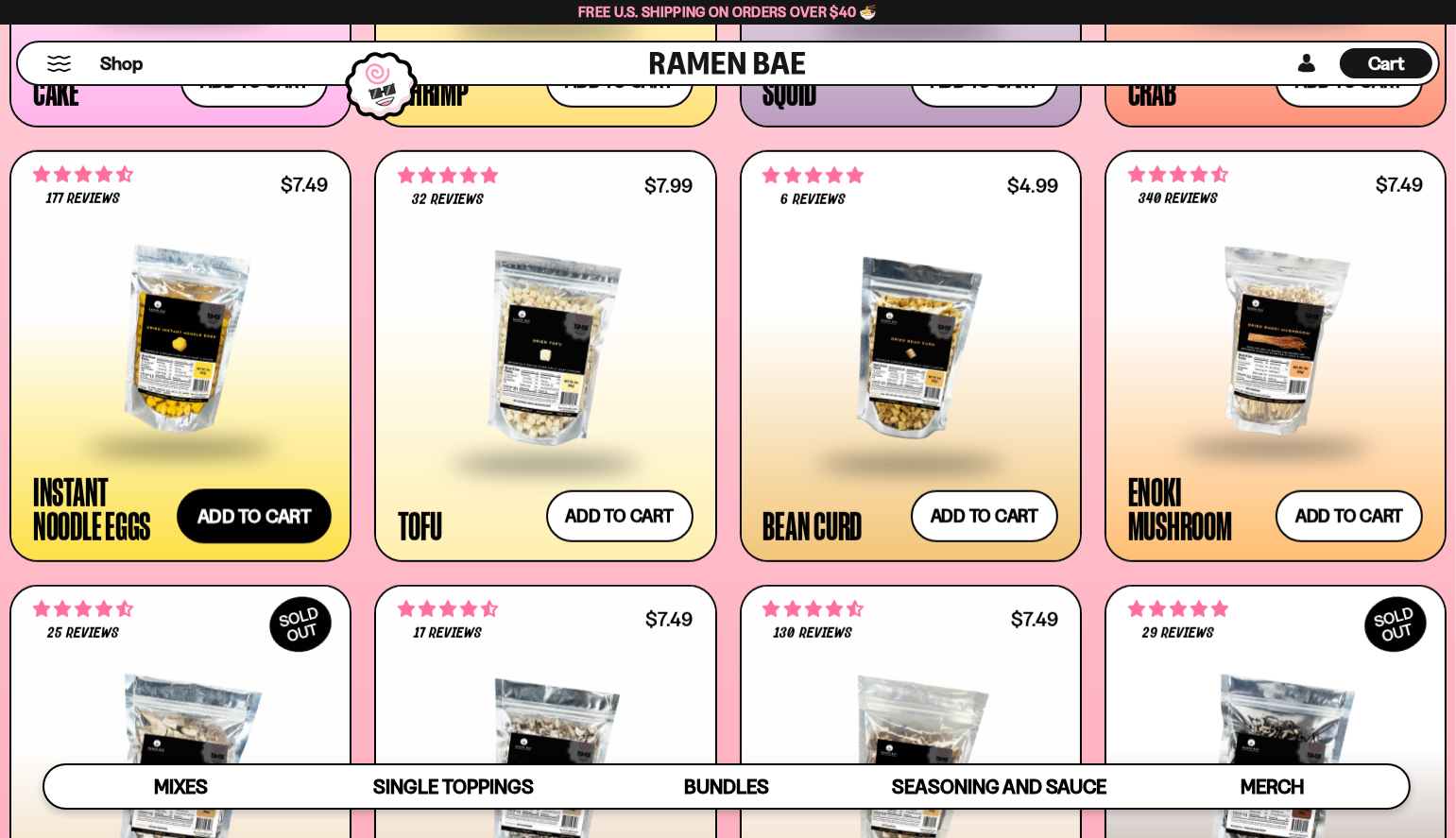
click at [240, 511] on button "Add to cart Add ― Regular price $7.49 Regular price Sale price $7.49 Unit price…" at bounding box center [254, 516] width 155 height 55
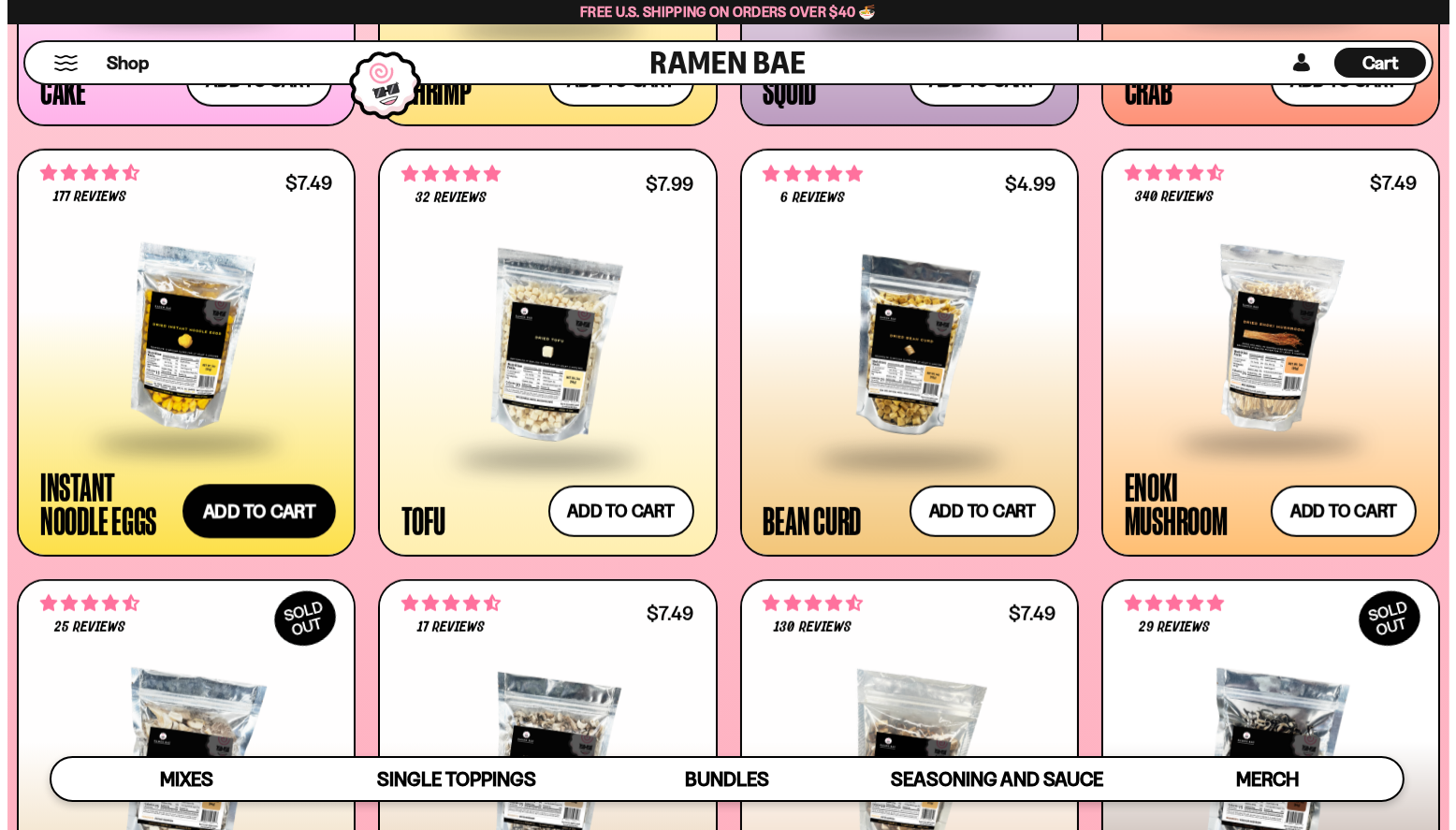
scroll to position [2127, 0]
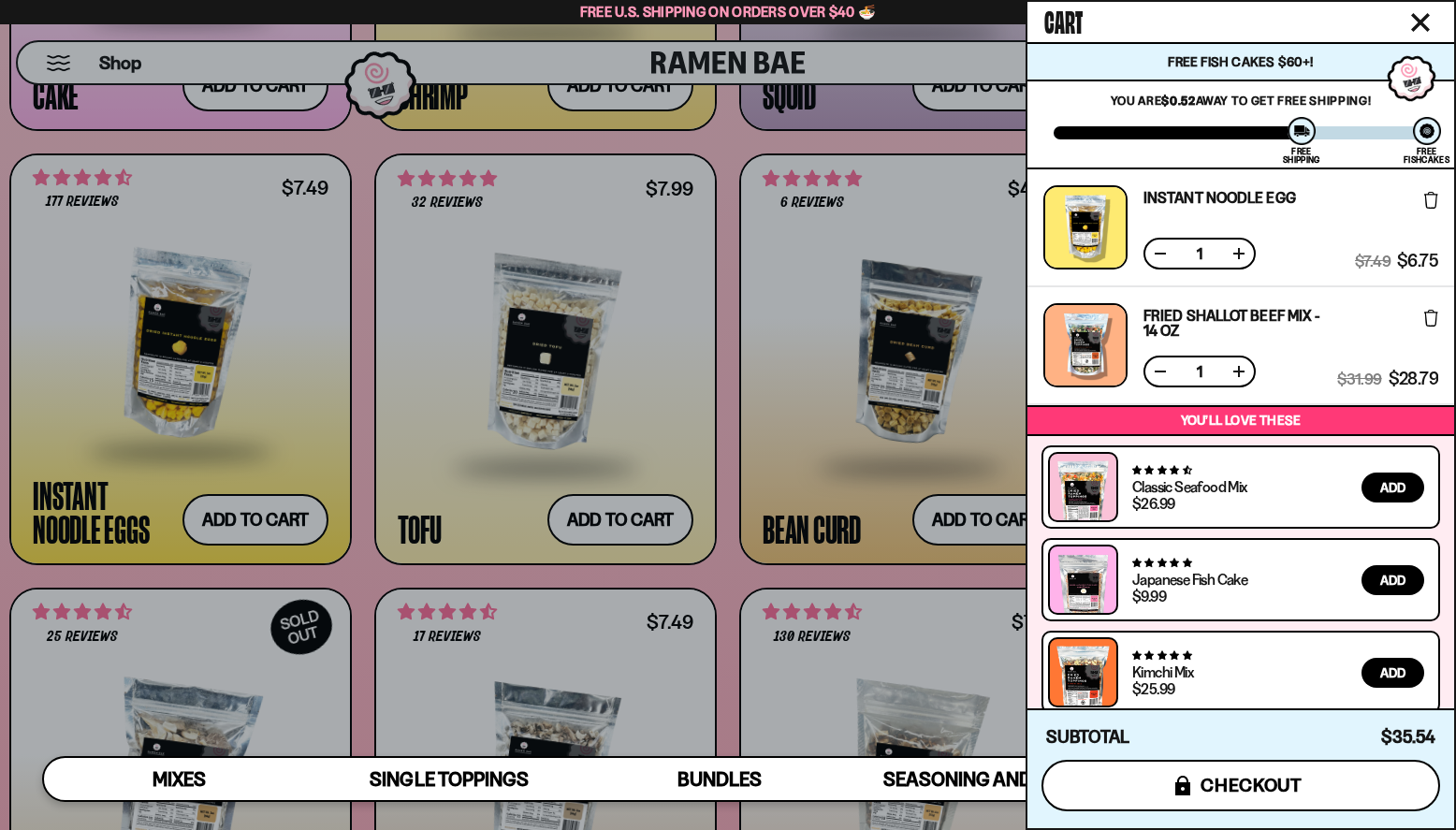
click at [1220, 776] on span "checkout" at bounding box center [1252, 785] width 102 height 21
